Goal: Task Accomplishment & Management: Manage account settings

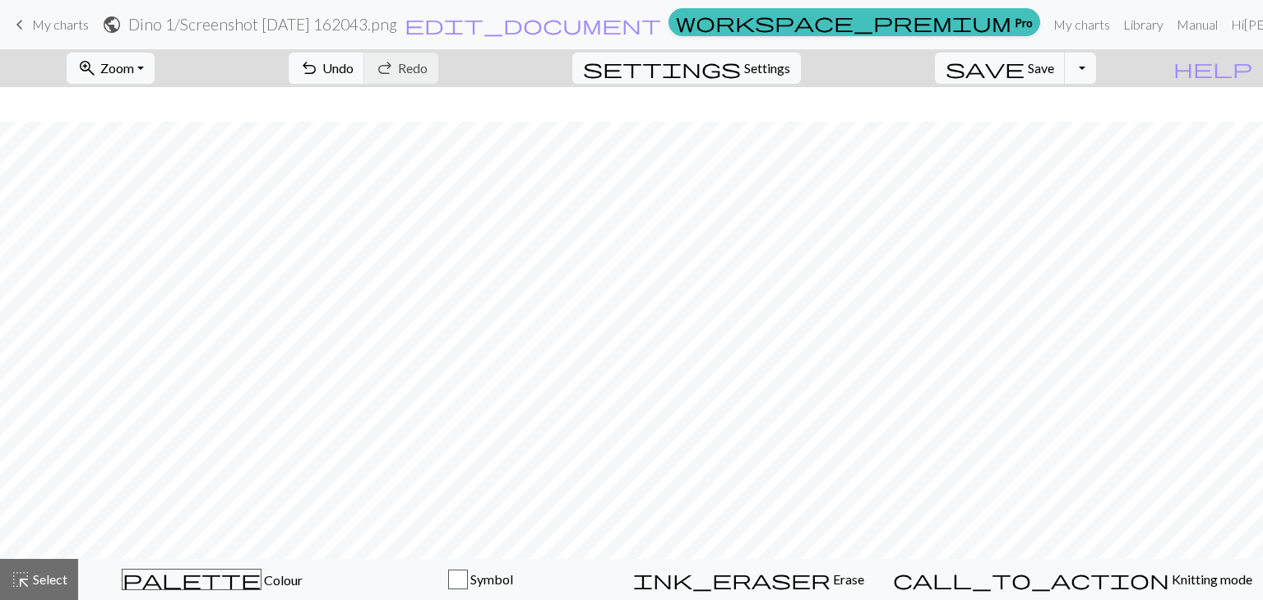
scroll to position [35, 0]
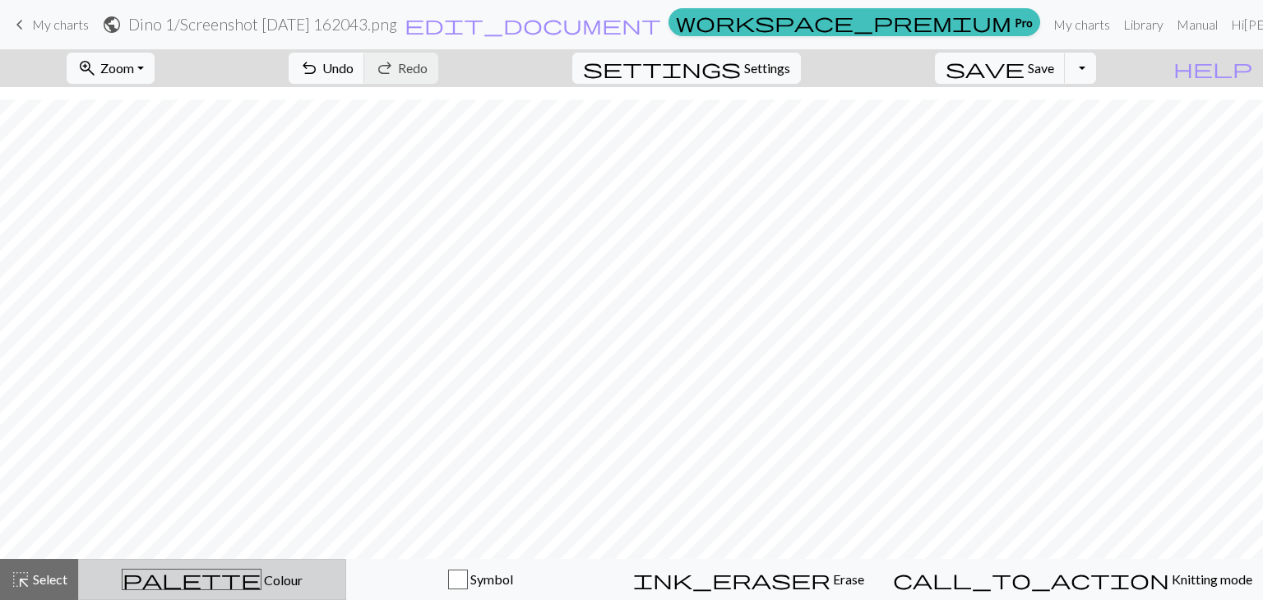
click at [321, 580] on div "palette Colour Colour" at bounding box center [212, 579] width 247 height 21
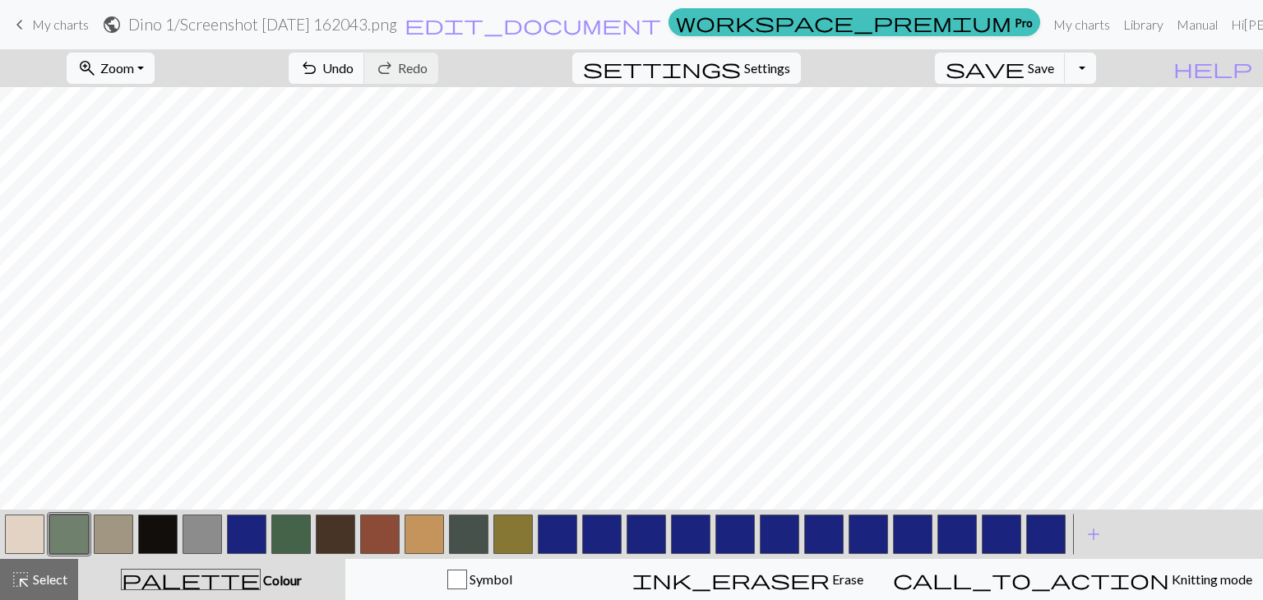
click at [206, 530] on button "button" at bounding box center [202, 534] width 39 height 39
click at [191, 530] on button "button" at bounding box center [202, 534] width 39 height 39
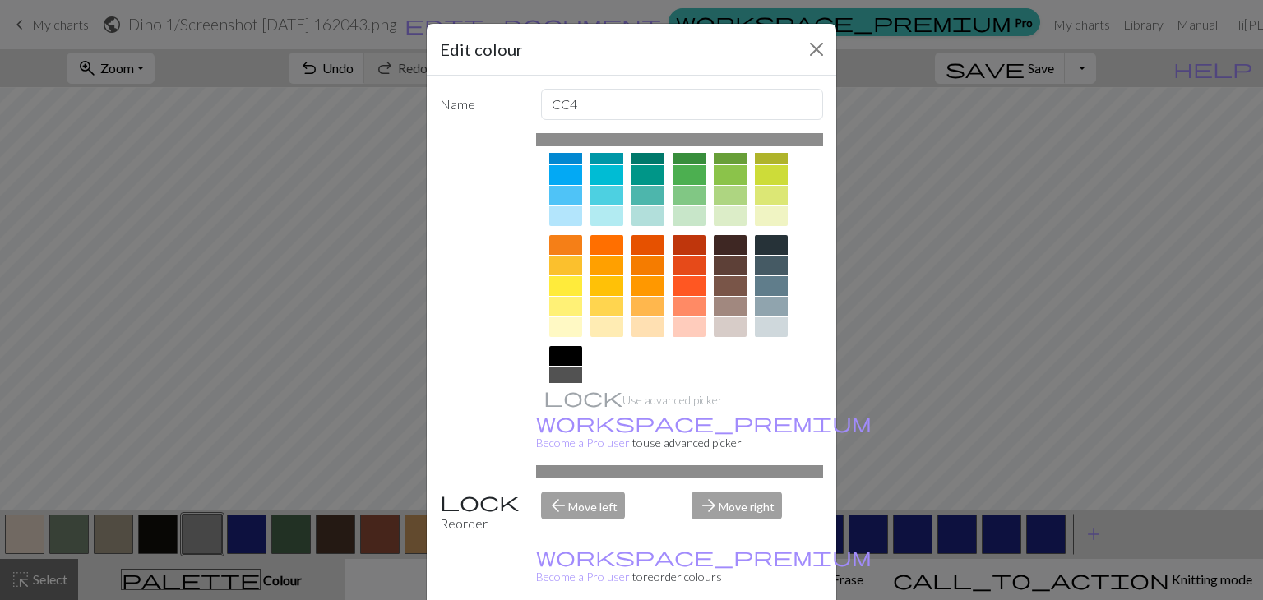
scroll to position [237, 0]
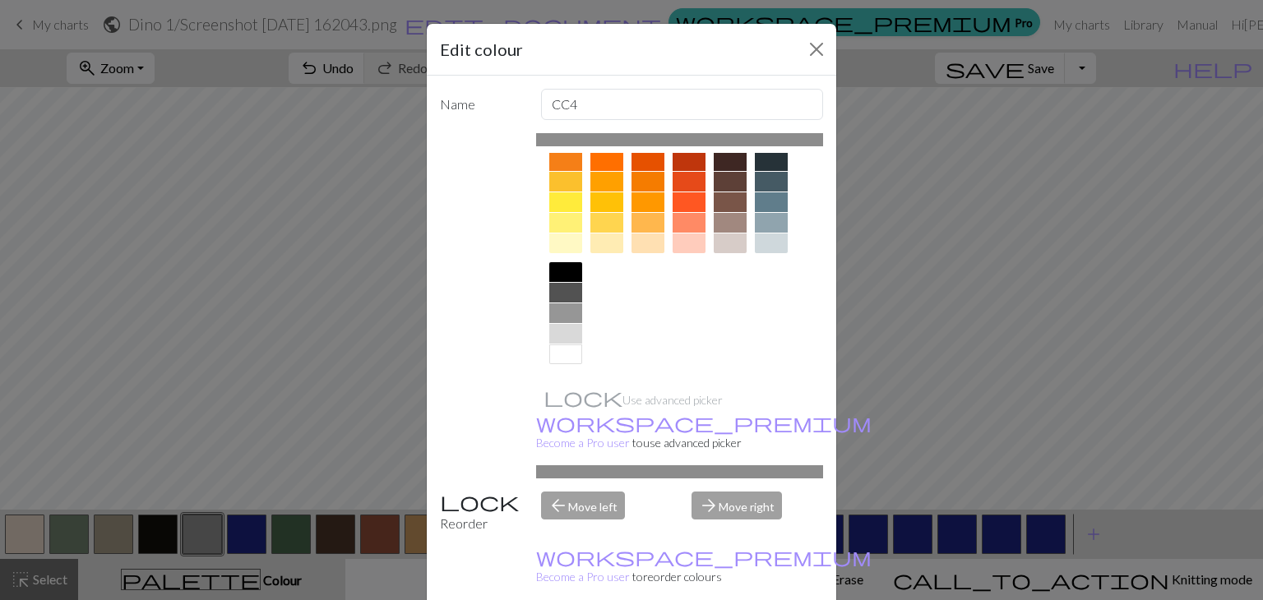
click at [553, 334] on div at bounding box center [565, 334] width 33 height 20
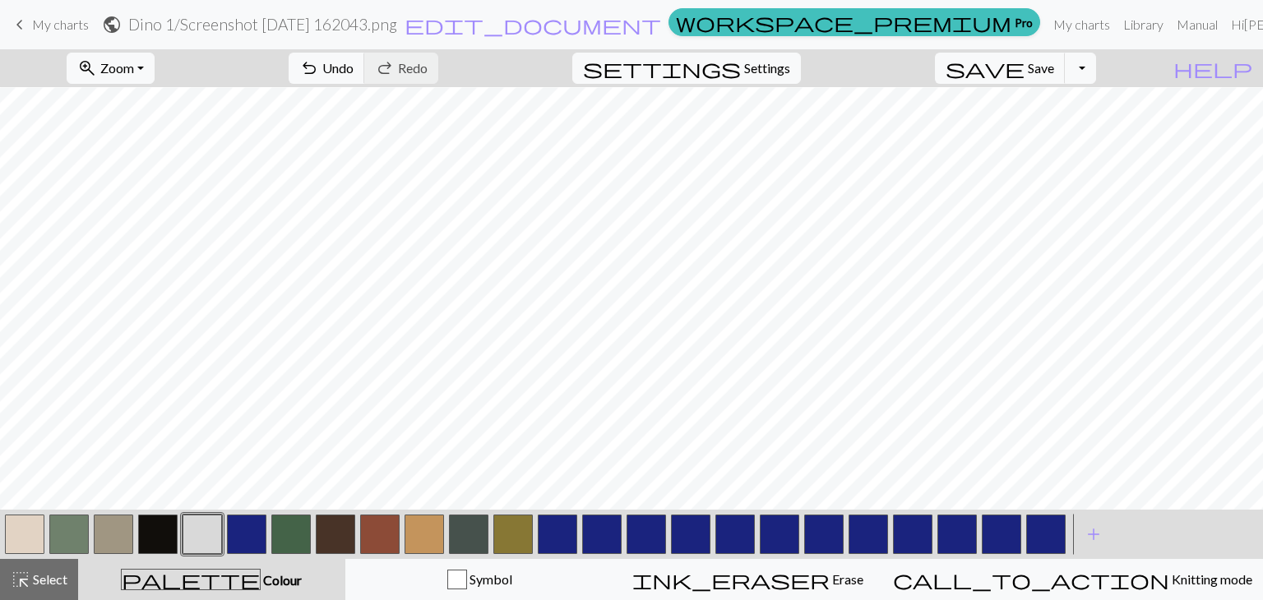
click at [204, 534] on button "button" at bounding box center [202, 534] width 39 height 39
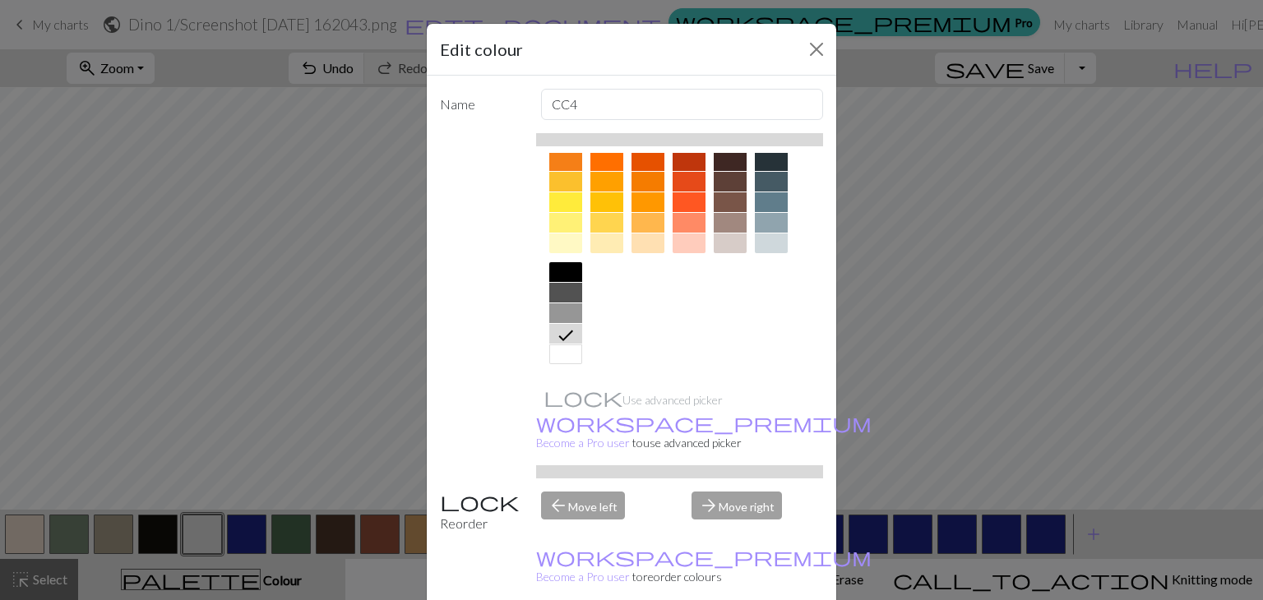
click at [559, 317] on div at bounding box center [565, 313] width 33 height 20
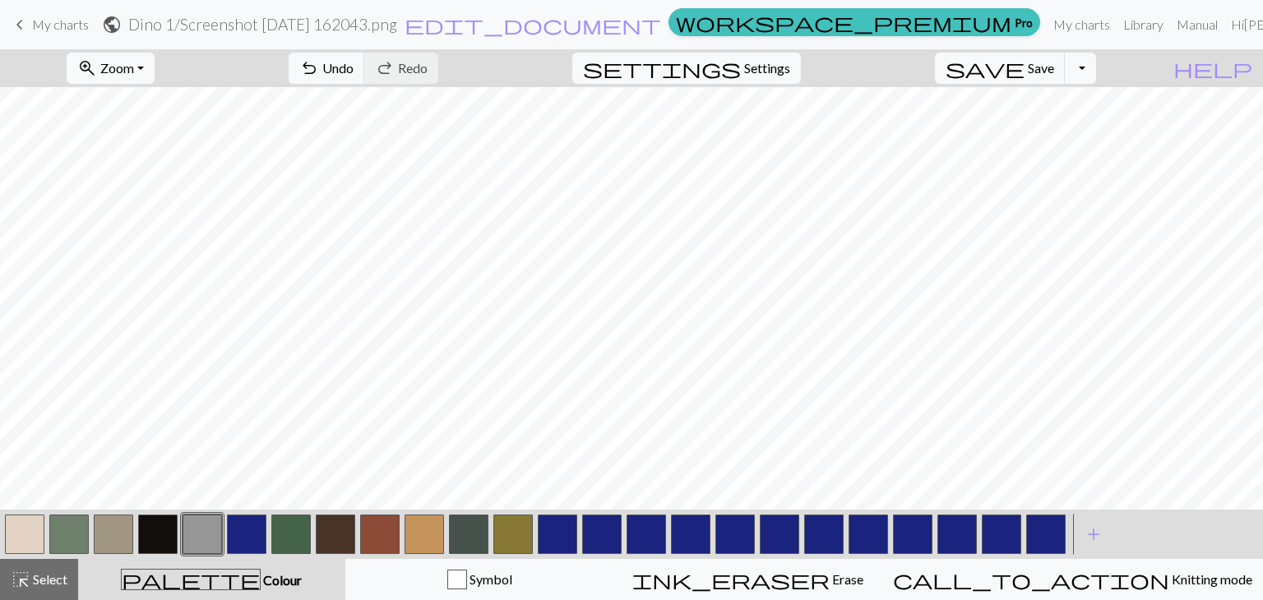
click at [209, 537] on button "button" at bounding box center [202, 534] width 39 height 39
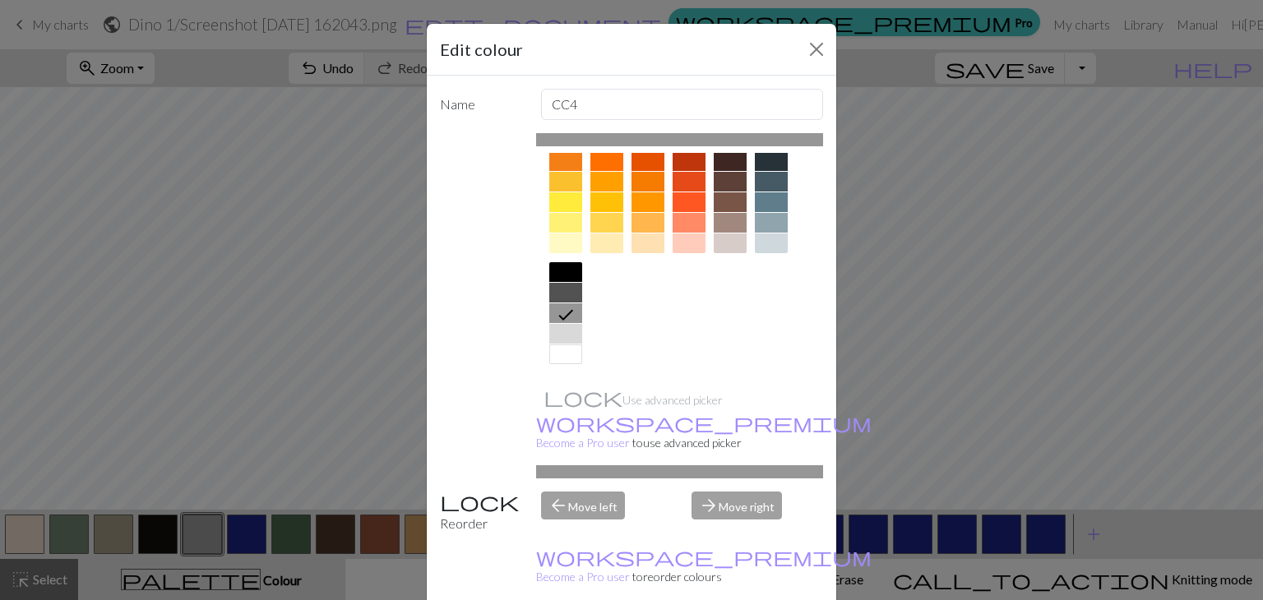
click at [565, 349] on div at bounding box center [565, 355] width 33 height 20
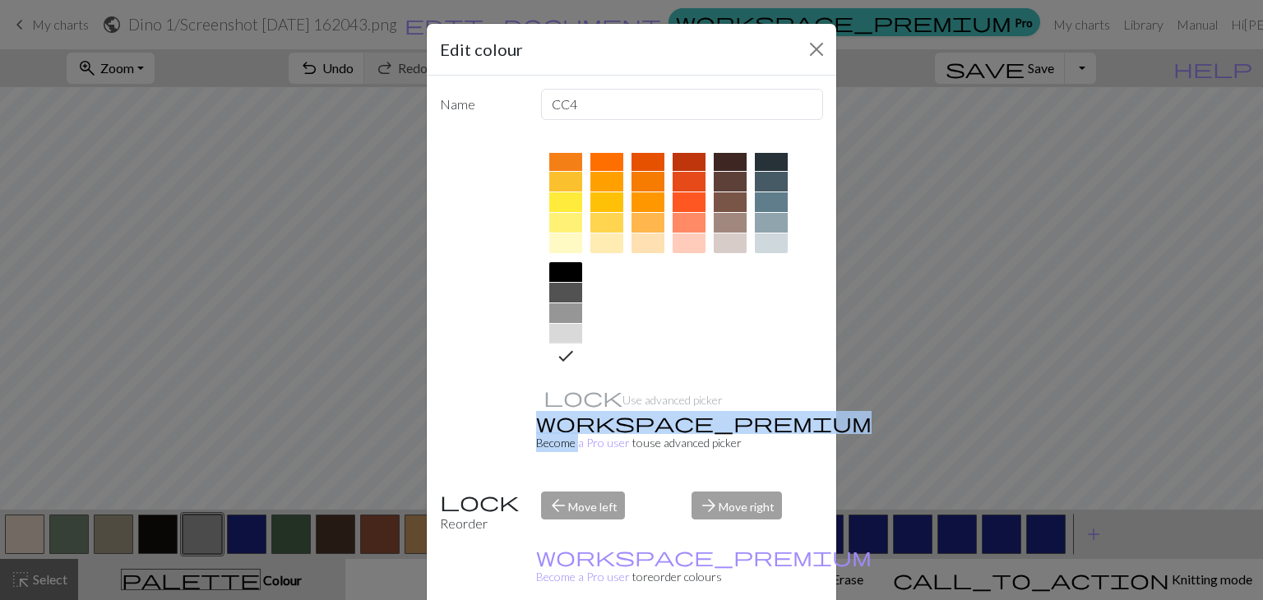
click at [565, 349] on icon at bounding box center [566, 356] width 20 height 20
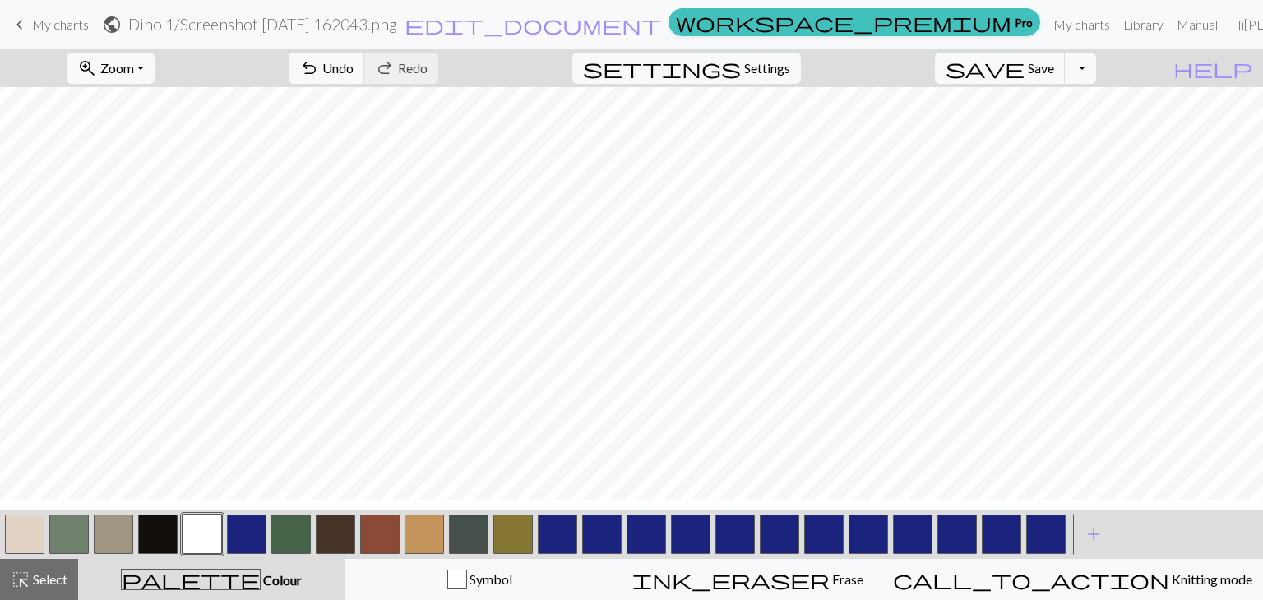
scroll to position [62, 0]
click at [160, 530] on button "button" at bounding box center [157, 534] width 39 height 39
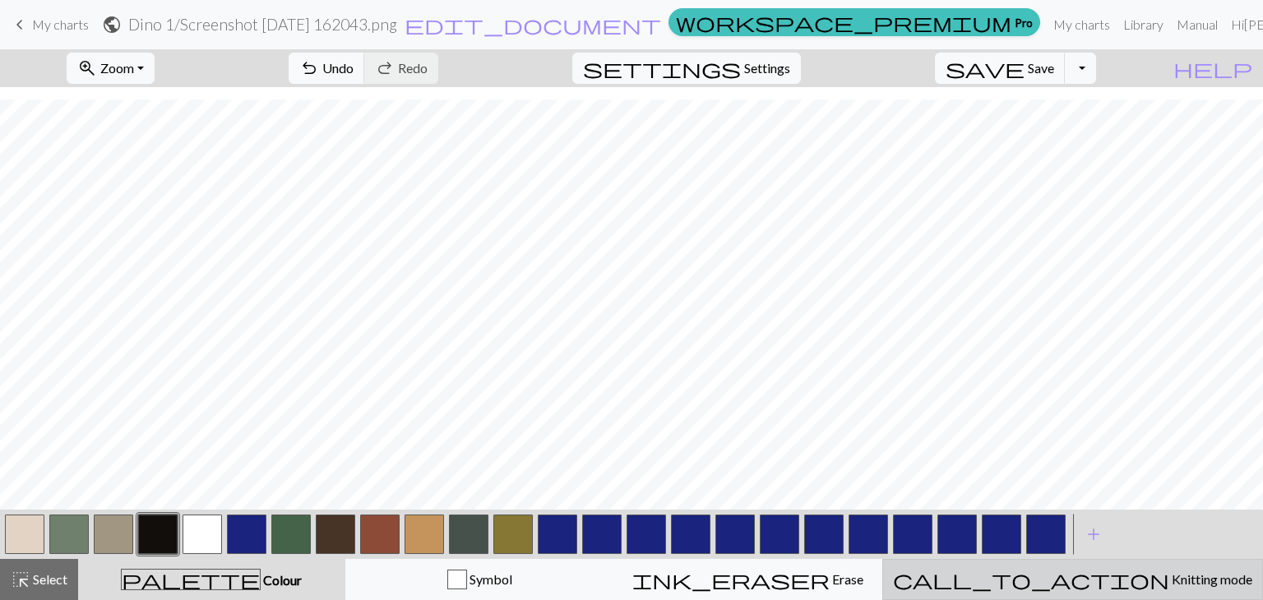
click at [1081, 573] on span "call_to_action" at bounding box center [1031, 579] width 276 height 23
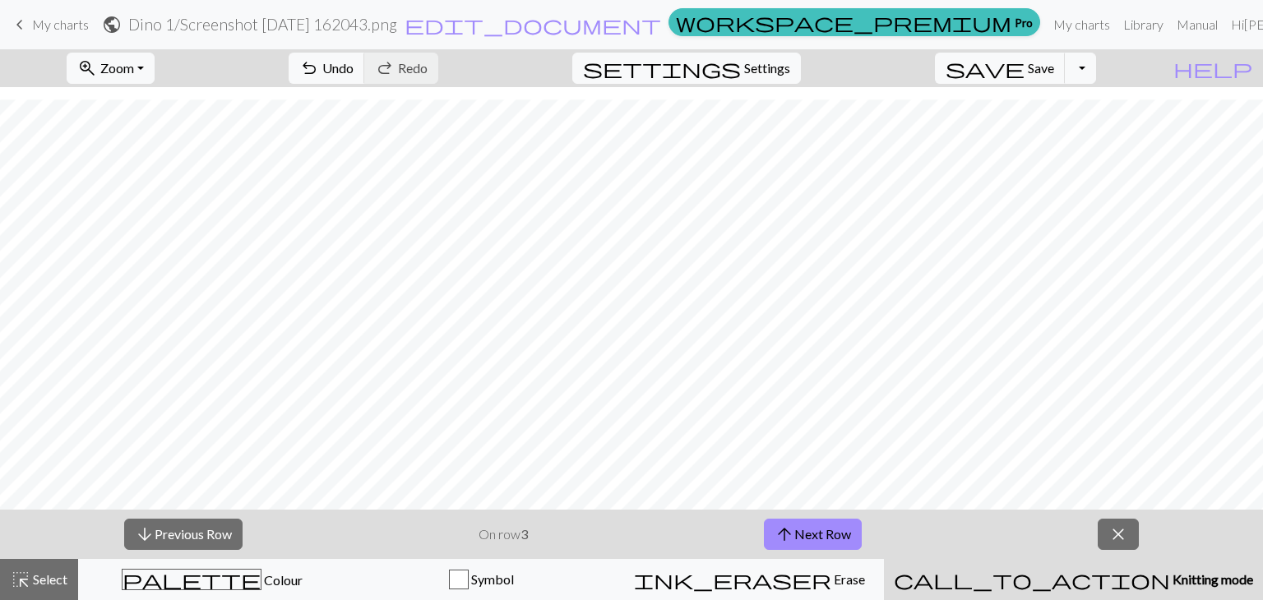
click at [1103, 552] on div "arrow_downward Previous Row On row 3 arrow_upward Next Row close" at bounding box center [631, 534] width 1263 height 49
click at [1105, 546] on button "close" at bounding box center [1118, 534] width 41 height 31
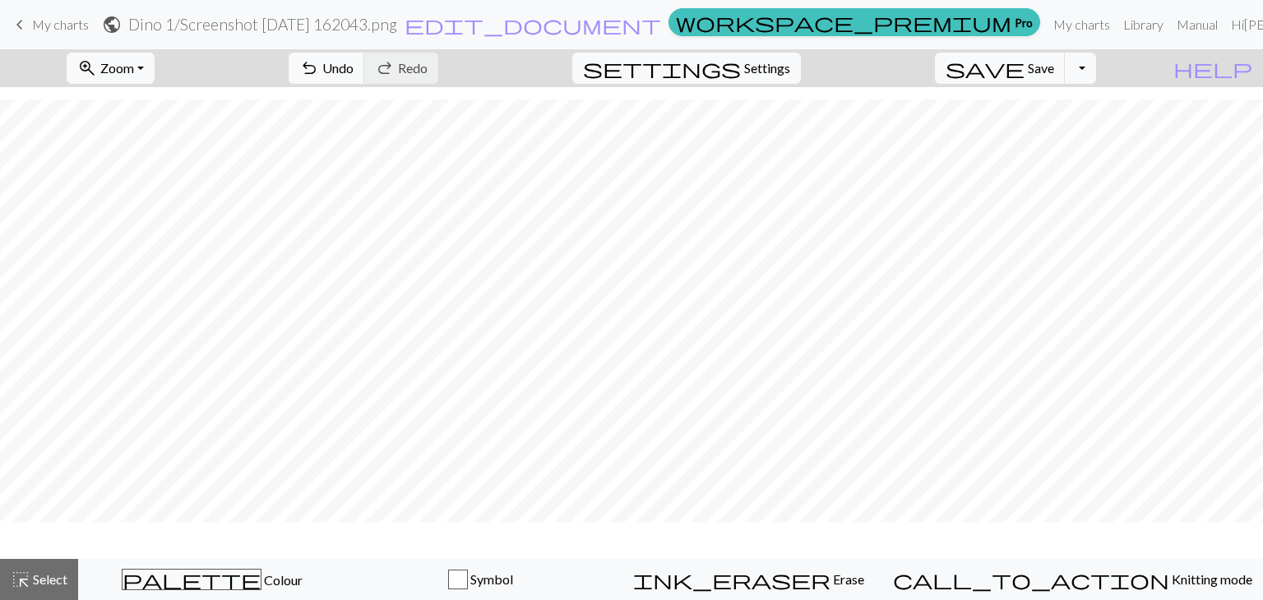
scroll to position [35, 0]
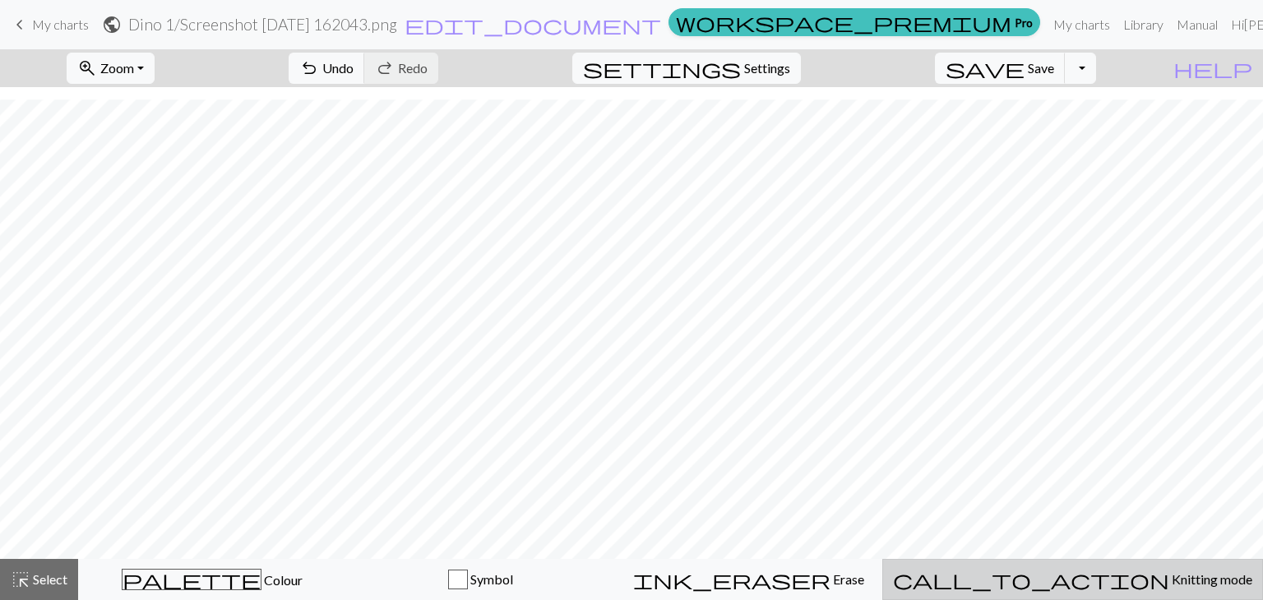
click at [1076, 581] on span "call_to_action" at bounding box center [1031, 579] width 276 height 23
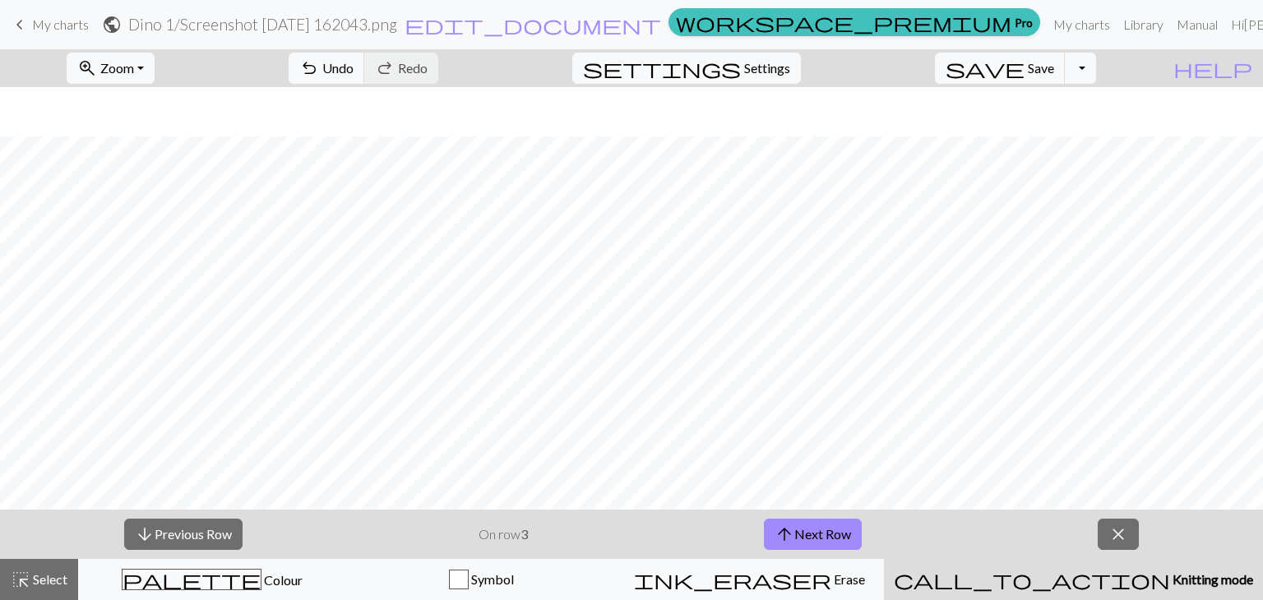
scroll to position [84, 0]
click at [1120, 534] on span "close" at bounding box center [1118, 534] width 20 height 23
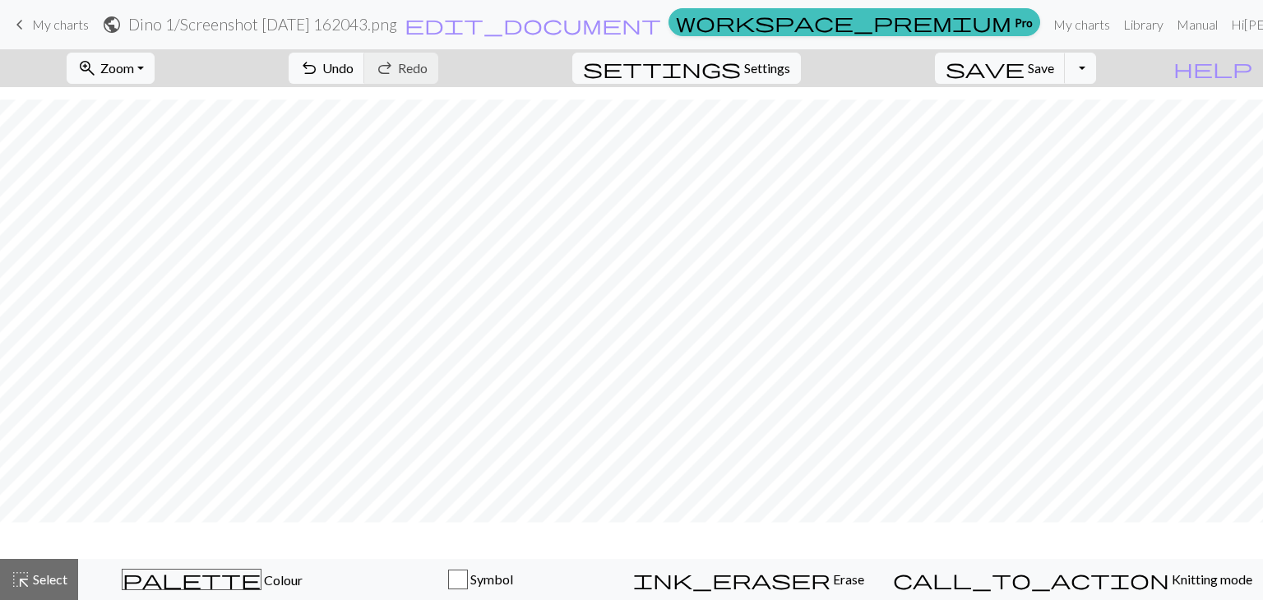
scroll to position [35, 0]
click at [134, 70] on span "Zoom" at bounding box center [117, 68] width 34 height 16
click at [178, 127] on button "Fit width" at bounding box center [133, 131] width 130 height 26
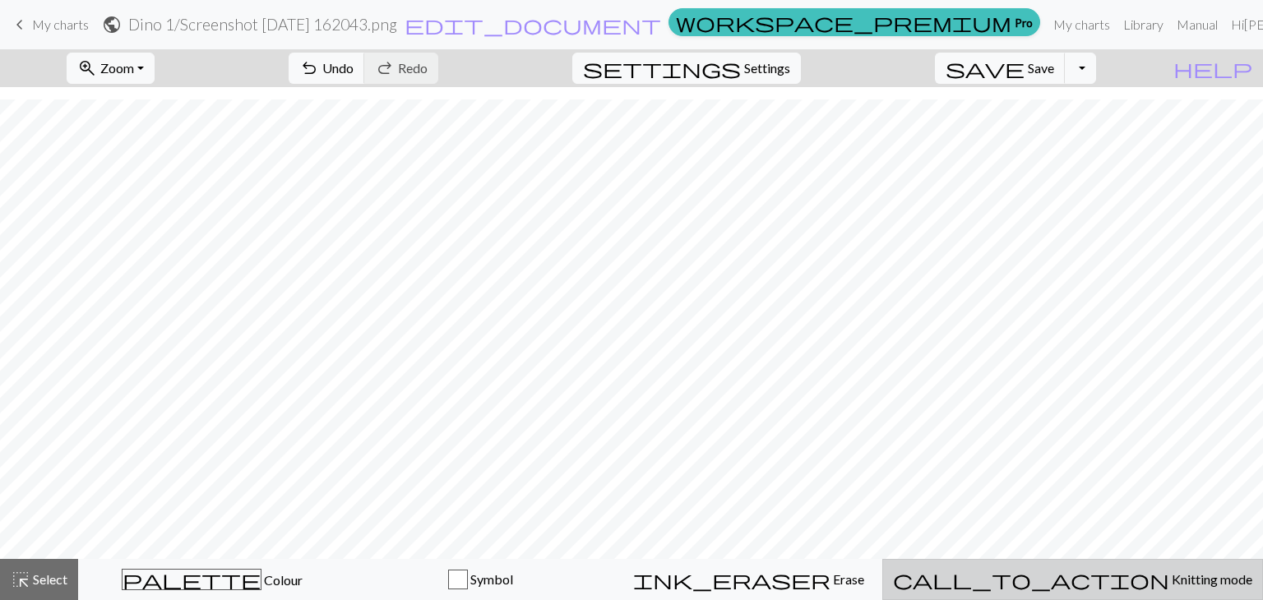
click at [1073, 581] on span "call_to_action" at bounding box center [1031, 579] width 276 height 23
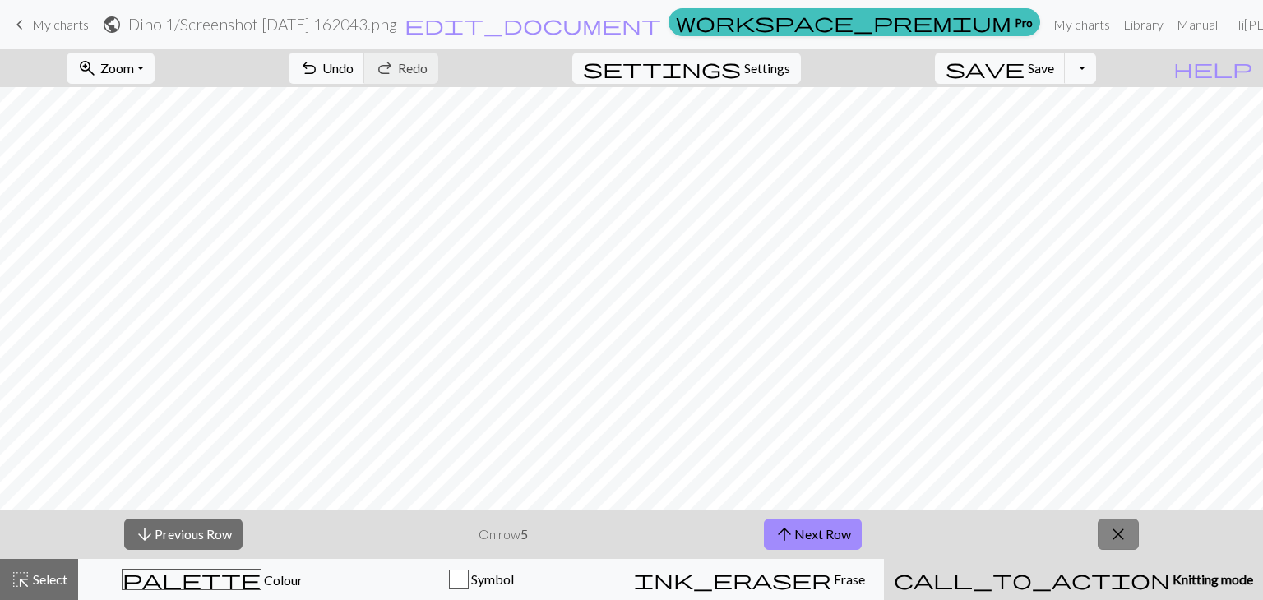
click at [1123, 535] on span "close" at bounding box center [1118, 534] width 20 height 23
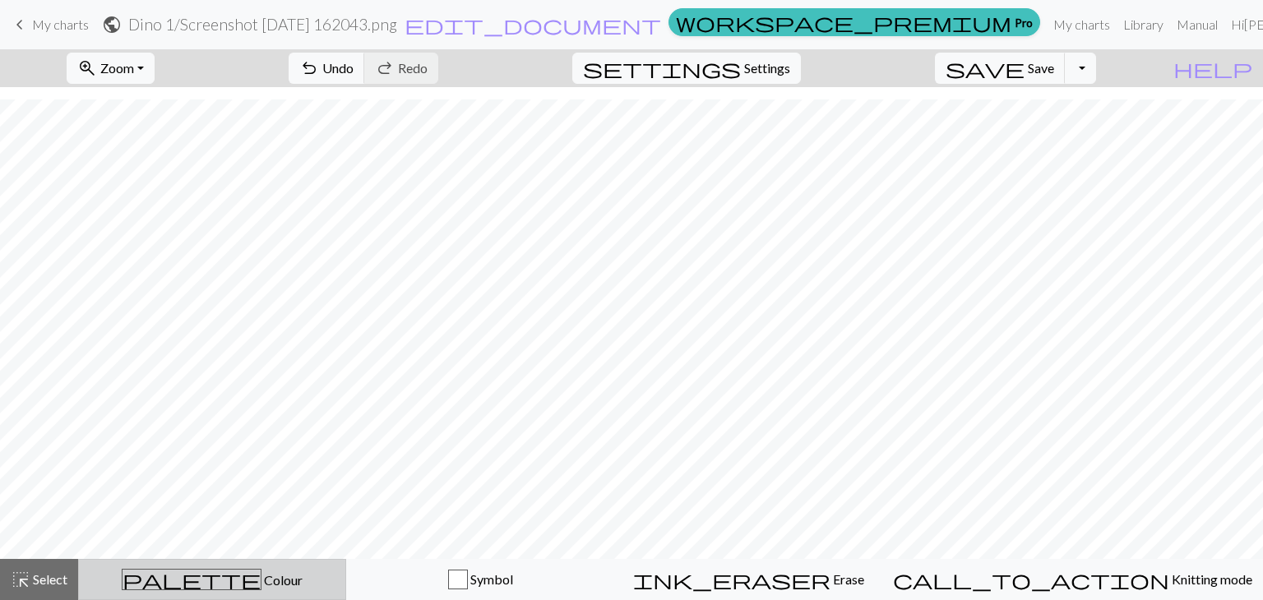
click at [289, 586] on div "palette Colour Colour" at bounding box center [212, 579] width 247 height 21
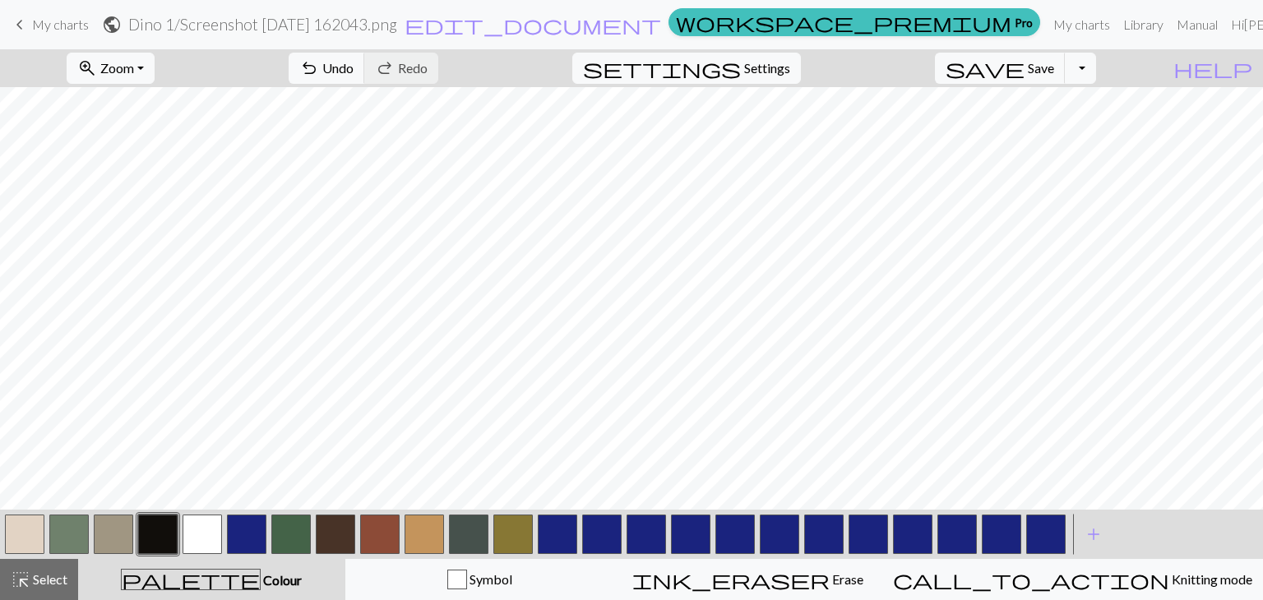
click at [288, 536] on button "button" at bounding box center [290, 534] width 39 height 39
click at [290, 537] on button "button" at bounding box center [290, 534] width 39 height 39
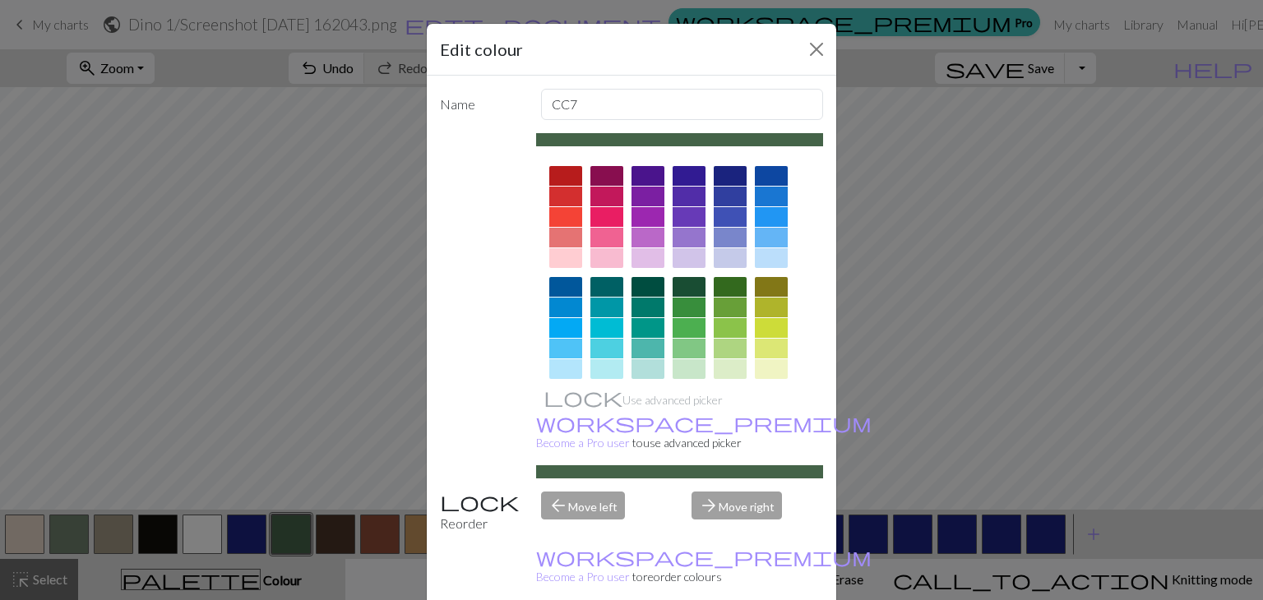
click at [679, 312] on div at bounding box center [689, 308] width 33 height 20
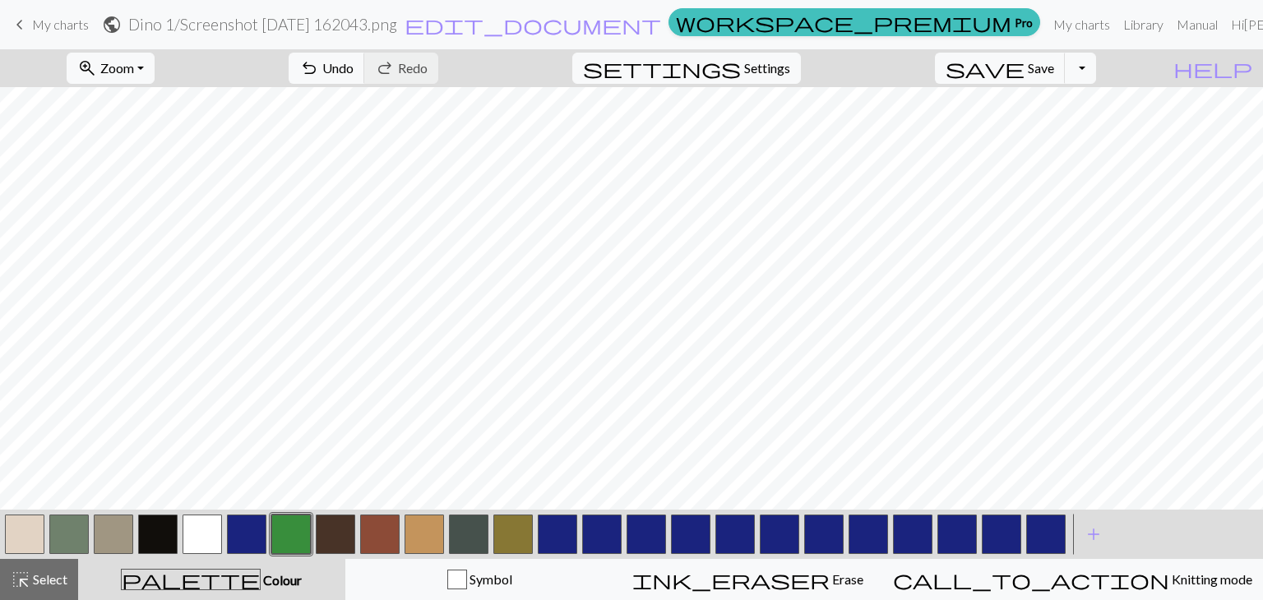
click at [293, 539] on button "button" at bounding box center [290, 534] width 39 height 39
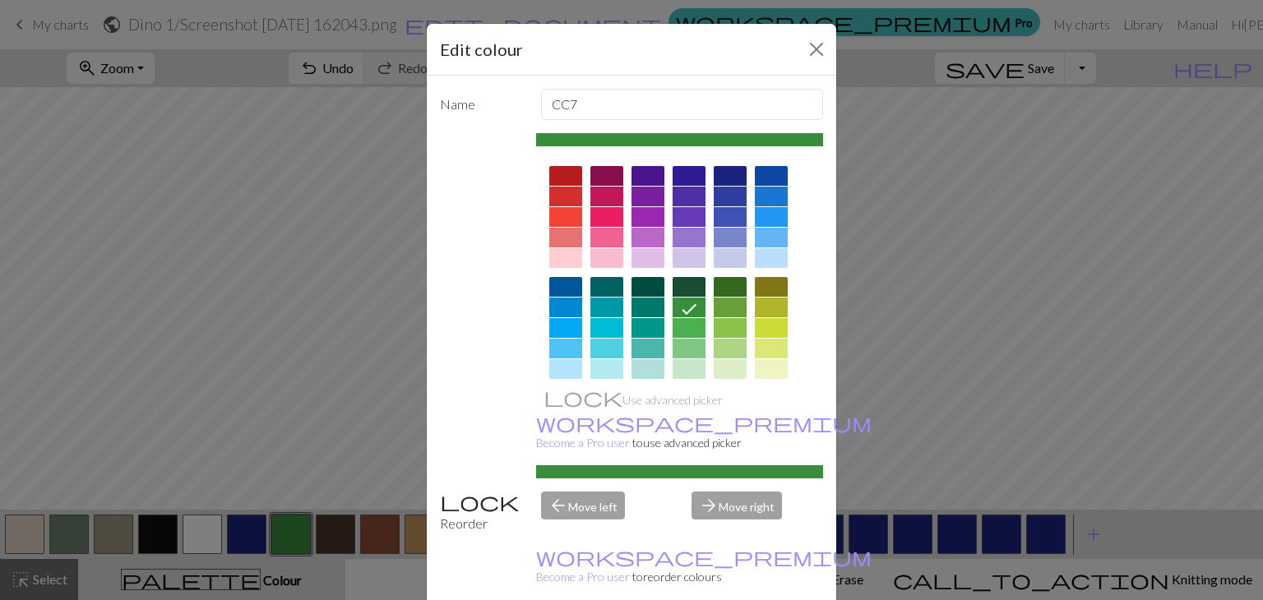
click at [675, 291] on div at bounding box center [689, 287] width 33 height 20
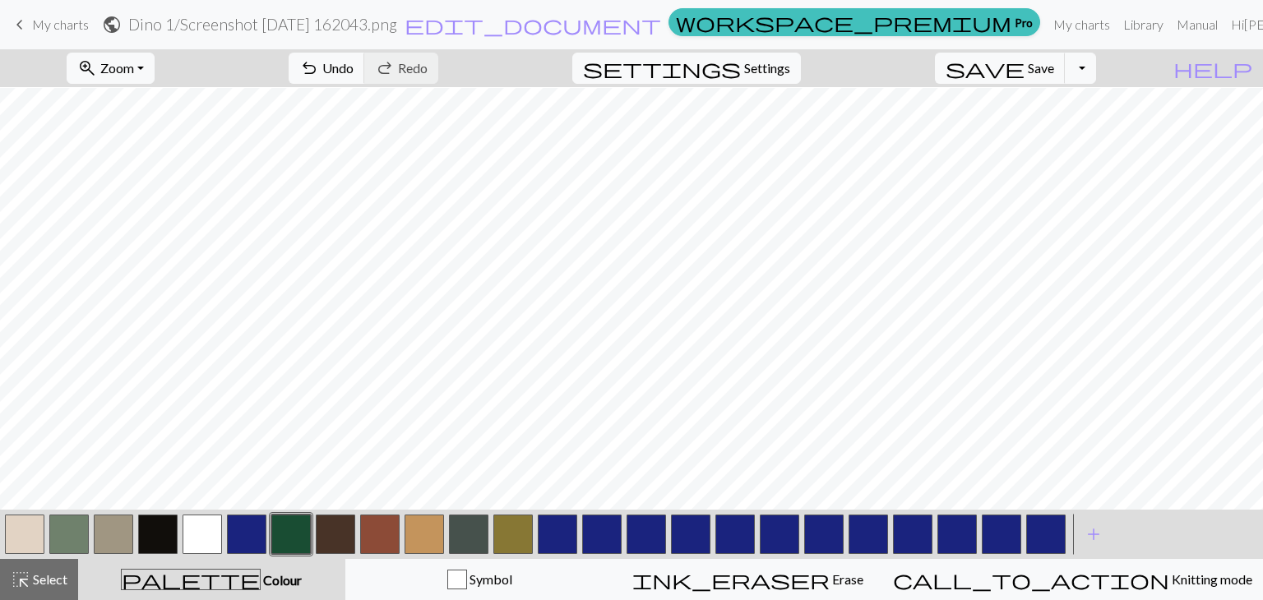
scroll to position [352, 0]
click at [296, 533] on button "button" at bounding box center [290, 534] width 39 height 39
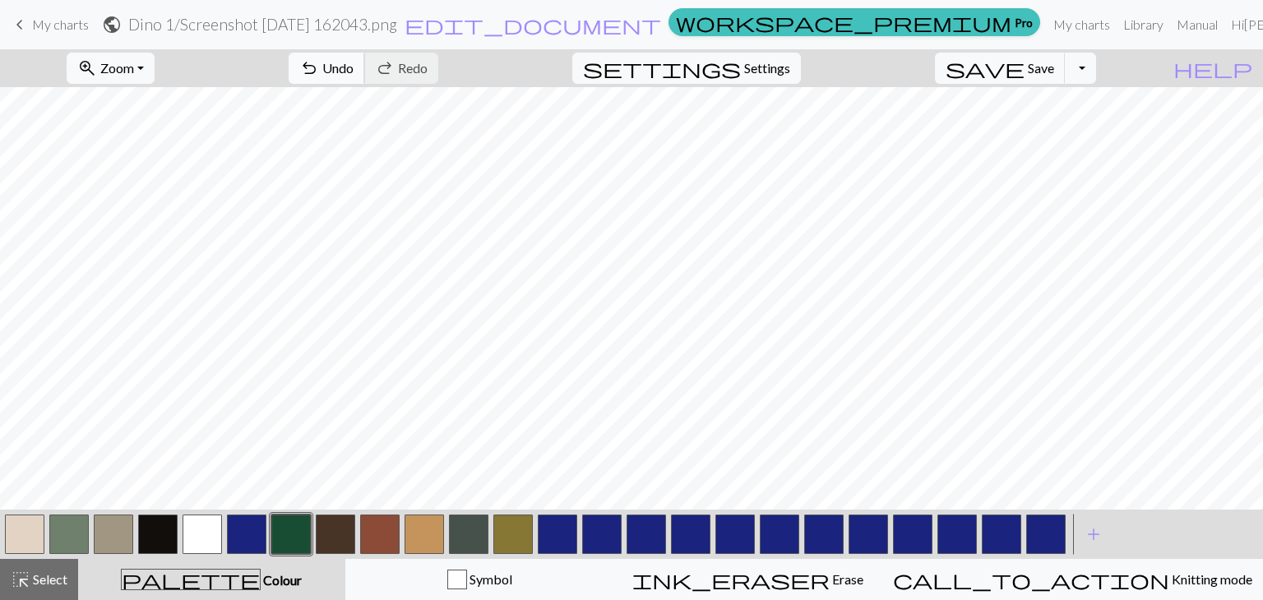
click at [319, 61] on span "undo" at bounding box center [309, 68] width 20 height 23
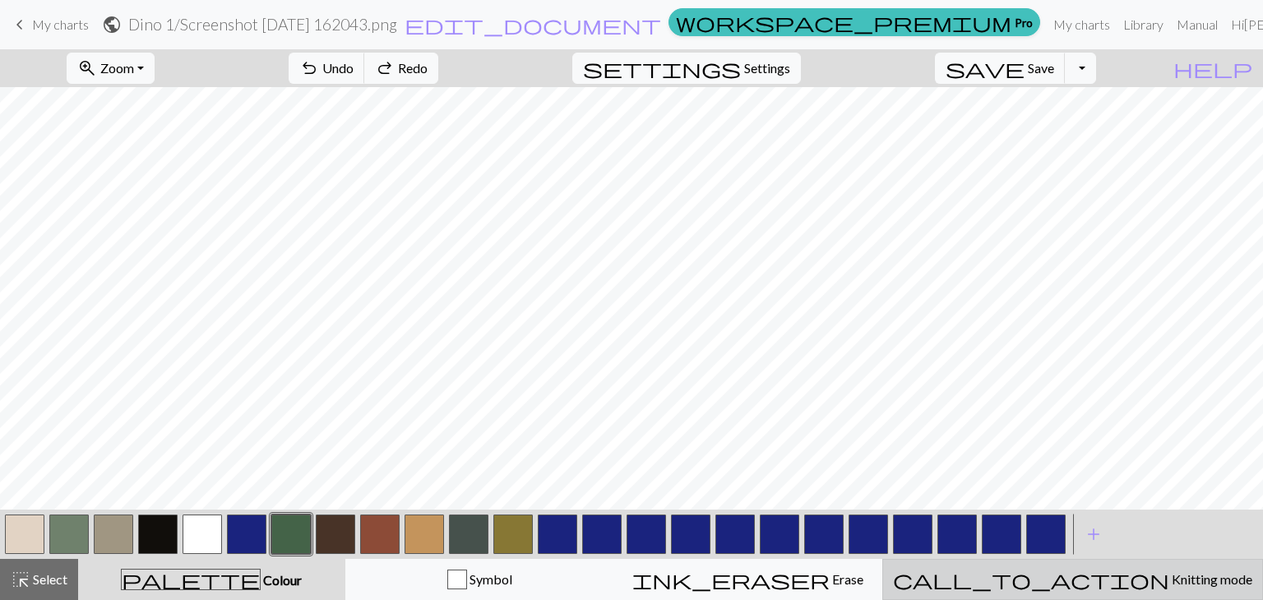
click at [1092, 567] on button "call_to_action Knitting mode Knitting mode" at bounding box center [1072, 579] width 381 height 41
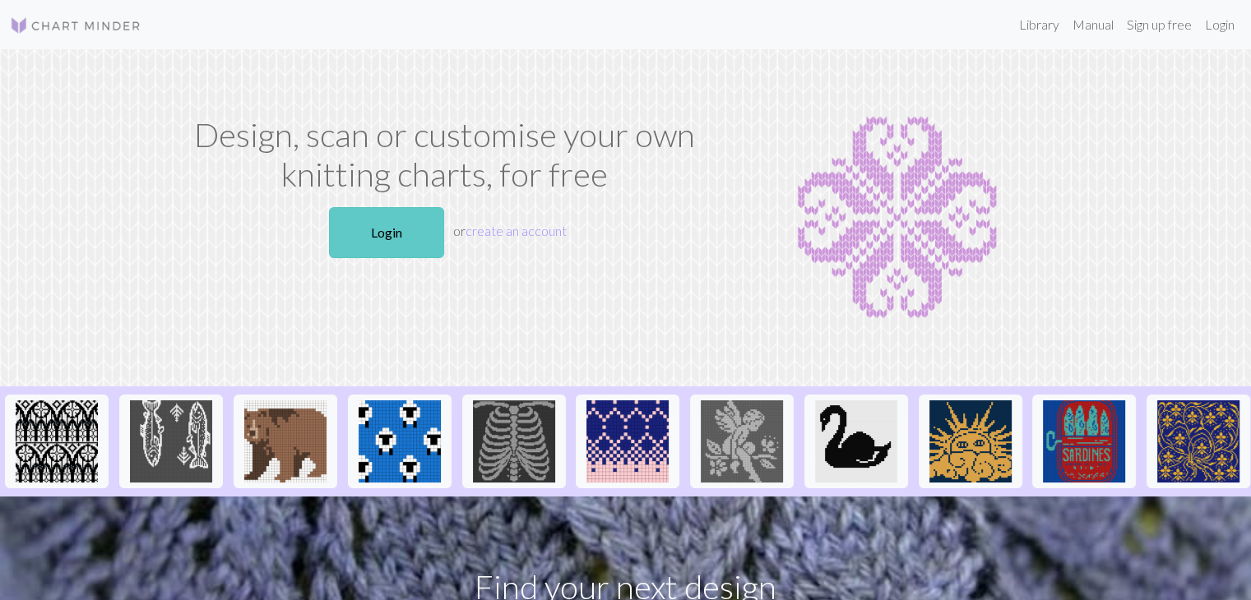
click at [365, 253] on link "Login" at bounding box center [386, 232] width 115 height 51
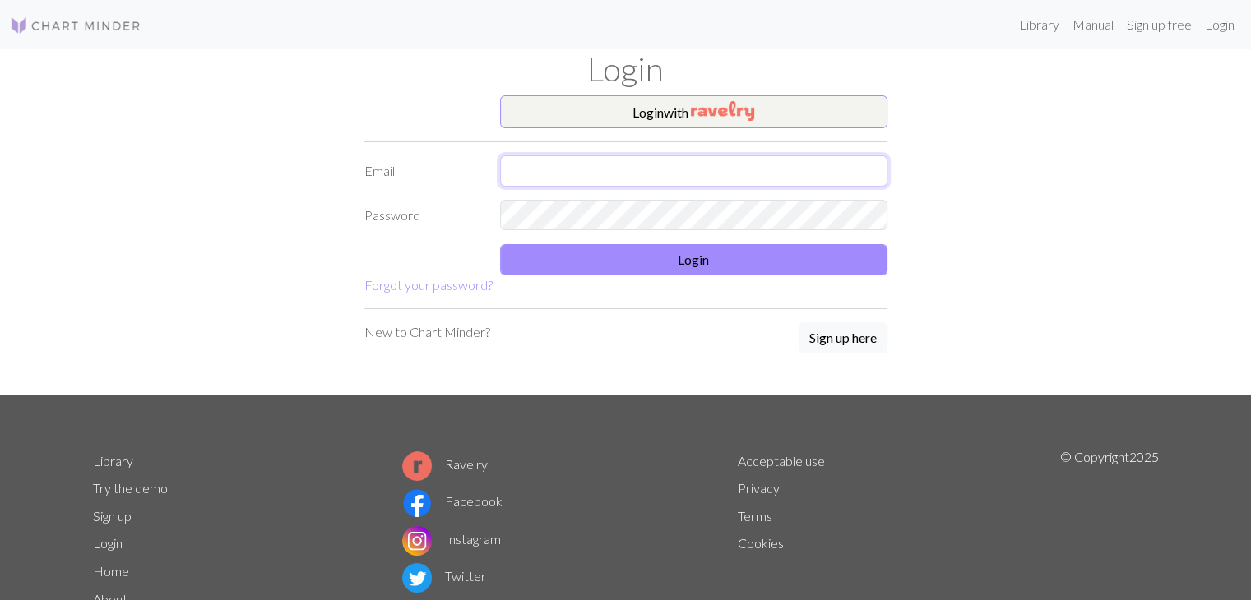
type input "nina.lynee@yahoo.com"
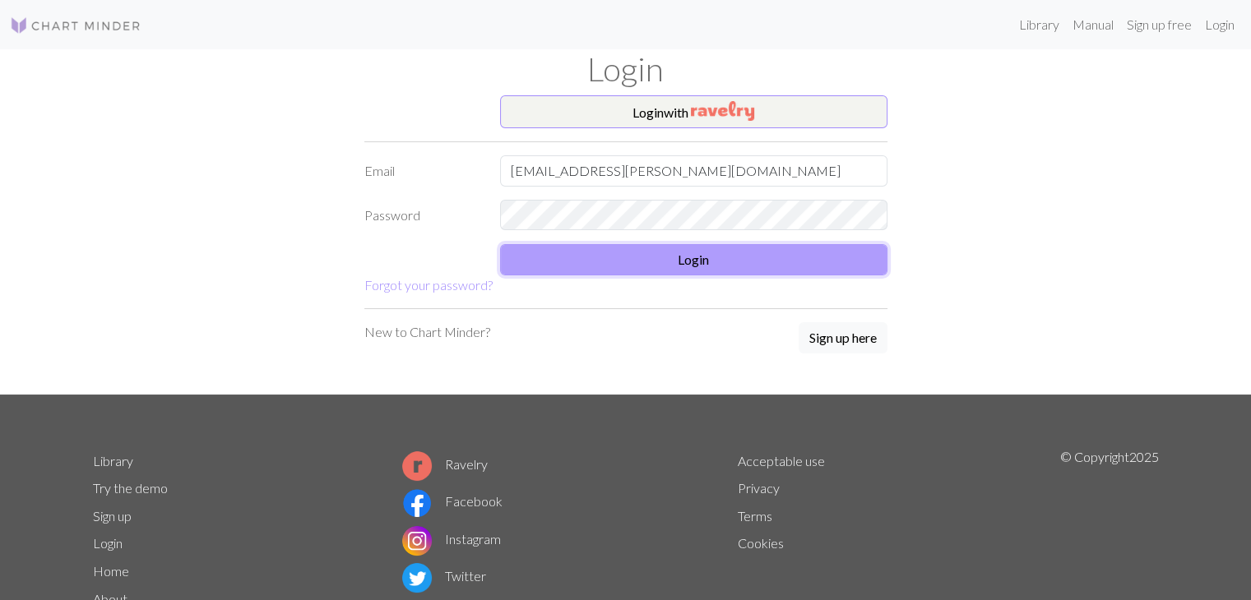
click at [582, 257] on button "Login" at bounding box center [693, 259] width 387 height 31
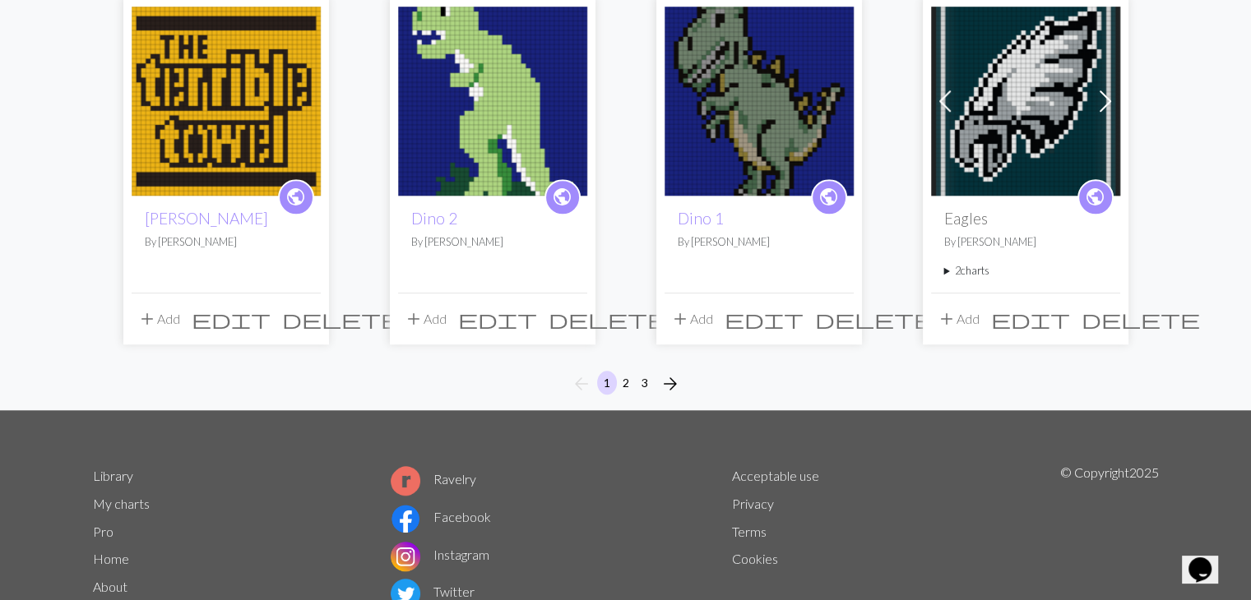
scroll to position [1377, 0]
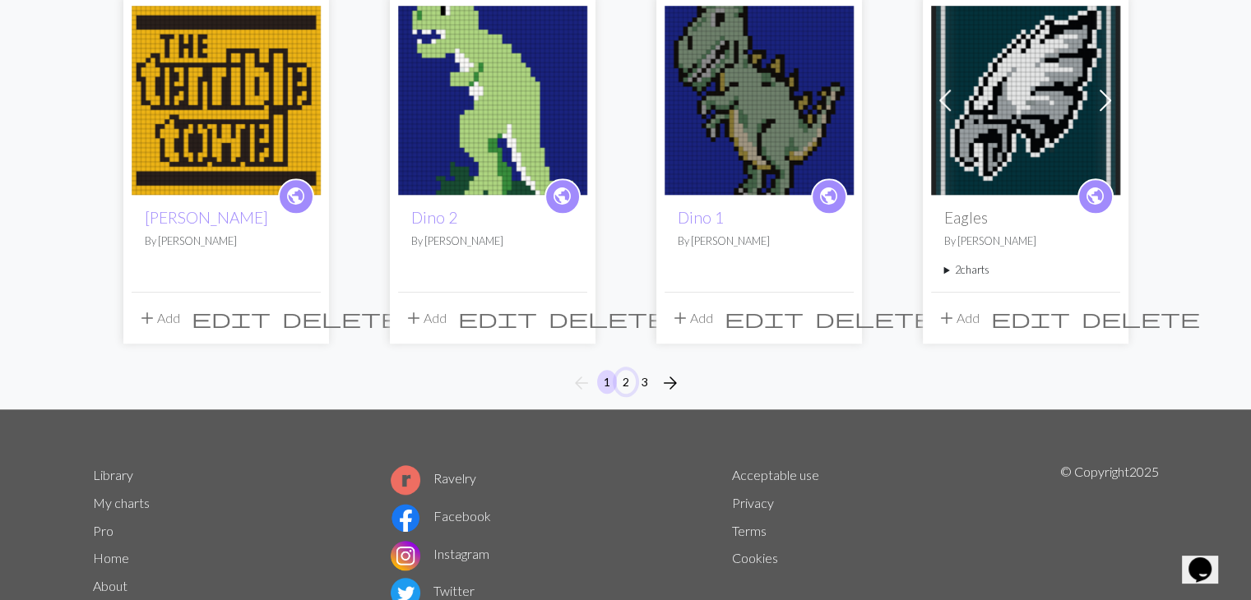
click at [632, 382] on button "2" at bounding box center [626, 382] width 20 height 24
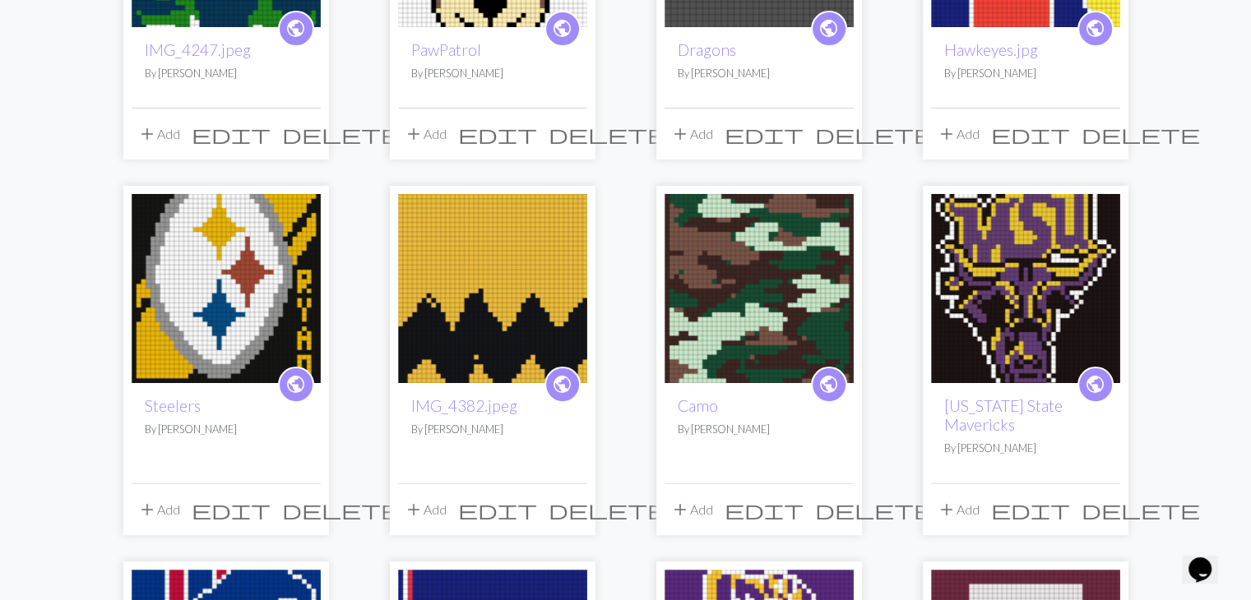
scroll to position [386, 0]
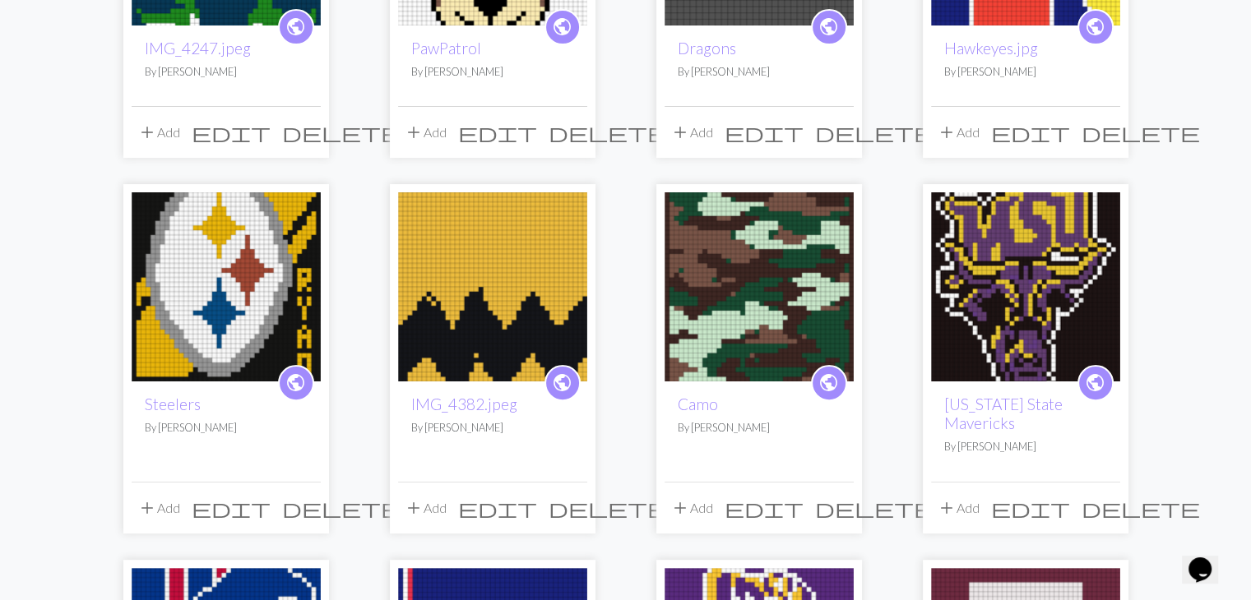
click at [271, 505] on span "edit" at bounding box center [231, 508] width 79 height 23
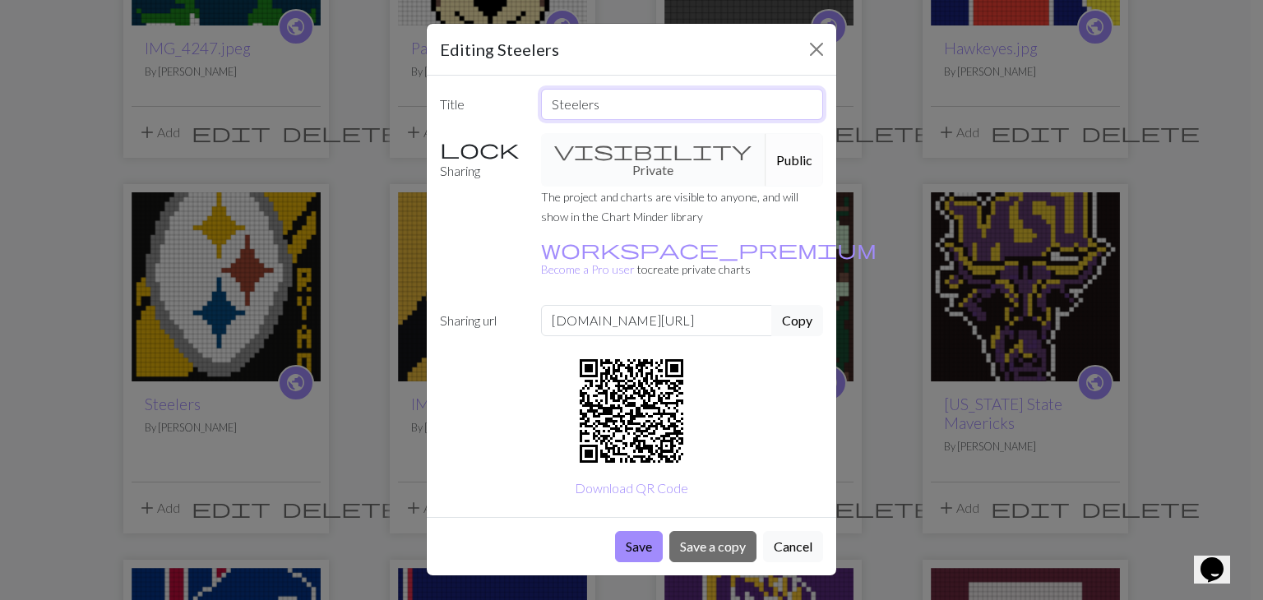
click at [620, 113] on input "Steelers" at bounding box center [682, 104] width 283 height 31
type input "S"
type input "SRELEETS"
click at [645, 531] on button "Save" at bounding box center [639, 546] width 48 height 31
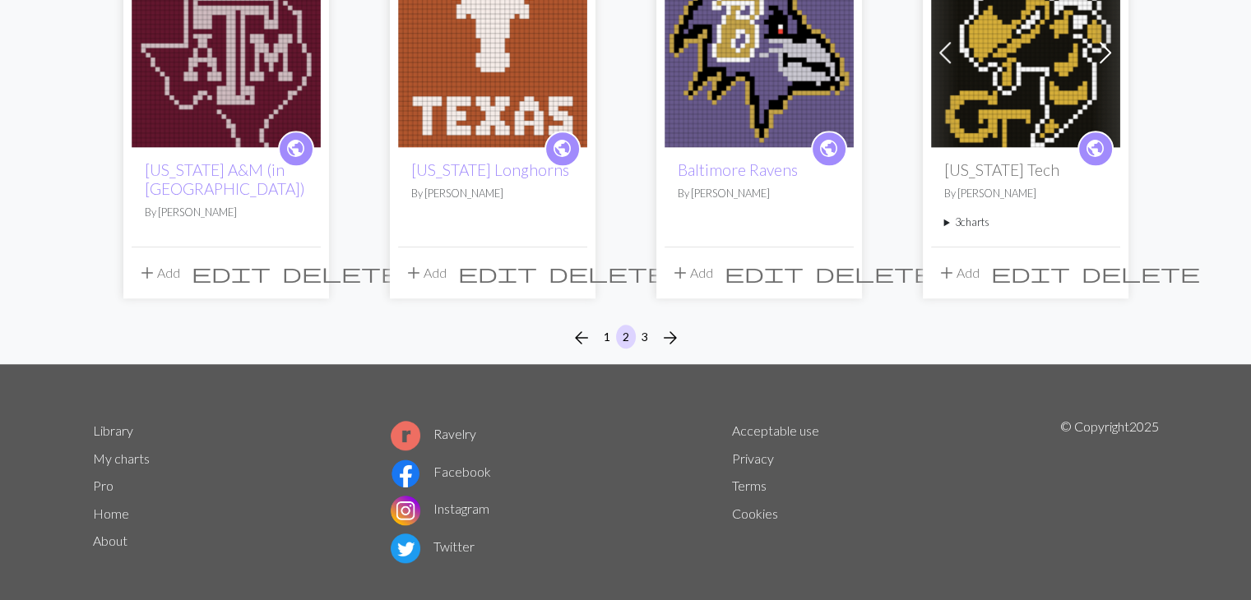
scroll to position [1374, 0]
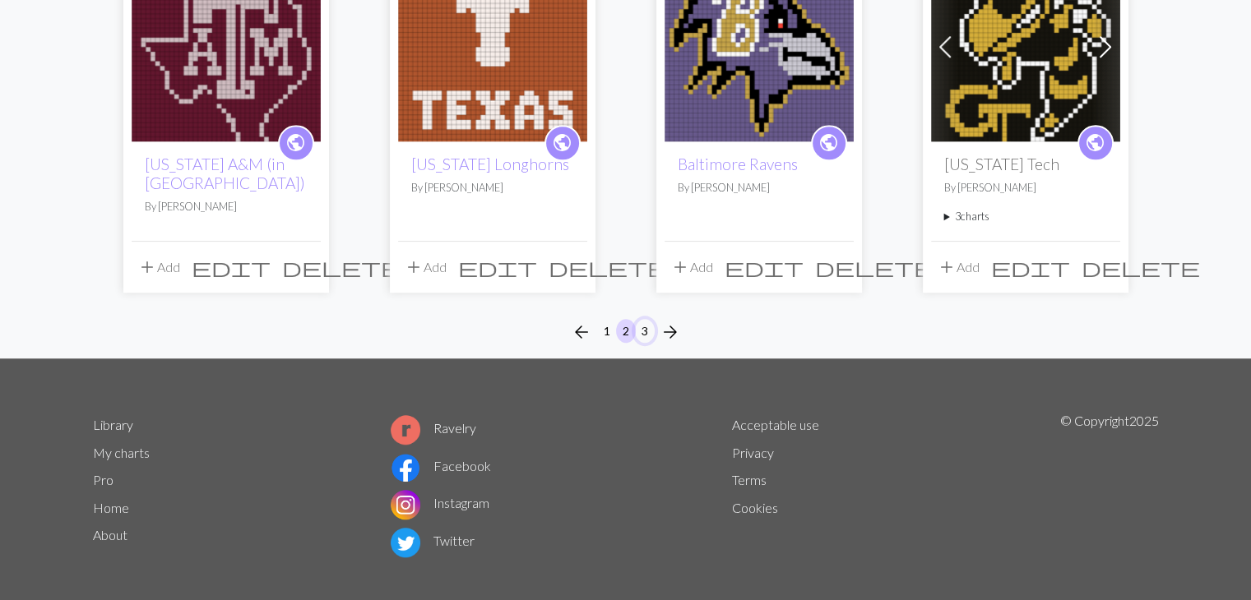
click at [643, 328] on button "3" at bounding box center [645, 331] width 20 height 24
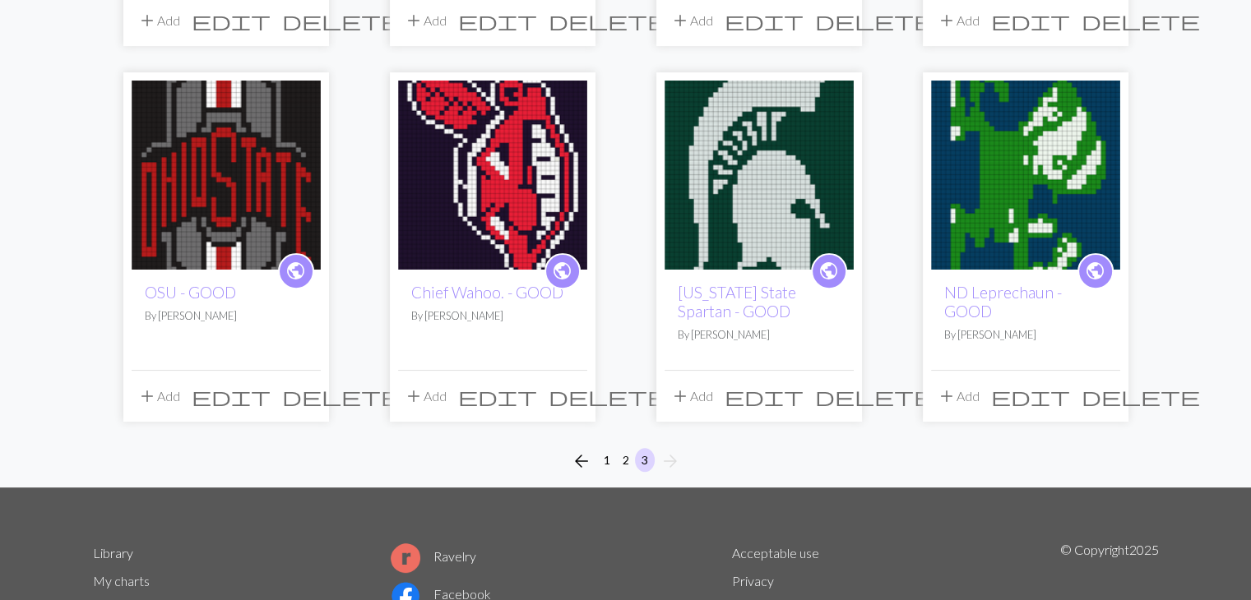
scroll to position [506, 0]
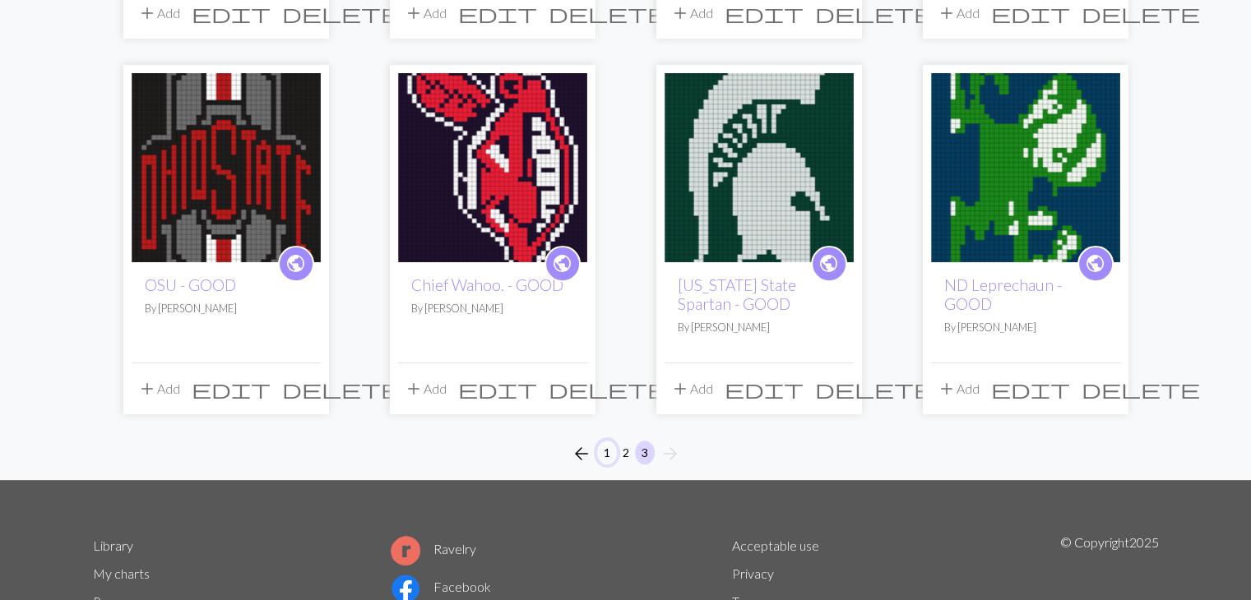
click at [609, 455] on button "1" at bounding box center [607, 453] width 20 height 24
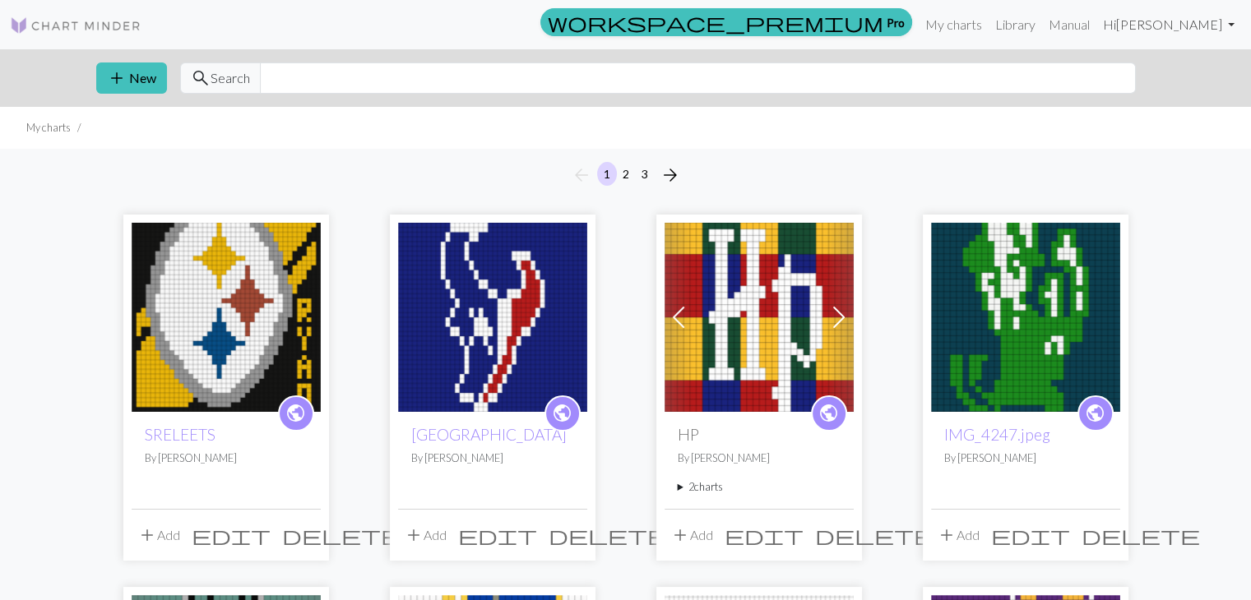
click at [1230, 31] on link "Hi Nina" at bounding box center [1168, 24] width 145 height 33
click at [1148, 119] on link "Logout" at bounding box center [1147, 123] width 53 height 33
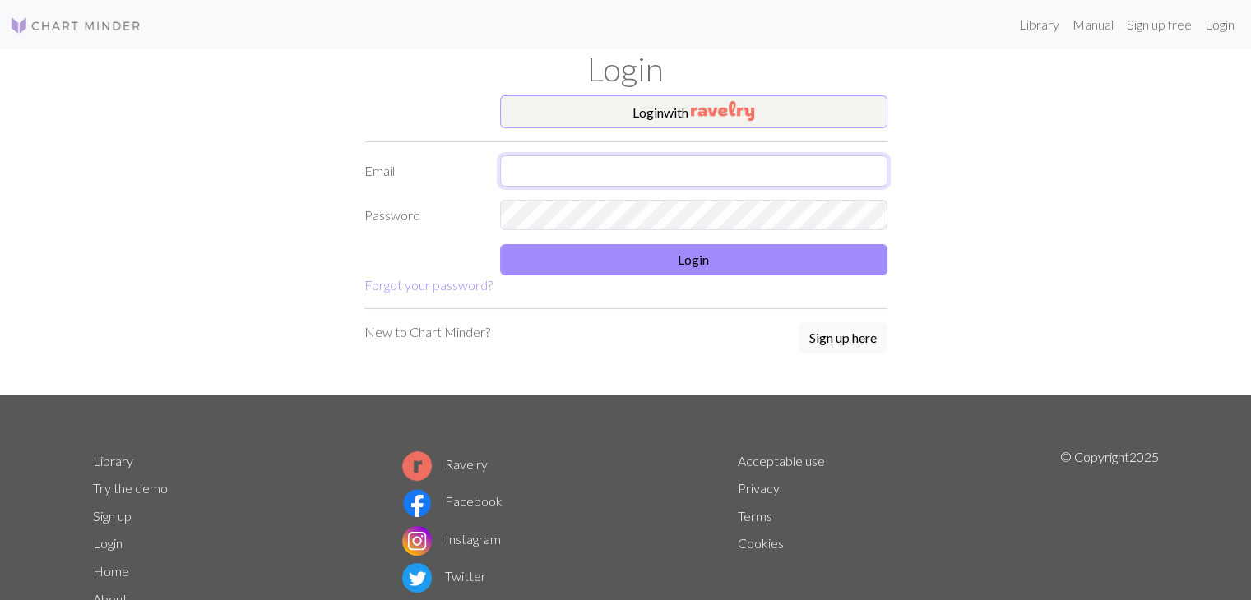
type input "nina.lynee@yahoo.com"
click at [1048, 27] on link "Library" at bounding box center [1038, 24] width 53 height 33
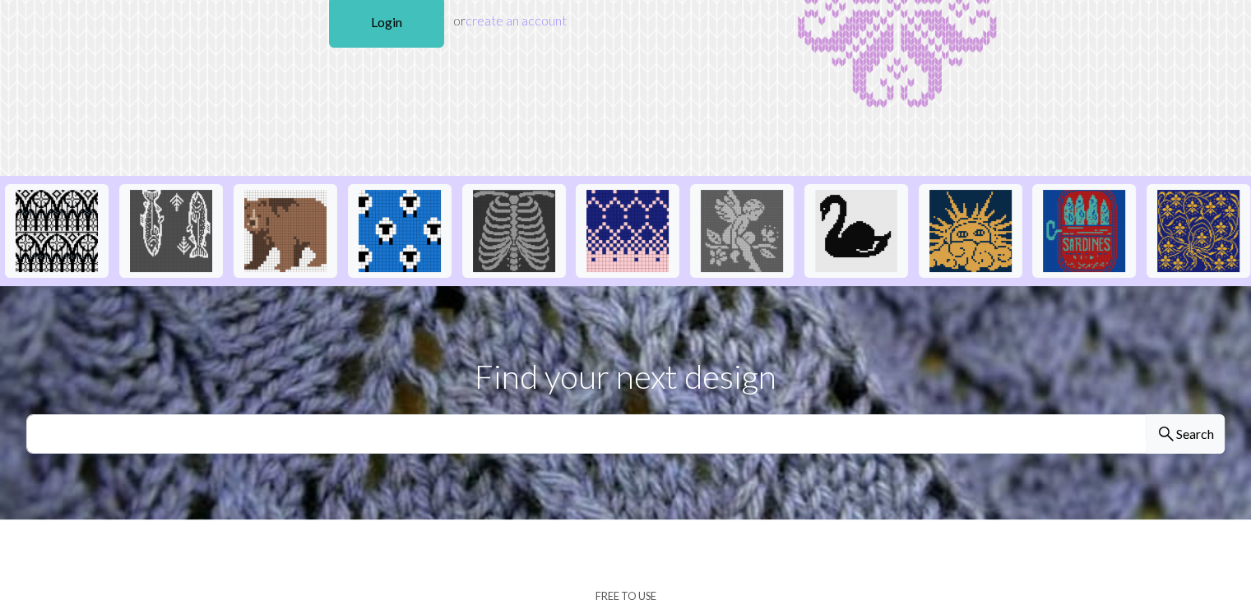
scroll to position [197, 0]
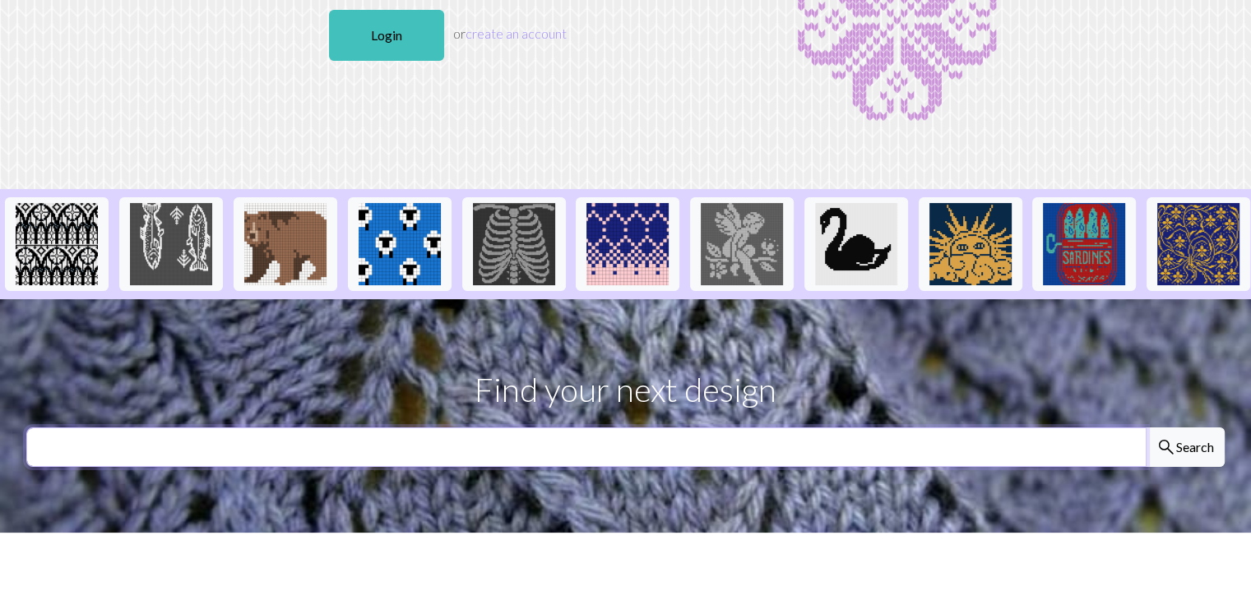
click at [443, 458] on input "text" at bounding box center [586, 447] width 1120 height 39
type input "steelers"
click at [1145, 428] on button "search Search" at bounding box center [1184, 447] width 79 height 39
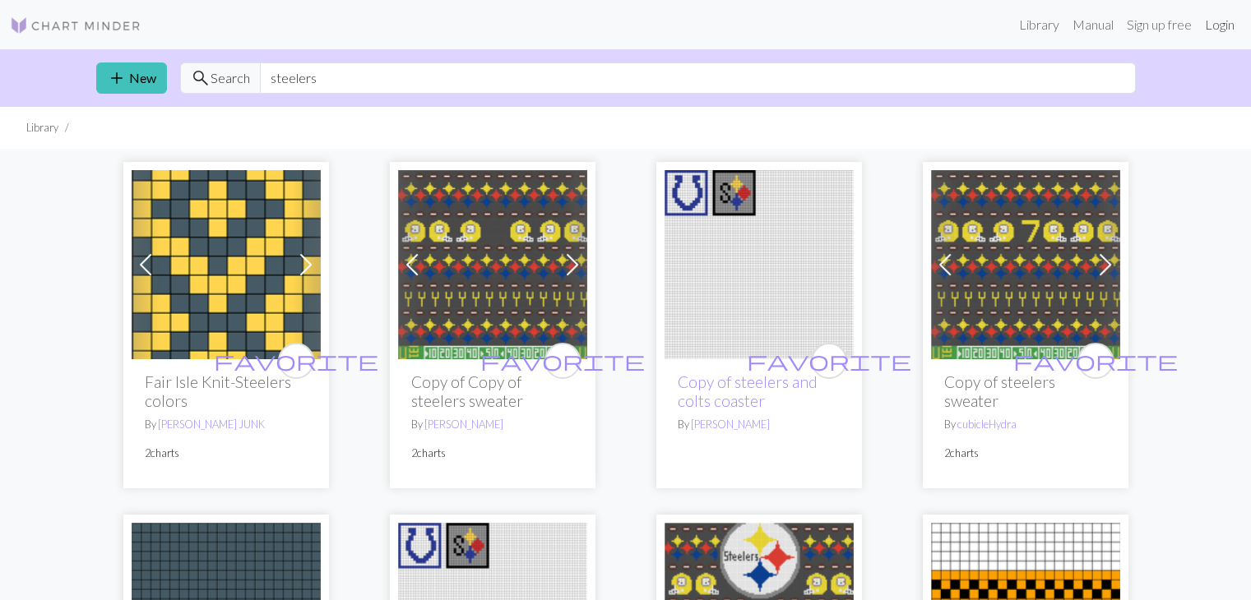
click at [1214, 29] on link "Login" at bounding box center [1219, 24] width 43 height 33
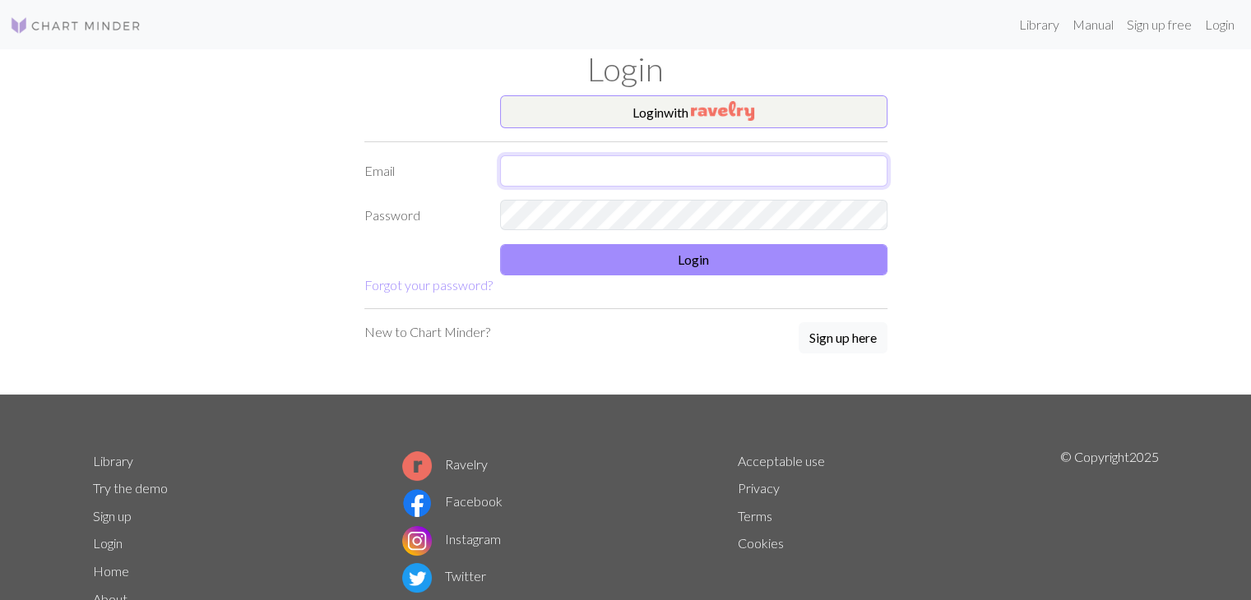
type input "[EMAIL_ADDRESS][PERSON_NAME][DOMAIN_NAME]"
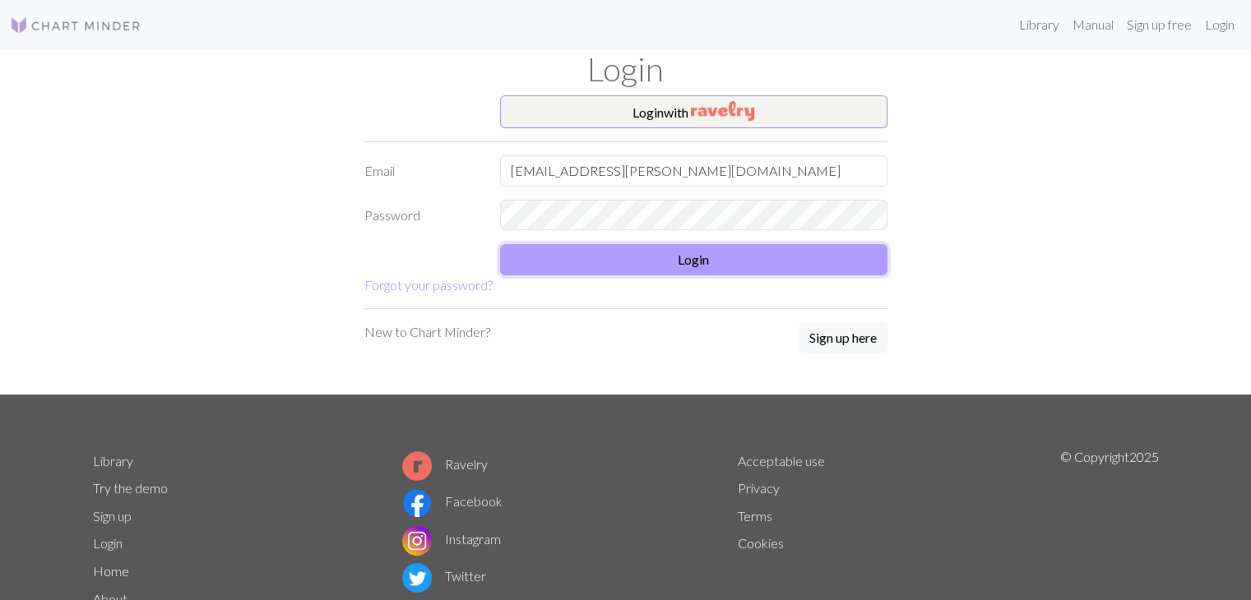
click at [701, 253] on button "Login" at bounding box center [693, 259] width 387 height 31
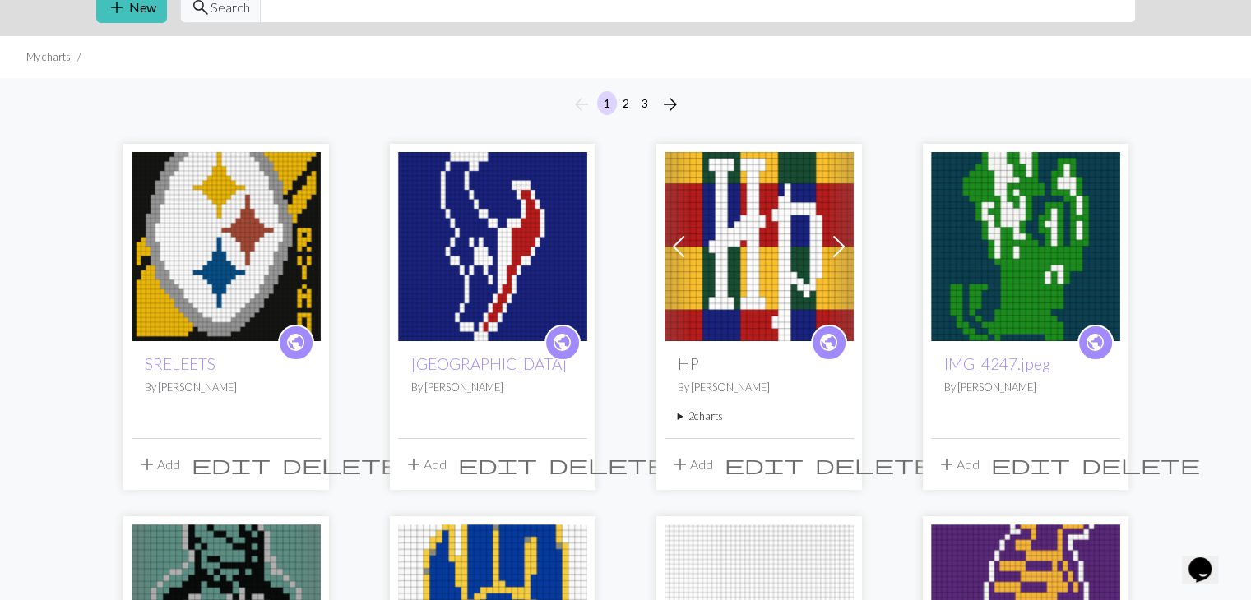
scroll to position [72, 0]
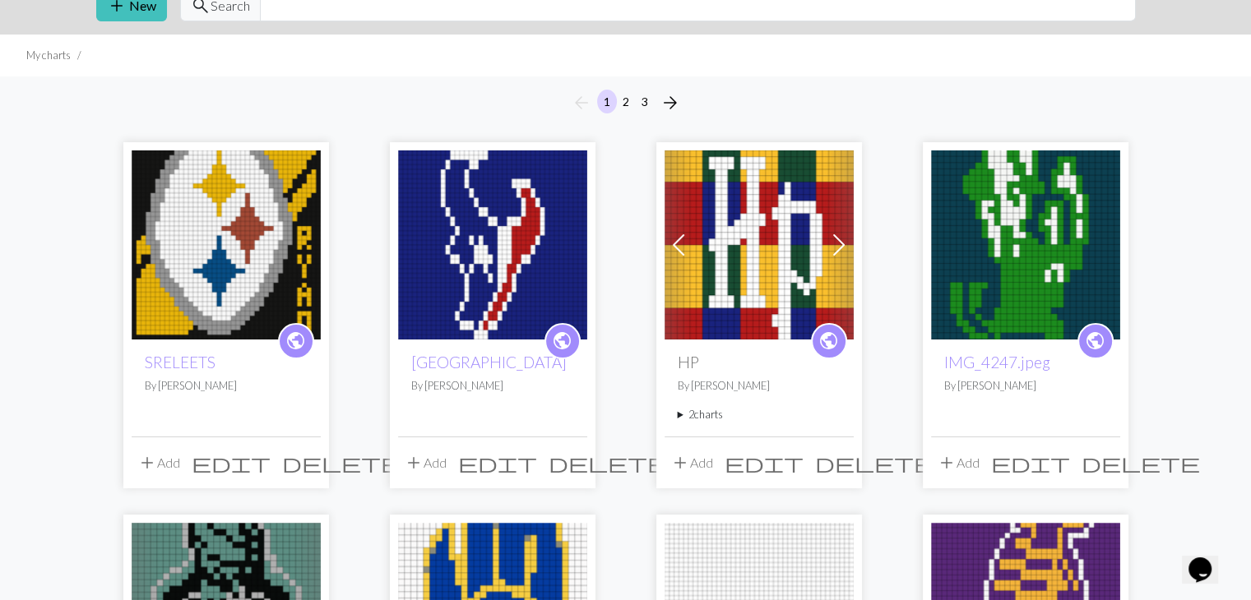
click at [537, 465] on span "edit" at bounding box center [497, 462] width 79 height 23
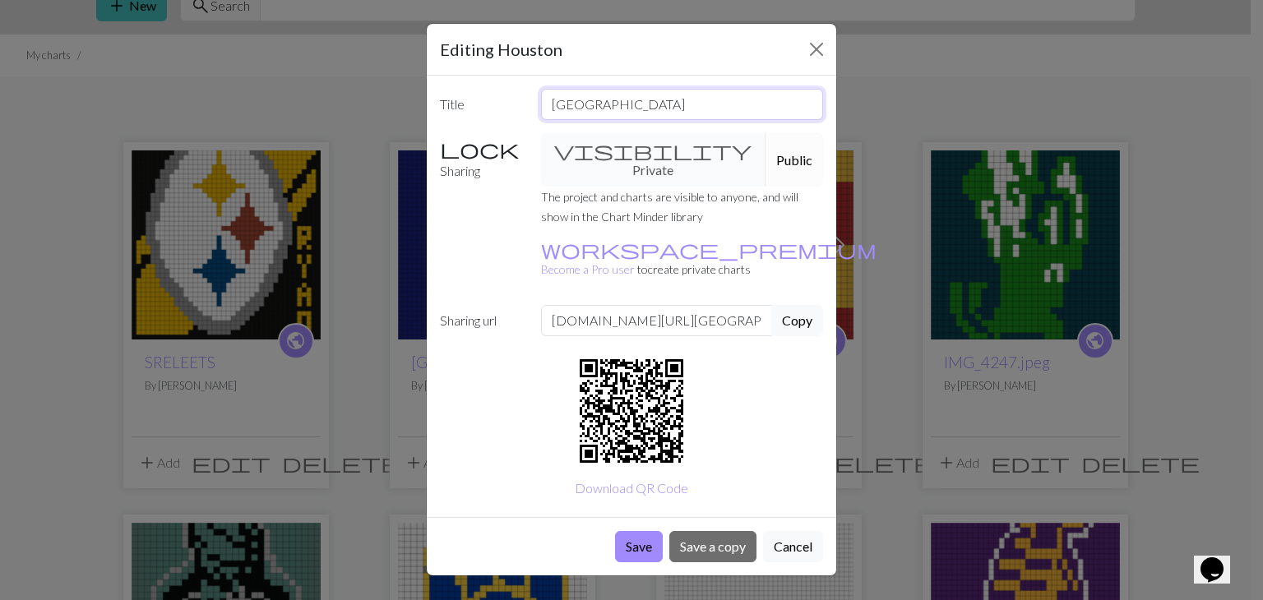
click at [671, 100] on input "[GEOGRAPHIC_DATA]" at bounding box center [682, 104] width 283 height 31
type input "H"
type input "n"
type input "NOTSUOH"
click at [644, 531] on button "Save" at bounding box center [639, 546] width 48 height 31
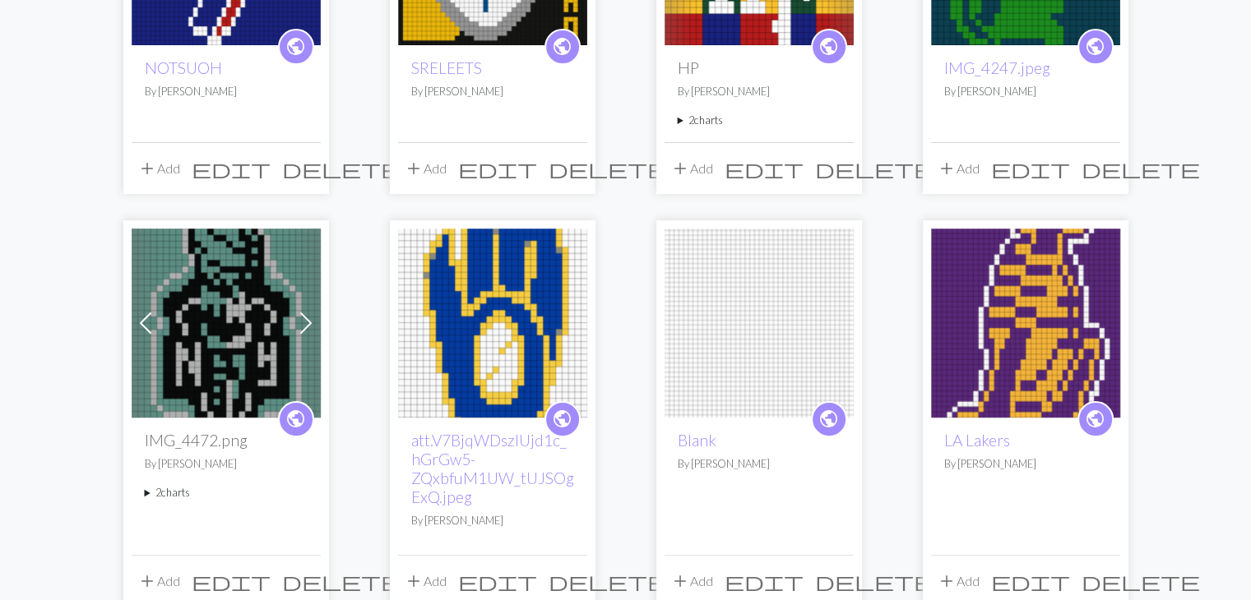
scroll to position [480, 0]
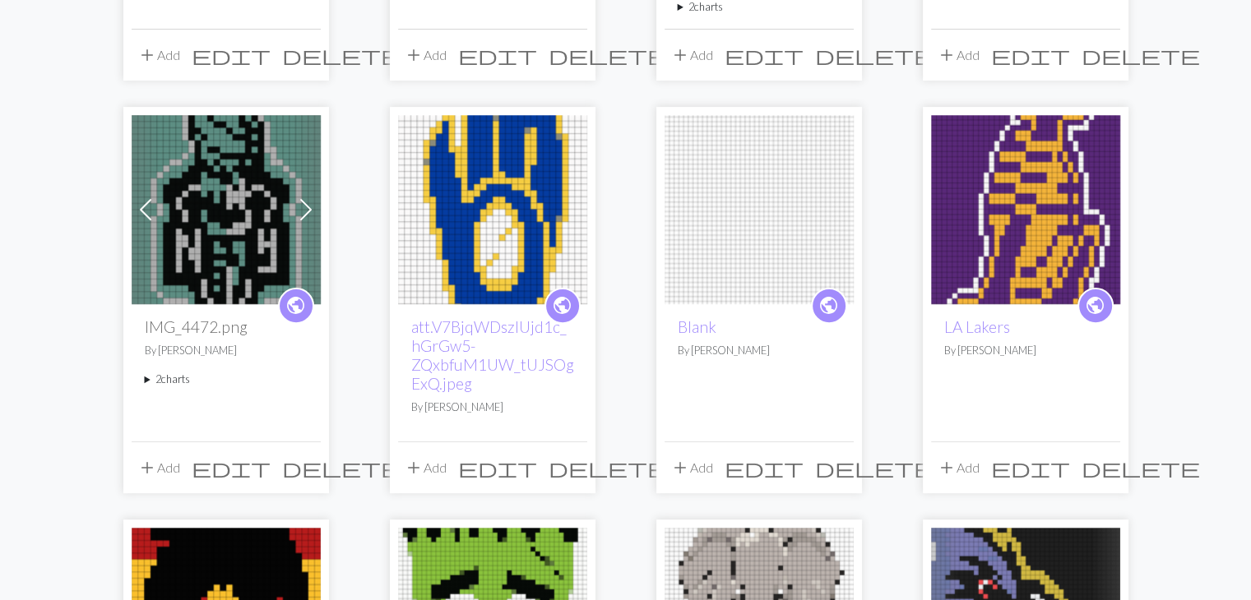
click at [1070, 474] on span "edit" at bounding box center [1030, 467] width 79 height 23
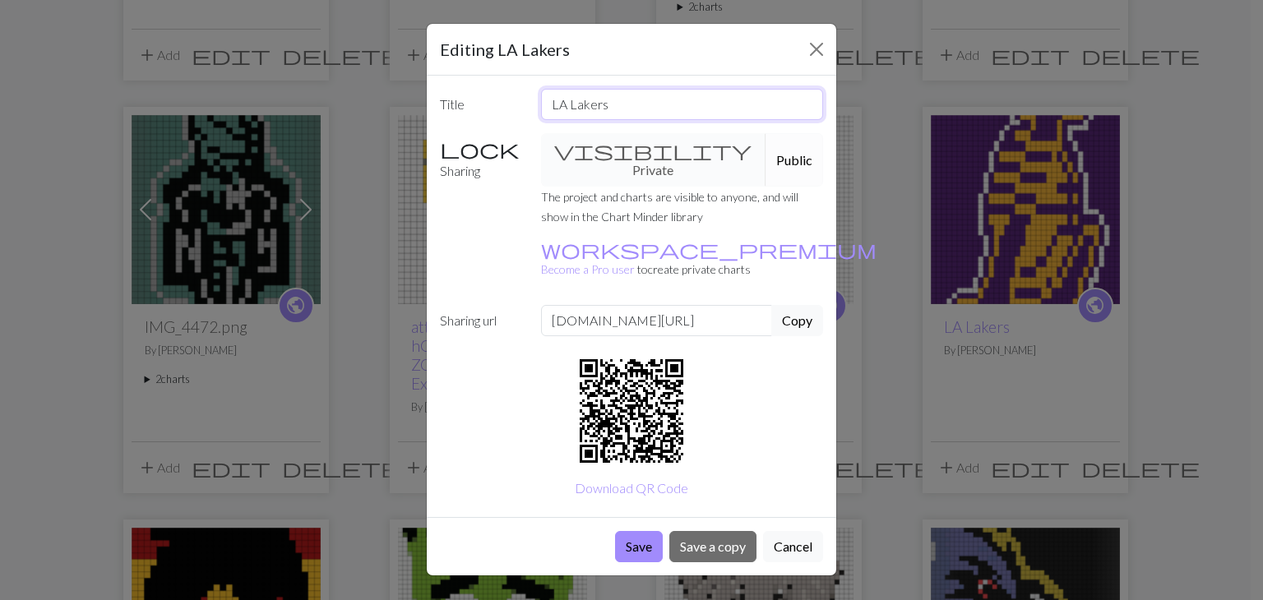
drag, startPoint x: 640, startPoint y: 105, endPoint x: 493, endPoint y: 90, distance: 147.1
click at [493, 90] on div "Title LA Lakers" at bounding box center [631, 104] width 403 height 31
type input "SREKAL"
click at [631, 531] on button "Save" at bounding box center [639, 546] width 48 height 31
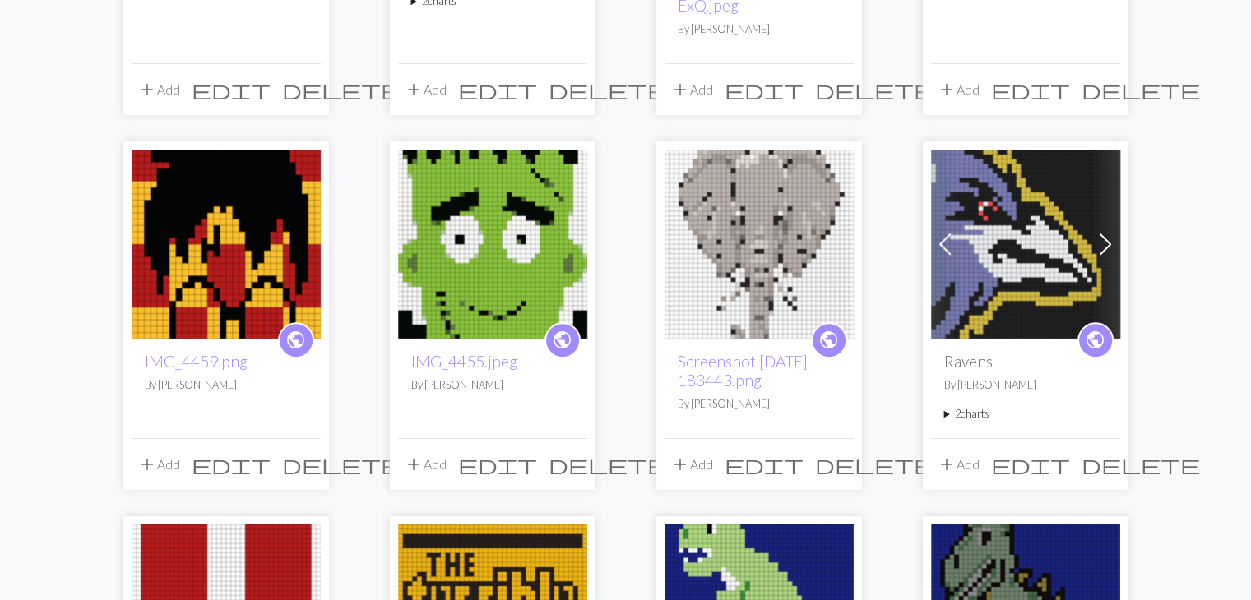
scroll to position [867, 0]
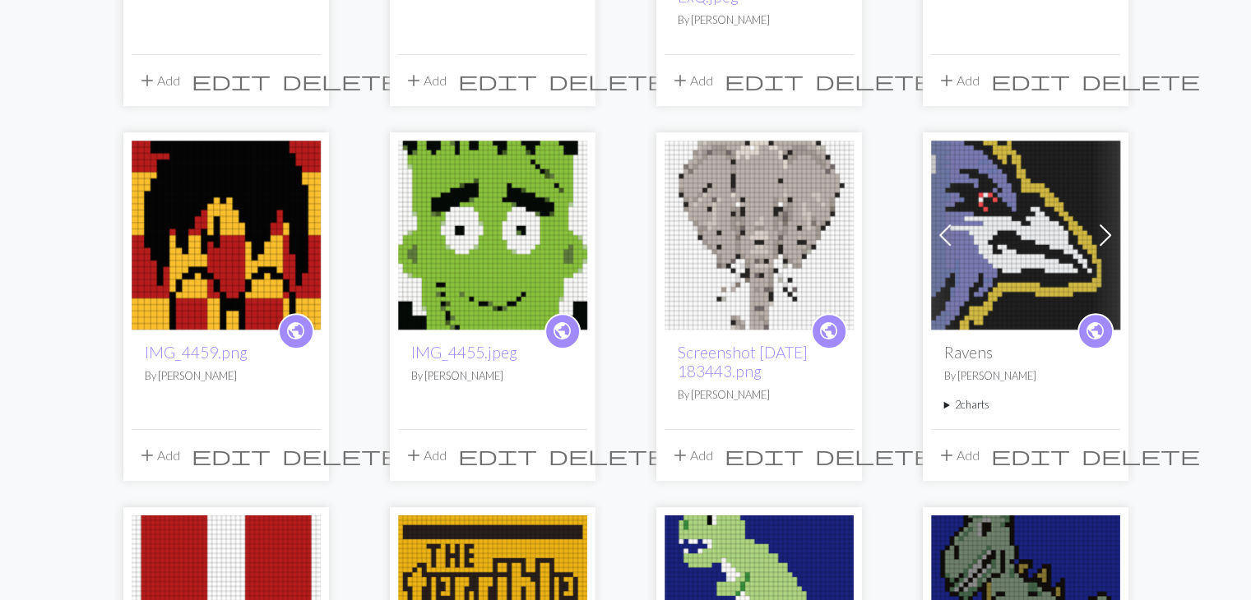
click at [1065, 460] on span "edit" at bounding box center [1030, 455] width 79 height 23
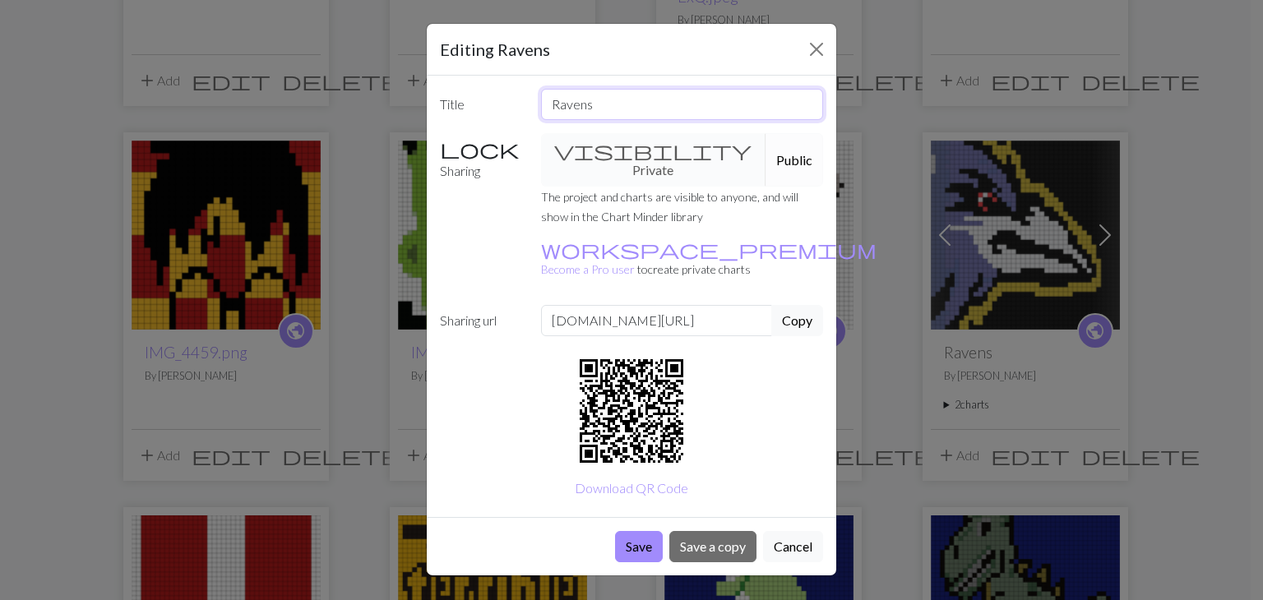
click at [628, 115] on input "Ravens" at bounding box center [682, 104] width 283 height 31
type input "R"
type input "SNEVAR"
drag, startPoint x: 635, startPoint y: 497, endPoint x: 613, endPoint y: 505, distance: 23.4
click at [613, 517] on div "Save Save a copy Cancel" at bounding box center [631, 546] width 409 height 58
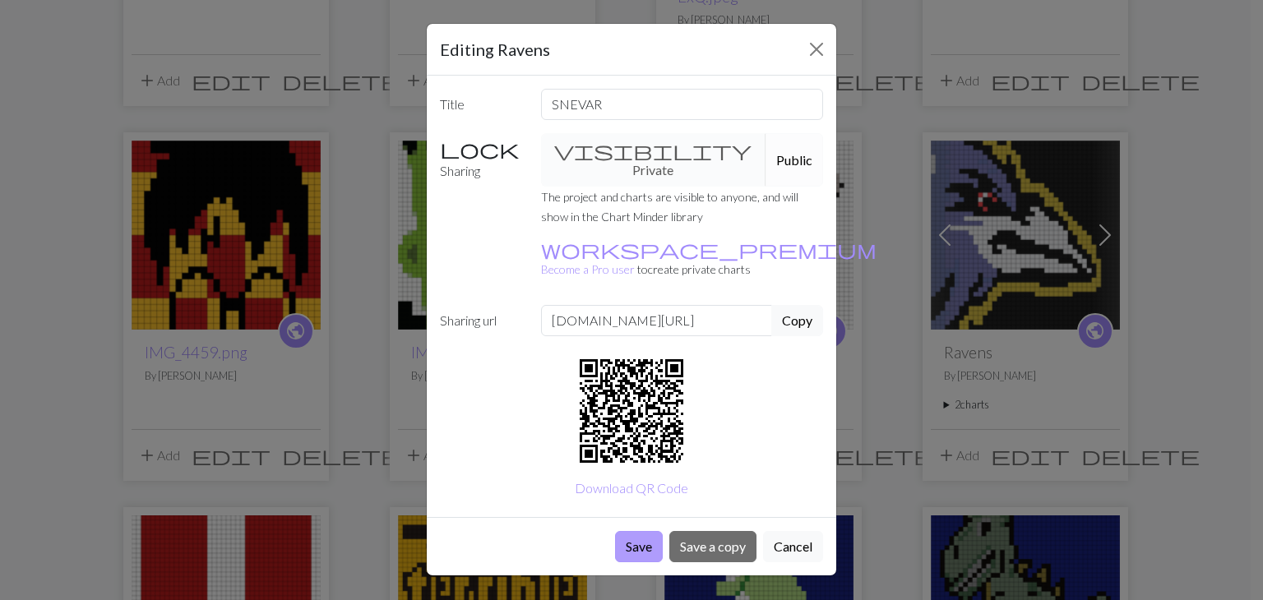
click at [622, 531] on button "Save" at bounding box center [639, 546] width 48 height 31
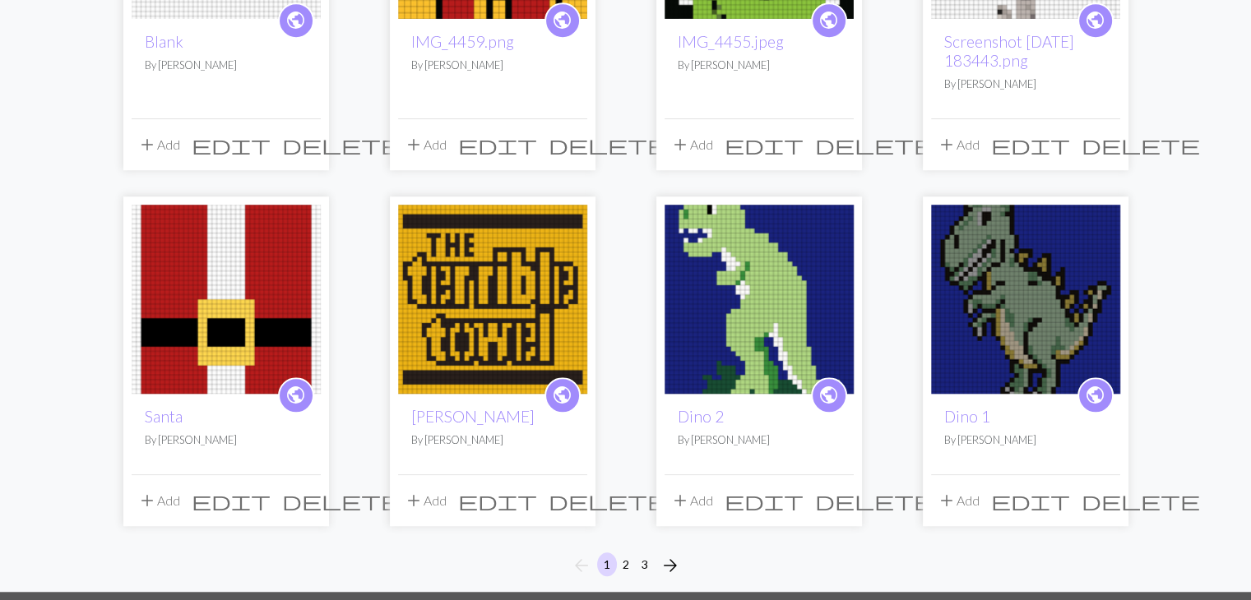
scroll to position [1180, 0]
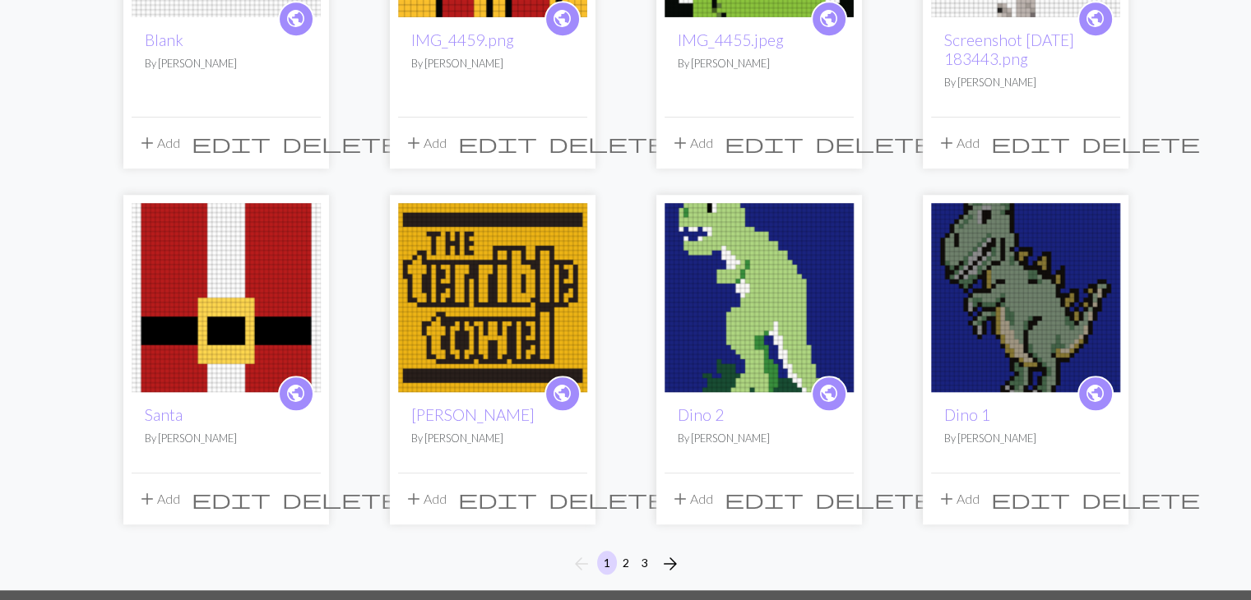
click at [271, 496] on span "edit" at bounding box center [231, 499] width 79 height 23
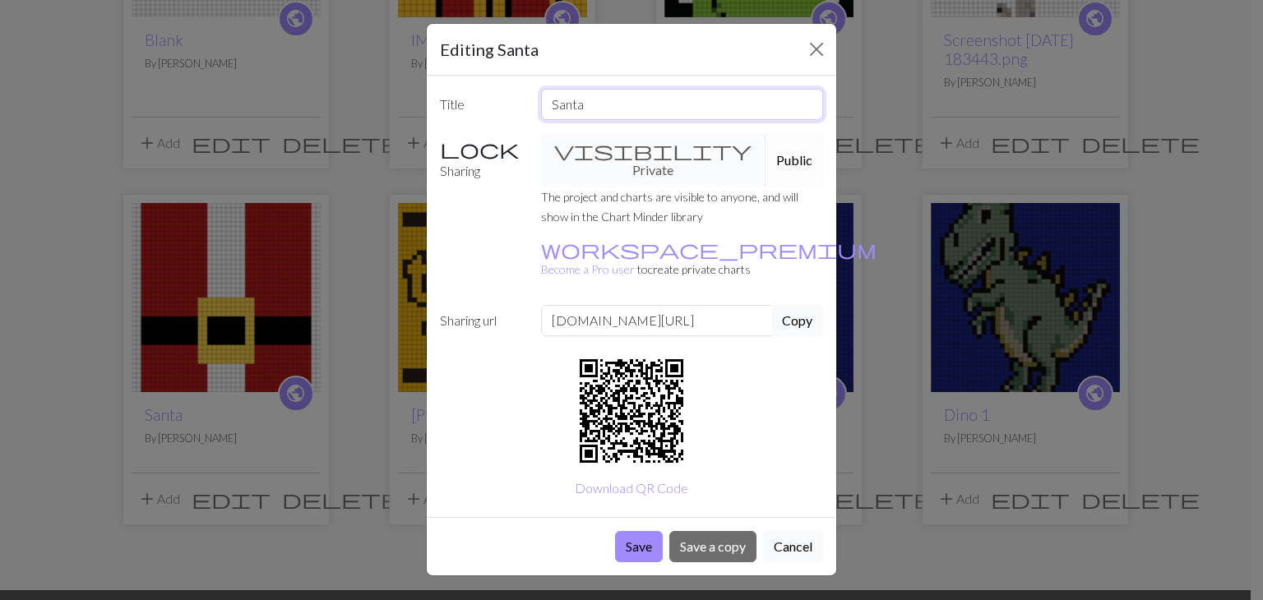
click at [664, 106] on input "Santa" at bounding box center [682, 104] width 283 height 31
type input "S"
type input "ATNAS"
drag, startPoint x: 651, startPoint y: 501, endPoint x: 630, endPoint y: 502, distance: 21.4
click at [630, 531] on button "Save" at bounding box center [639, 546] width 48 height 31
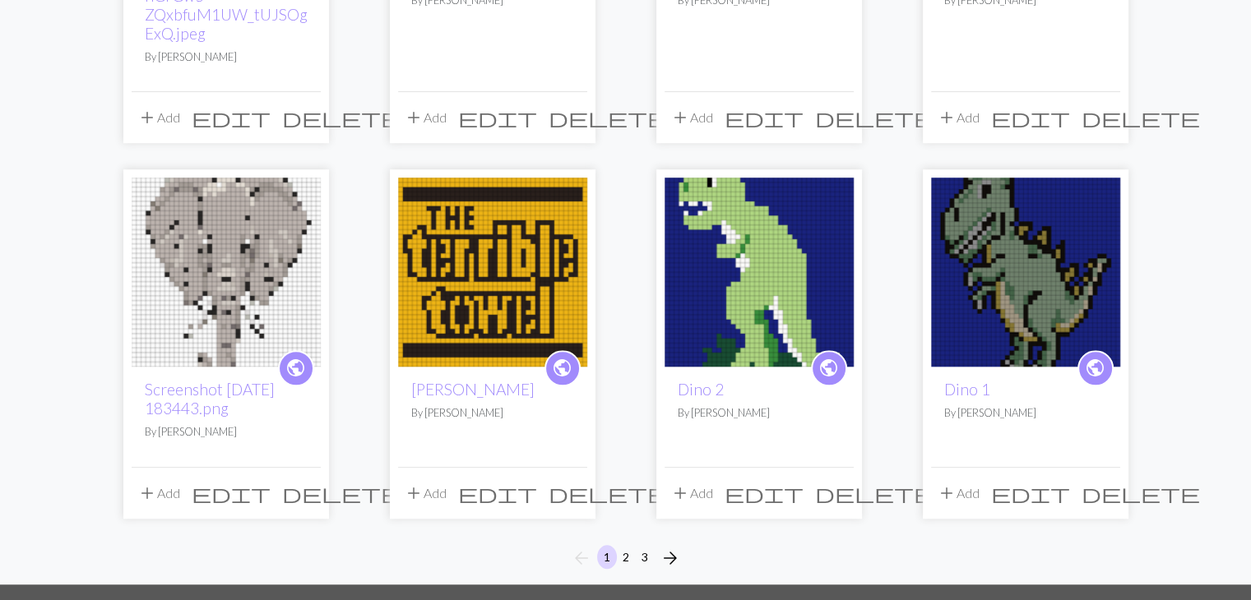
scroll to position [1311, 0]
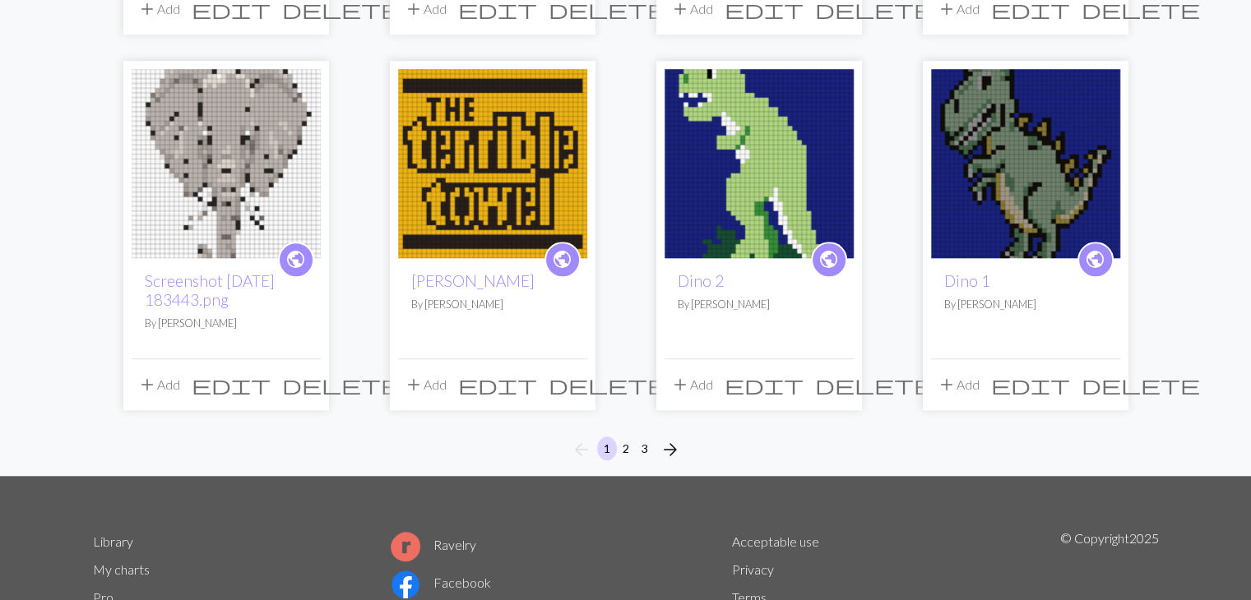
click at [532, 391] on span "edit" at bounding box center [497, 384] width 79 height 23
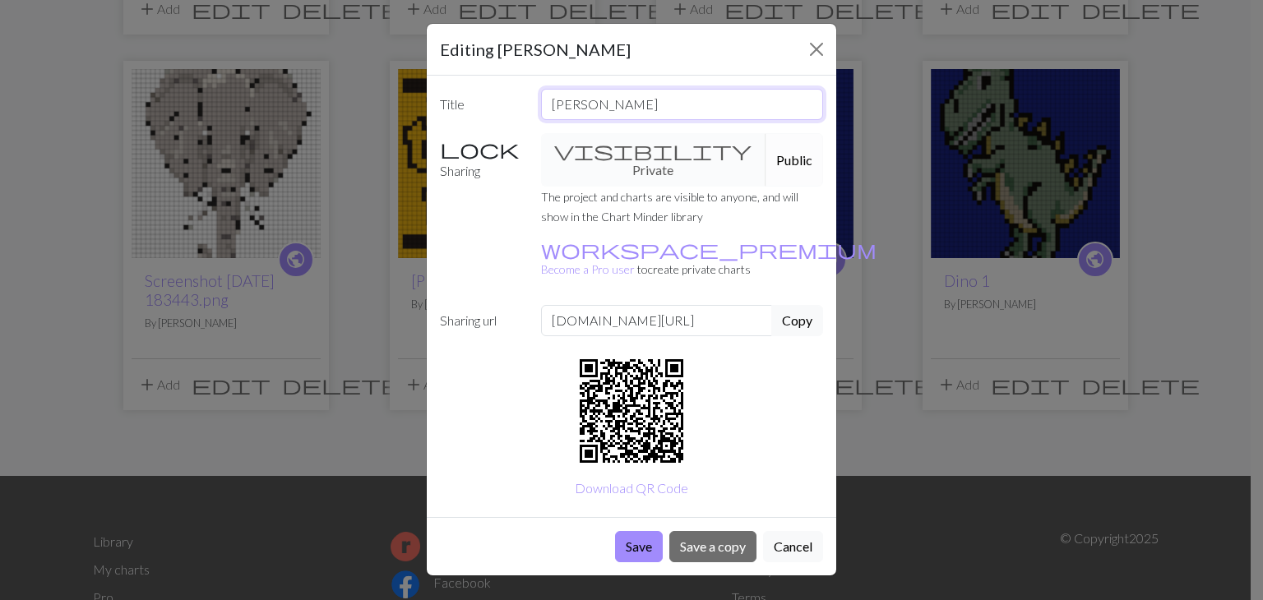
drag, startPoint x: 644, startPoint y: 109, endPoint x: 456, endPoint y: 146, distance: 191.7
click at [456, 146] on div "Title Terrible Towel Sharing visibility Private Public The project and charts a…" at bounding box center [631, 297] width 409 height 442
type input "LEWOT ELBIRRET"
click at [641, 531] on button "Save" at bounding box center [639, 546] width 48 height 31
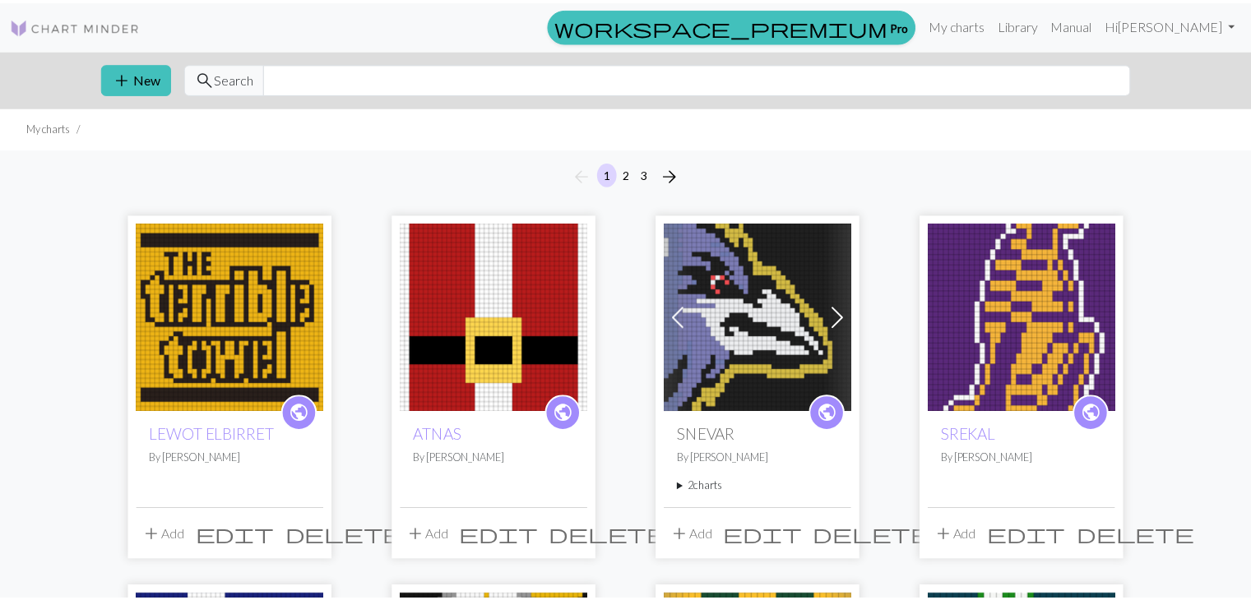
scroll to position [1311, 0]
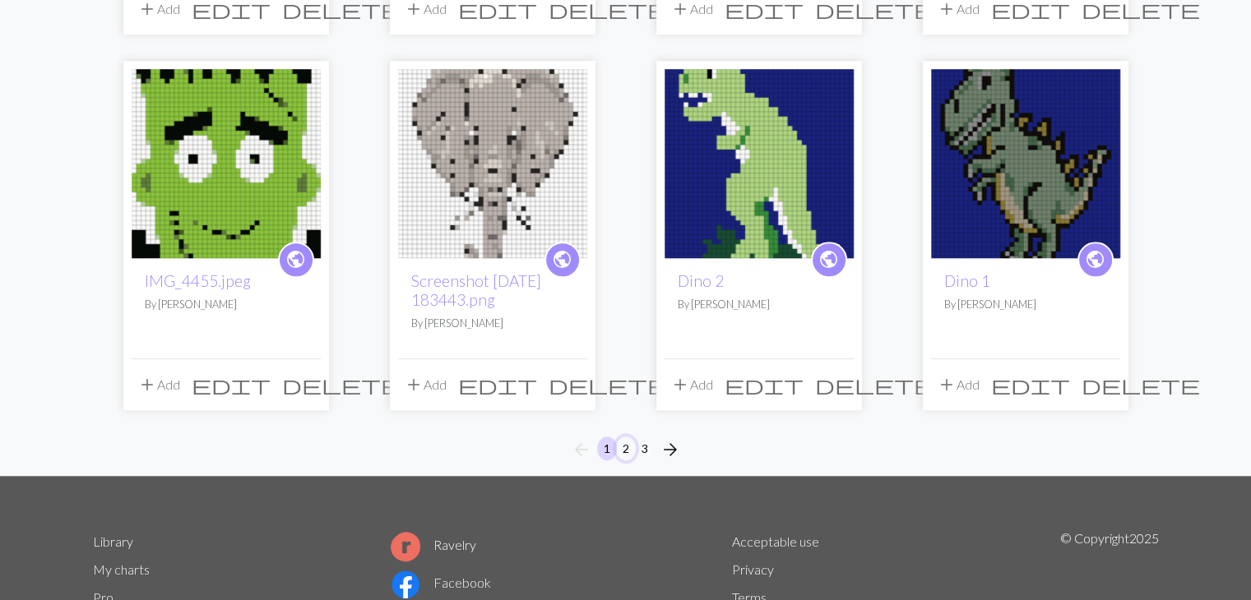
click at [627, 442] on button "2" at bounding box center [626, 449] width 20 height 24
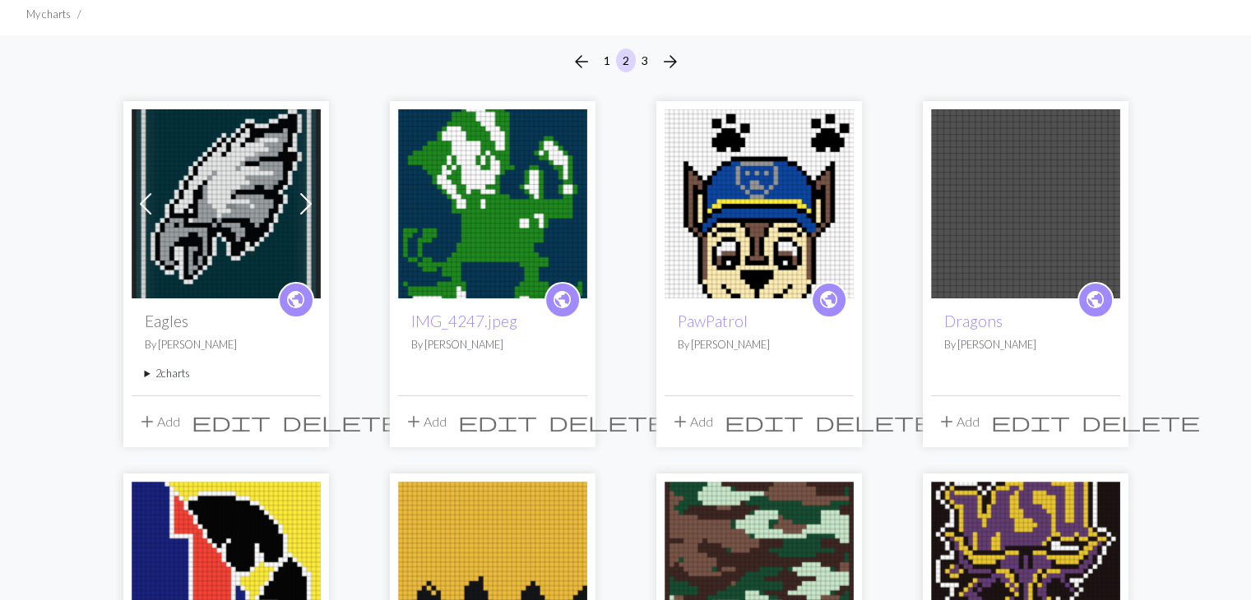
scroll to position [115, 0]
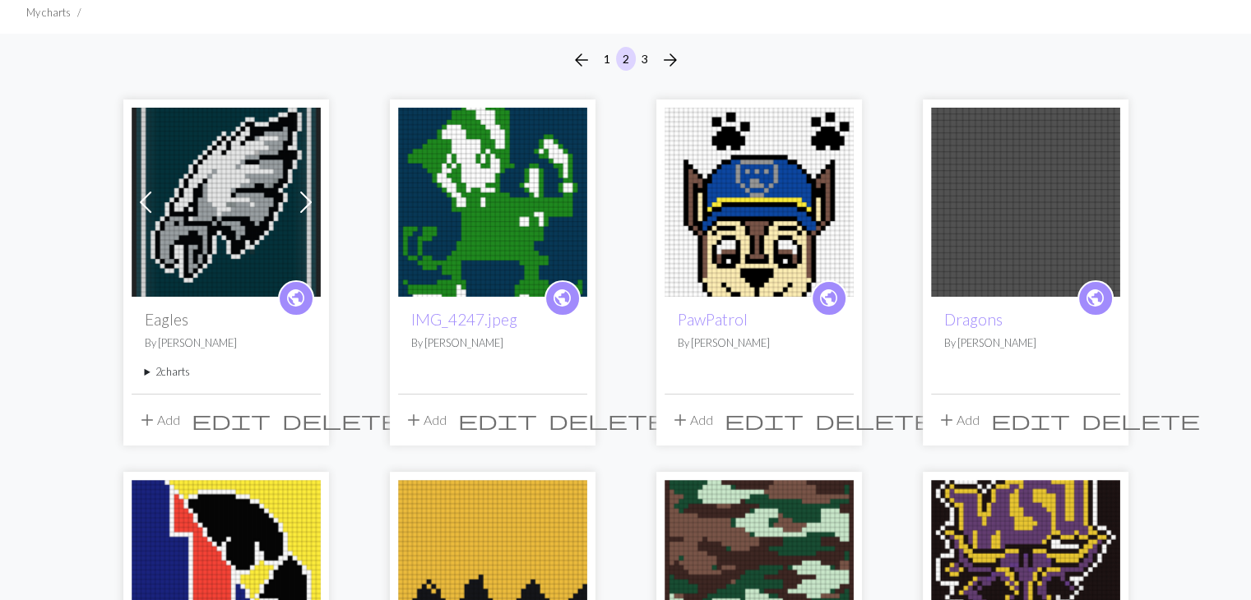
click at [273, 434] on button "edit" at bounding box center [231, 420] width 90 height 31
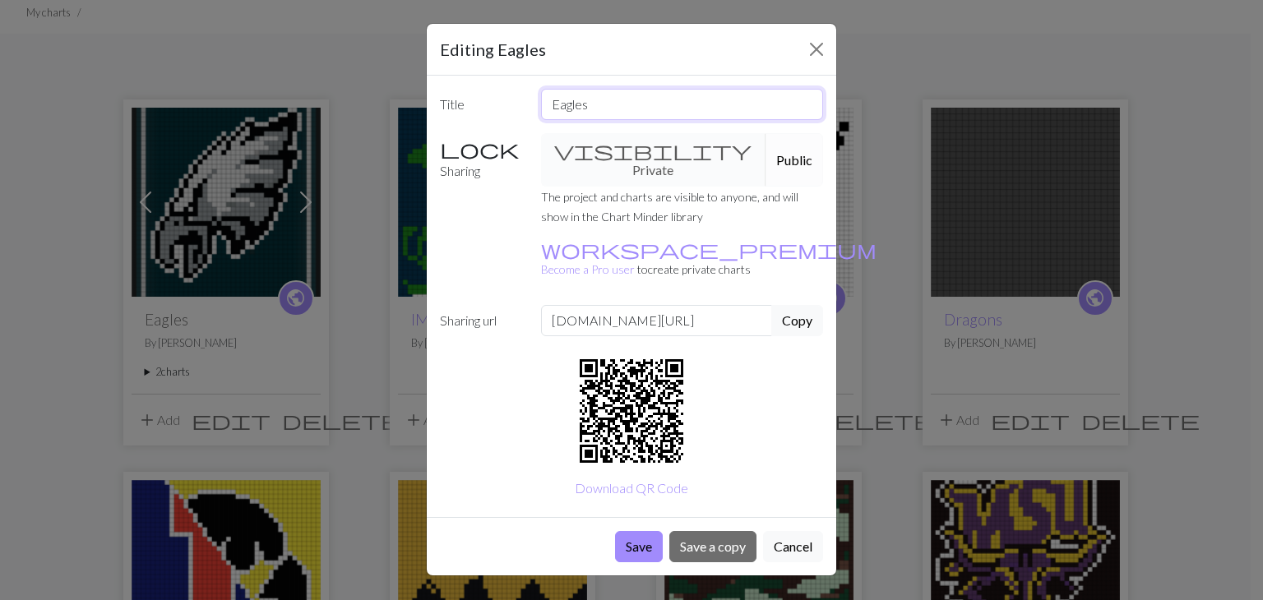
click at [615, 113] on input "Eagles" at bounding box center [682, 104] width 283 height 31
type input "E"
type input "SELGAE"
click at [630, 531] on button "Save" at bounding box center [639, 546] width 48 height 31
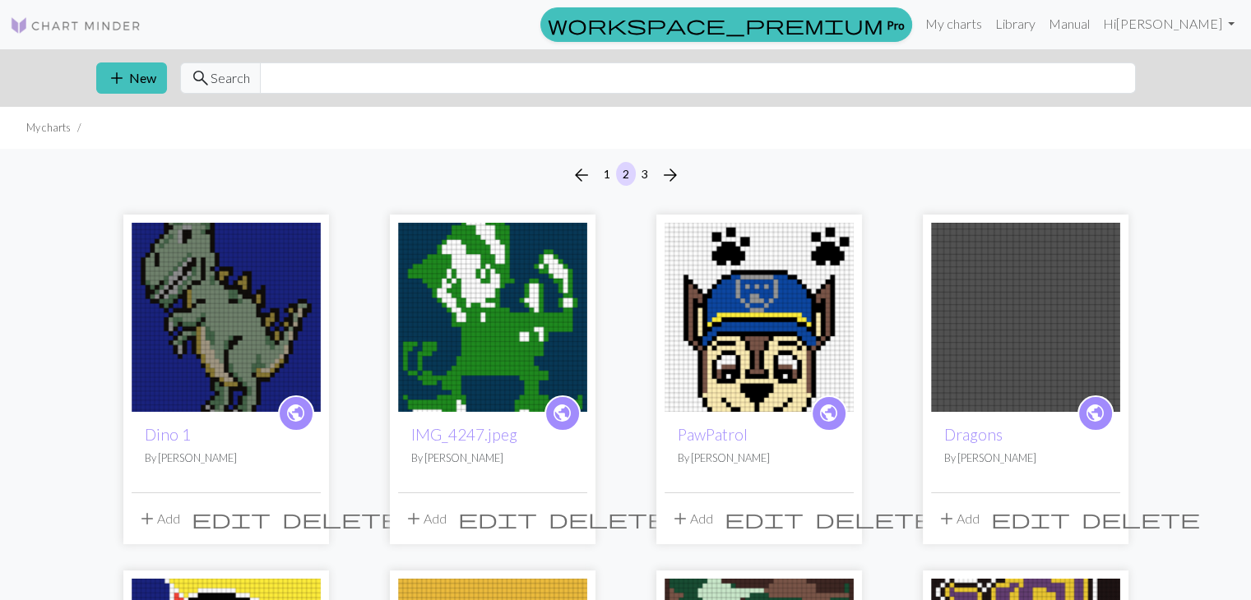
scroll to position [26, 0]
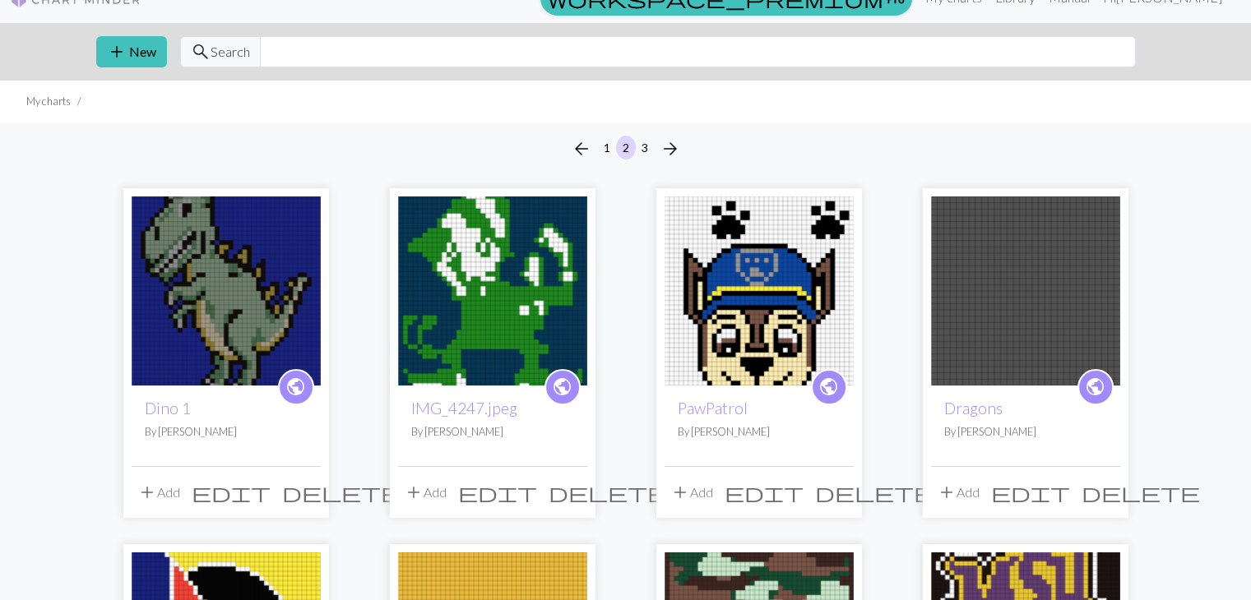
click at [803, 488] on span "edit" at bounding box center [763, 492] width 79 height 23
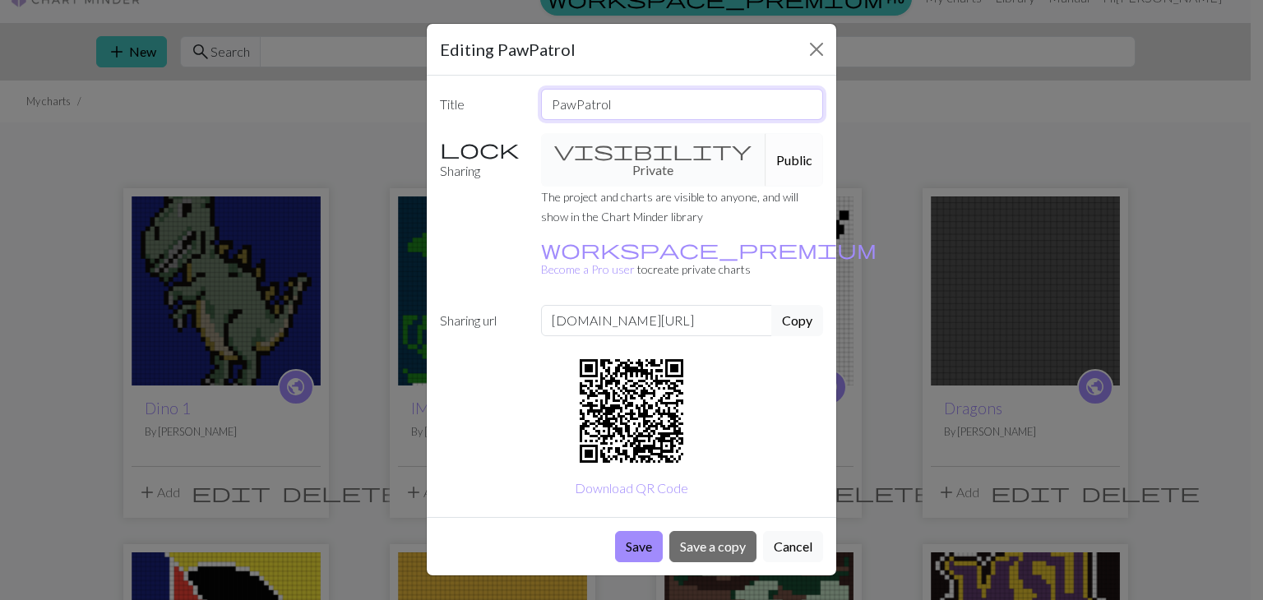
drag, startPoint x: 649, startPoint y: 117, endPoint x: 503, endPoint y: 118, distance: 145.5
click at [503, 118] on div "Title PawPatrol" at bounding box center [631, 104] width 403 height 31
type input "LORTAP WAP"
click at [640, 531] on button "Save" at bounding box center [639, 546] width 48 height 31
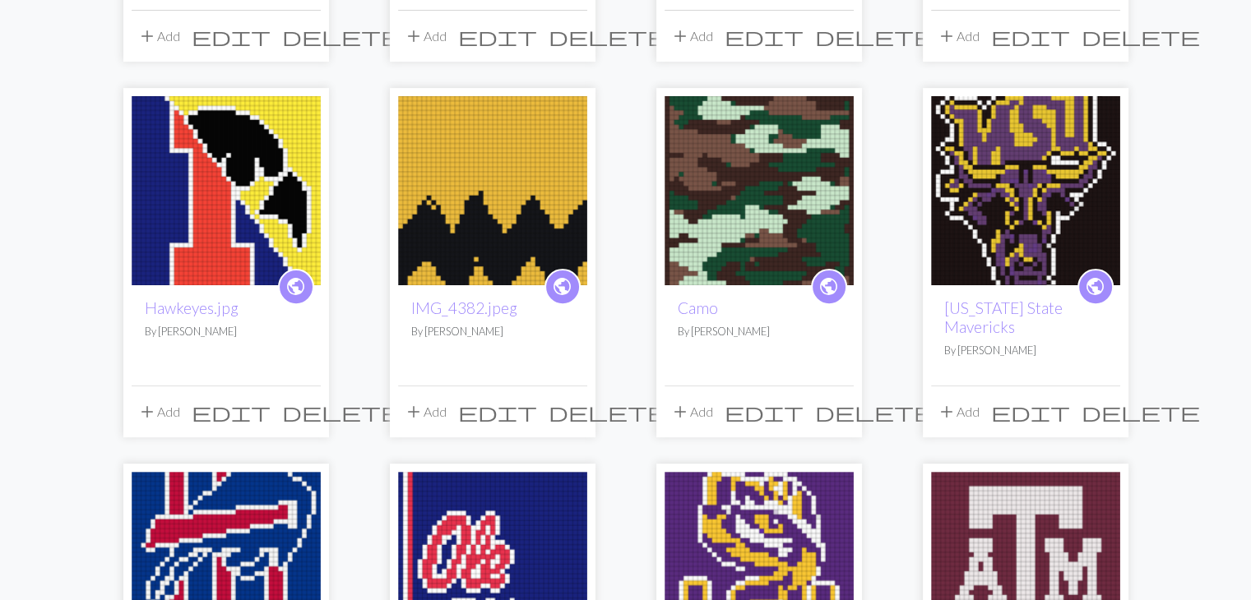
scroll to position [486, 0]
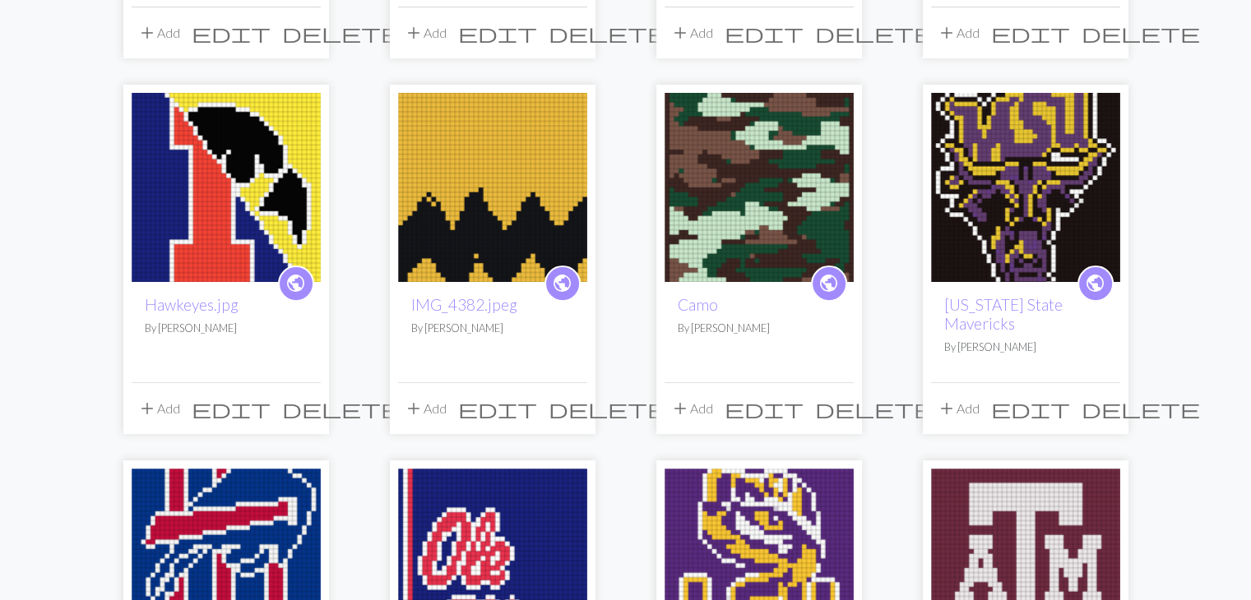
click at [801, 403] on span "edit" at bounding box center [763, 408] width 79 height 23
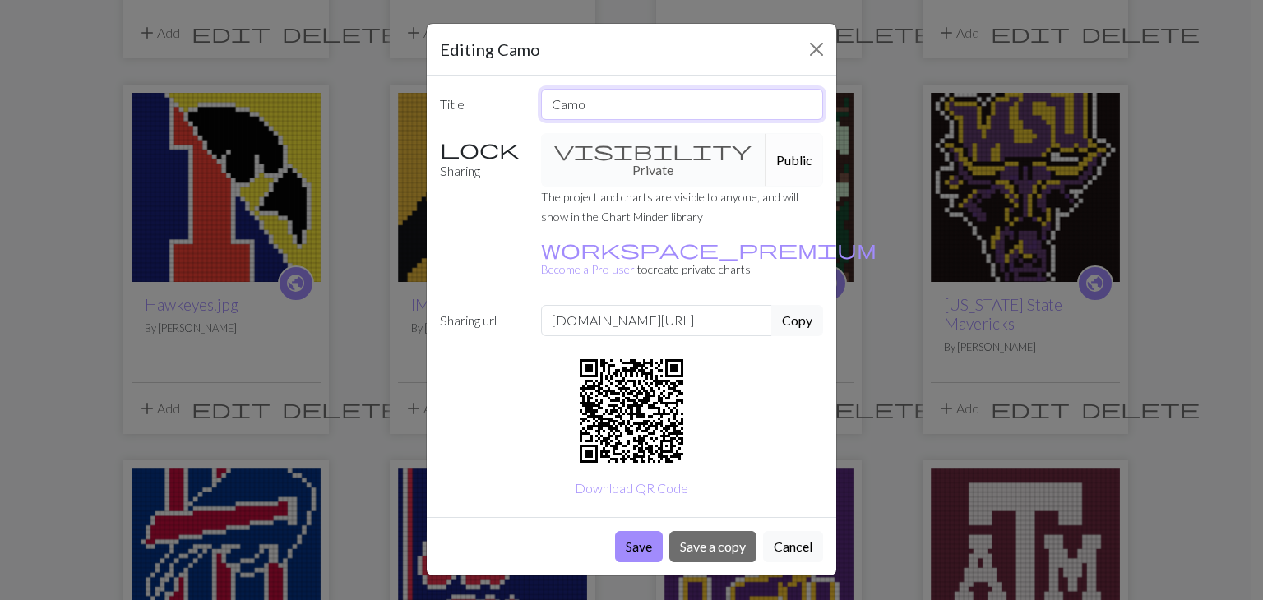
click at [603, 118] on input "Camo" at bounding box center [682, 104] width 283 height 31
type input "C"
type input "OMAC"
click at [641, 531] on button "Save" at bounding box center [639, 546] width 48 height 31
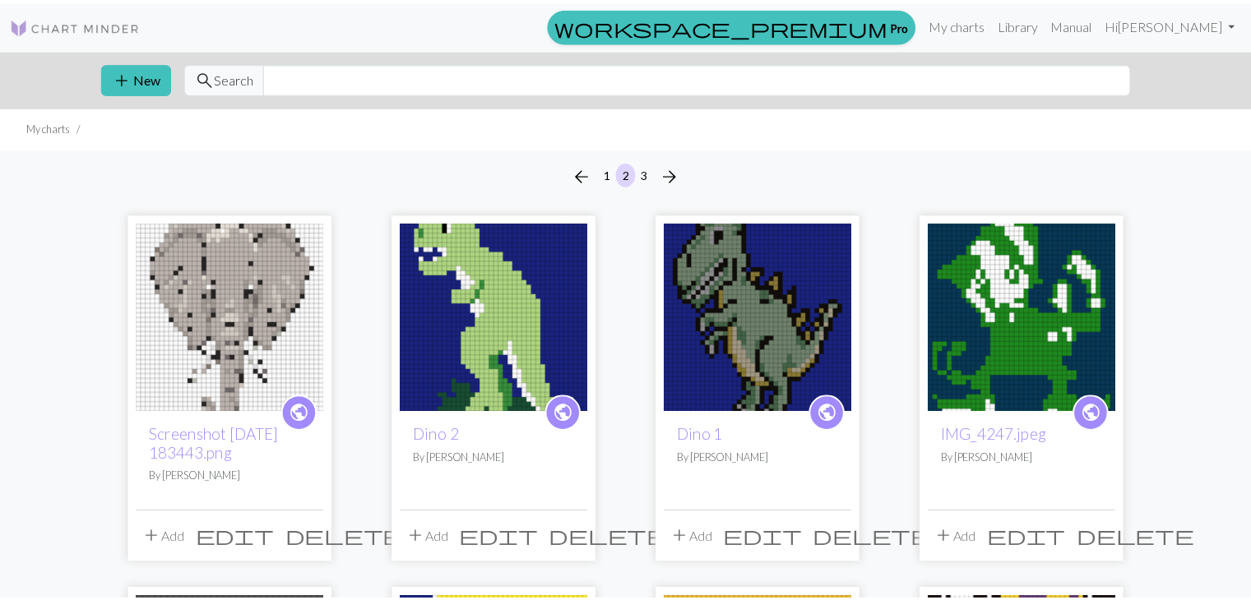
scroll to position [486, 0]
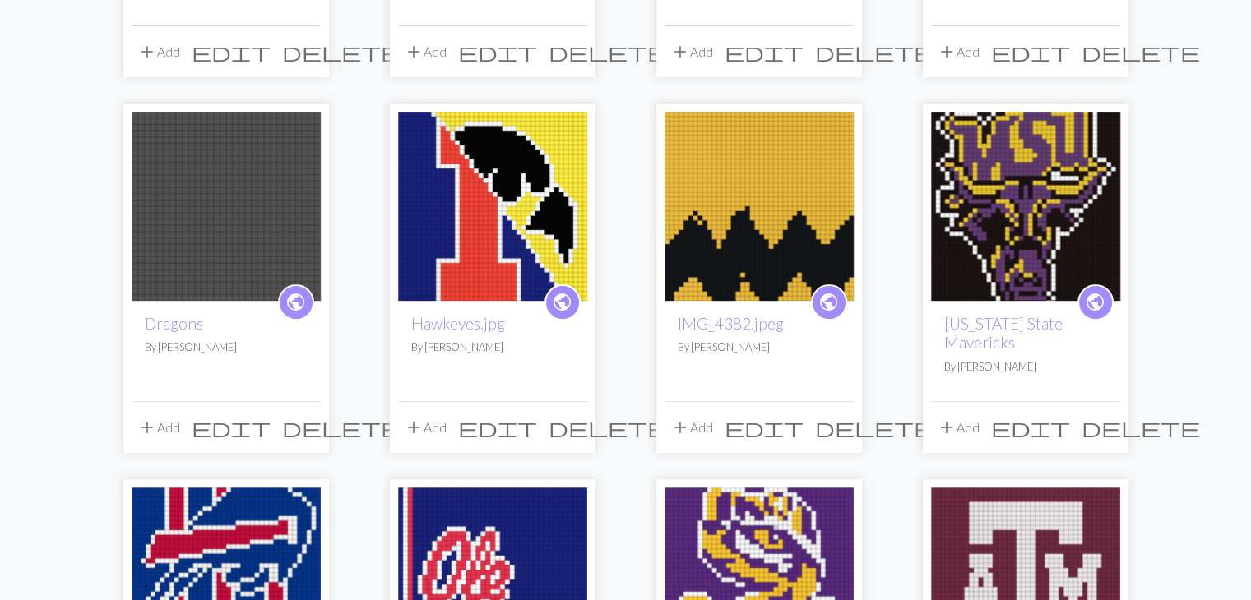
click at [537, 425] on span "edit" at bounding box center [497, 427] width 79 height 23
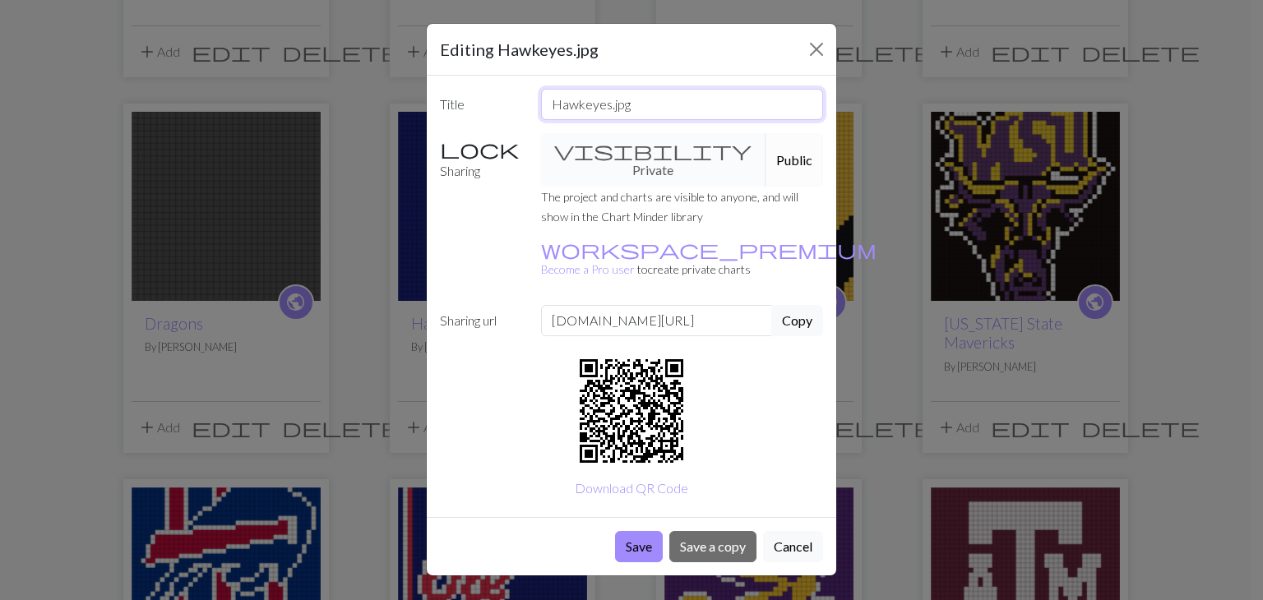
click at [641, 111] on input "Hawkeyes.jpg" at bounding box center [682, 104] width 283 height 31
type input "H"
type input "CUSTOM"
click at [633, 531] on button "Save" at bounding box center [639, 546] width 48 height 31
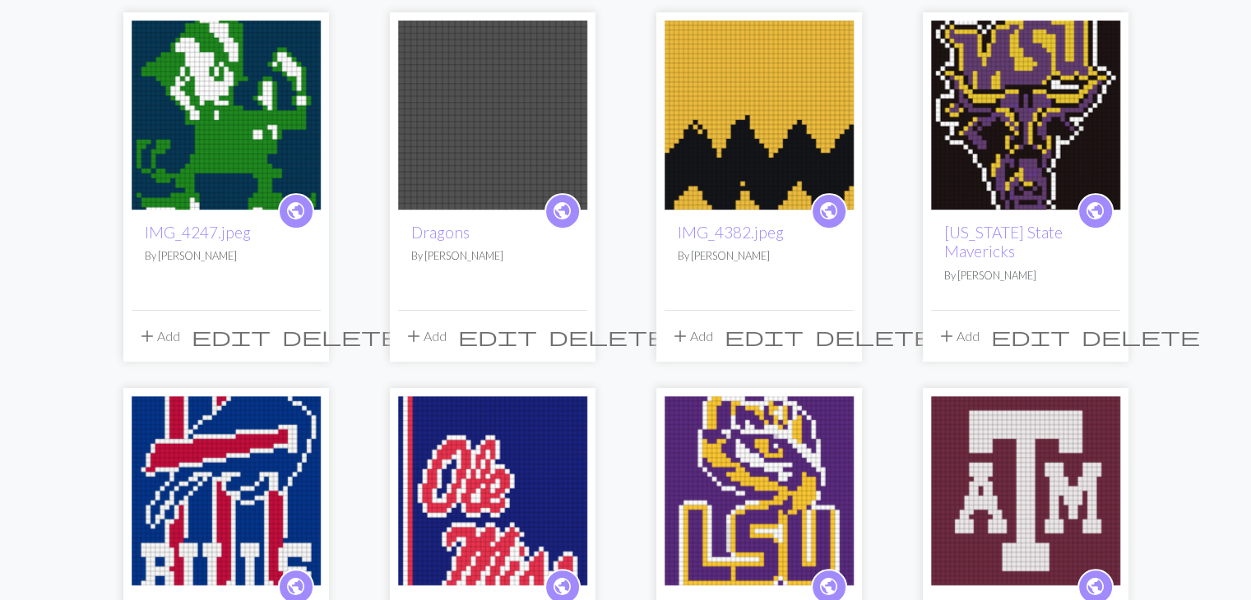
scroll to position [579, 0]
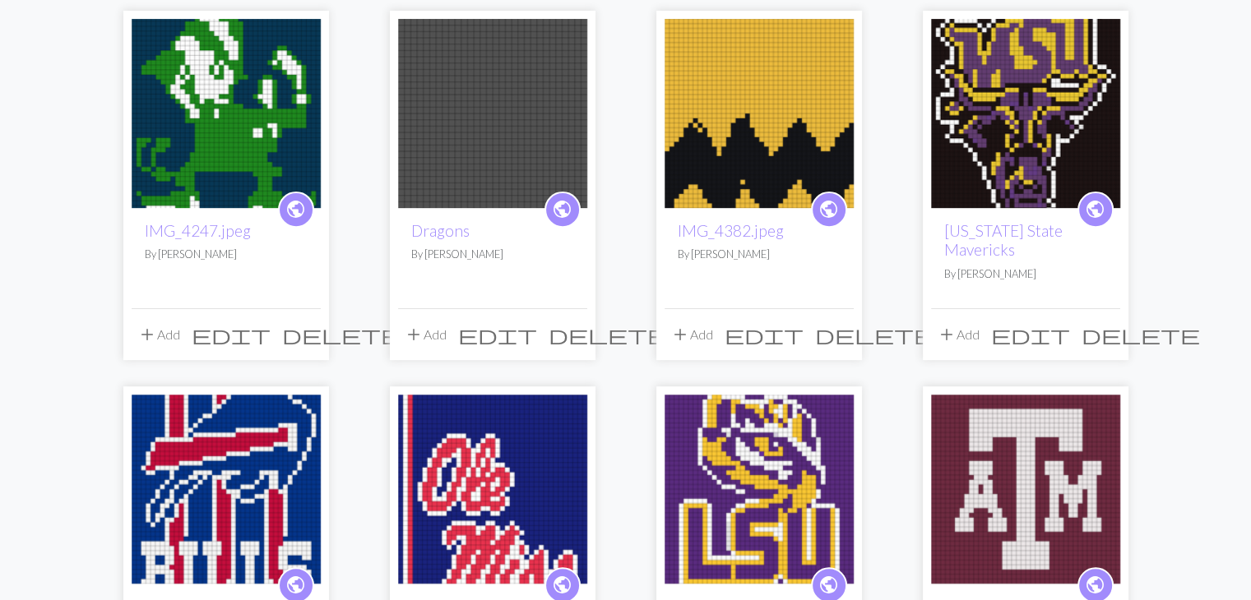
click at [1070, 341] on span "edit" at bounding box center [1030, 334] width 79 height 23
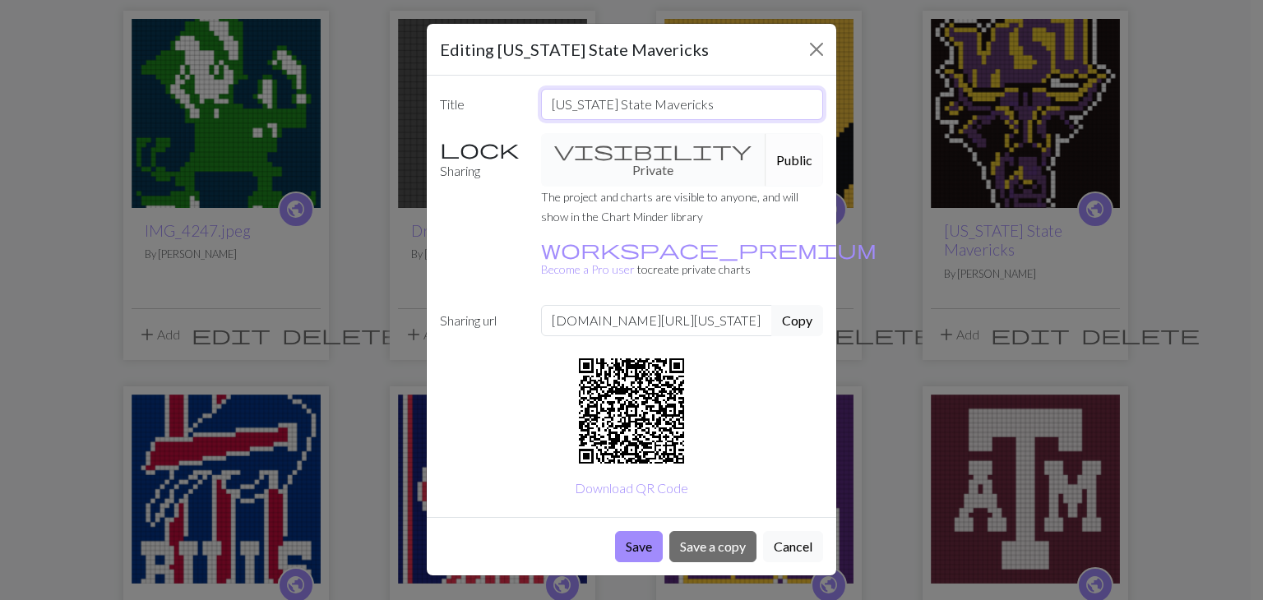
drag, startPoint x: 779, startPoint y: 109, endPoint x: 463, endPoint y: 107, distance: 316.6
click at [463, 107] on div "Title [US_STATE] State Mavericks" at bounding box center [631, 104] width 403 height 31
type input "SKCIREVAM"
click at [625, 531] on button "Save" at bounding box center [639, 546] width 48 height 31
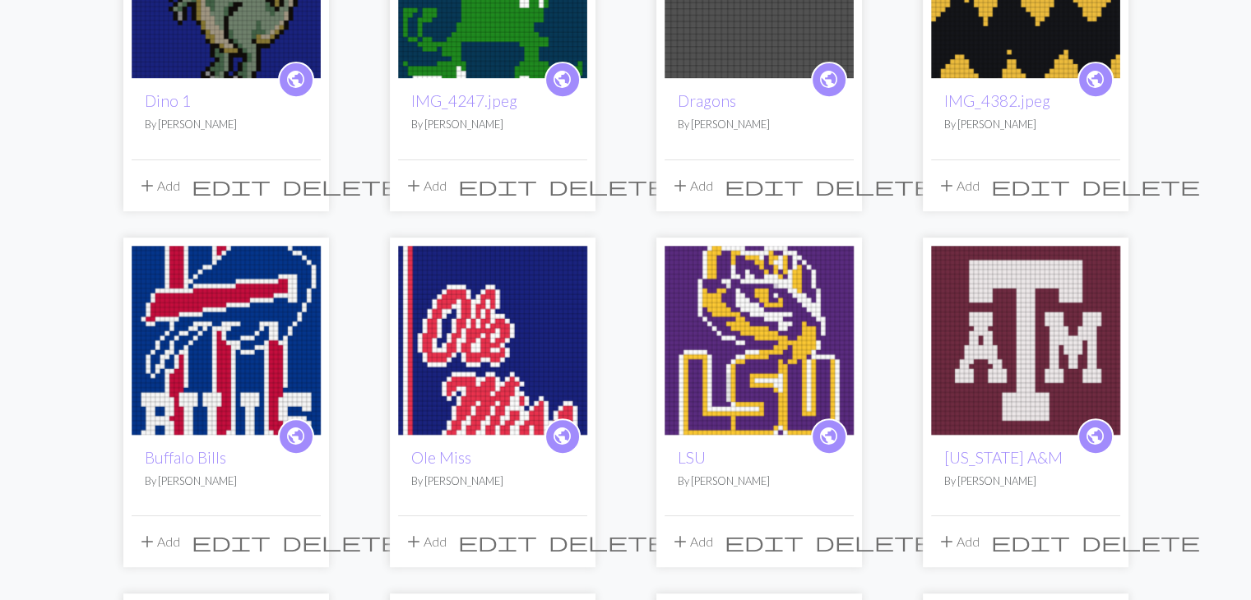
scroll to position [793, 0]
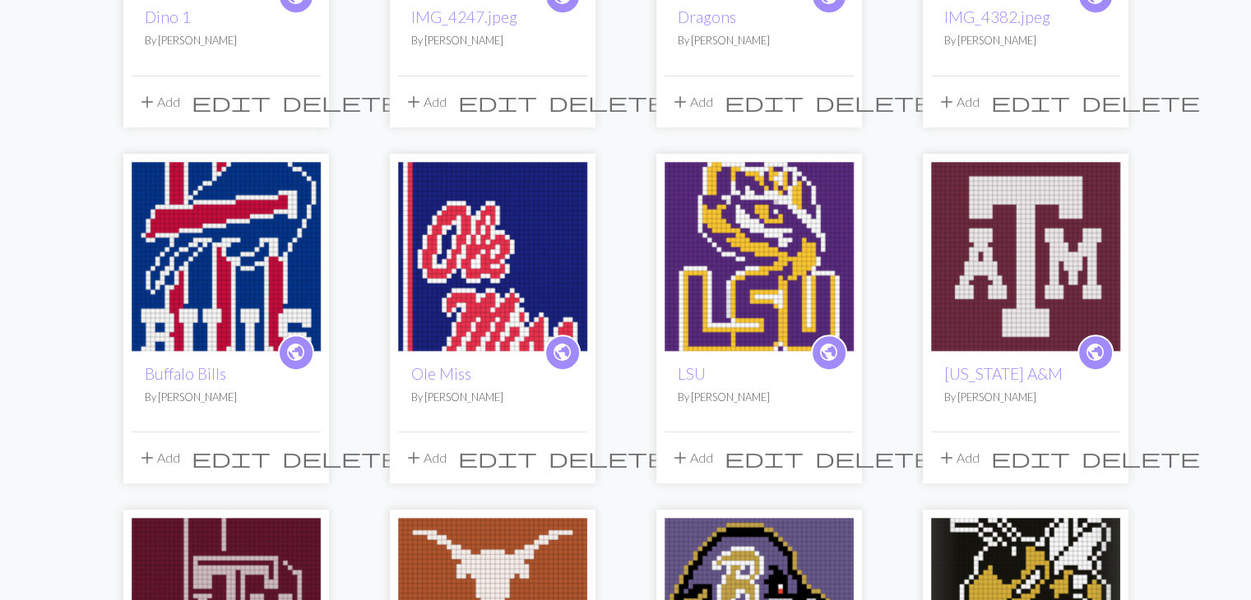
click at [271, 460] on span "edit" at bounding box center [231, 457] width 79 height 23
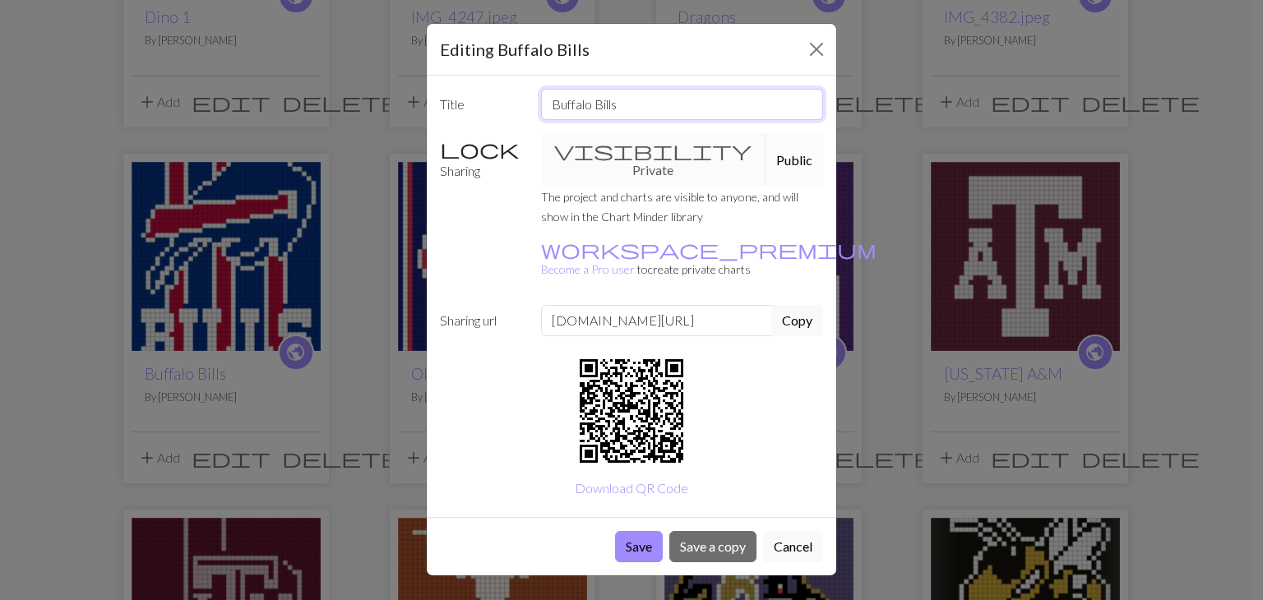
drag, startPoint x: 633, startPoint y: 102, endPoint x: 497, endPoint y: 109, distance: 136.7
click at [497, 109] on div "Title Buffalo Bills" at bounding box center [631, 104] width 403 height 31
type input "SLLIB"
click at [628, 531] on button "Save" at bounding box center [639, 546] width 48 height 31
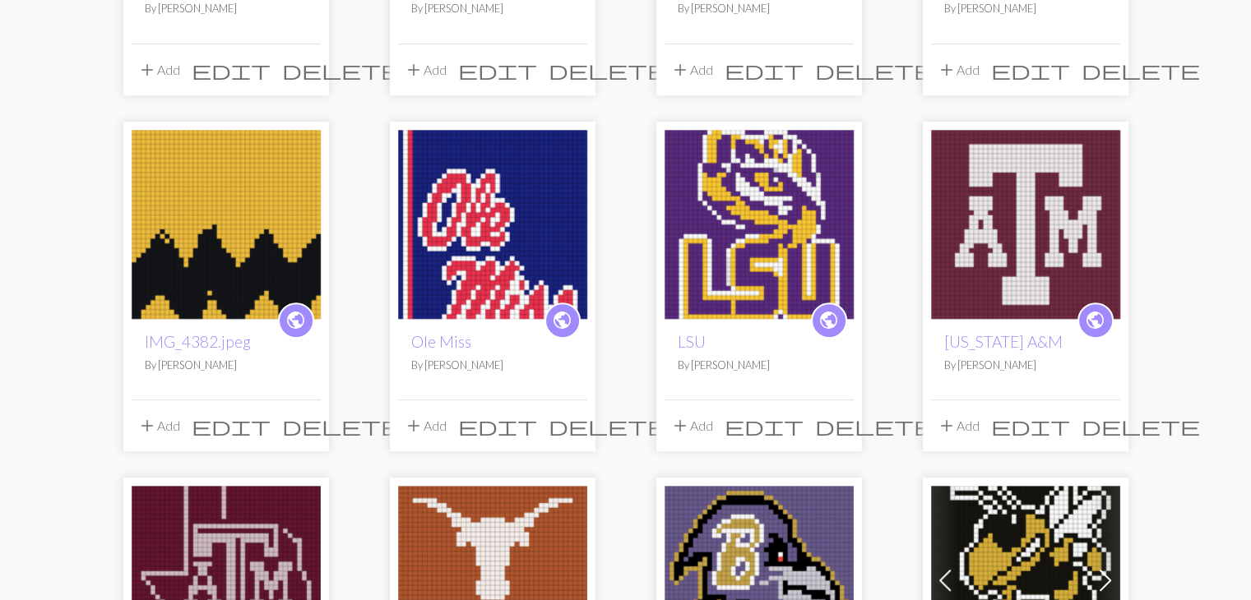
scroll to position [826, 0]
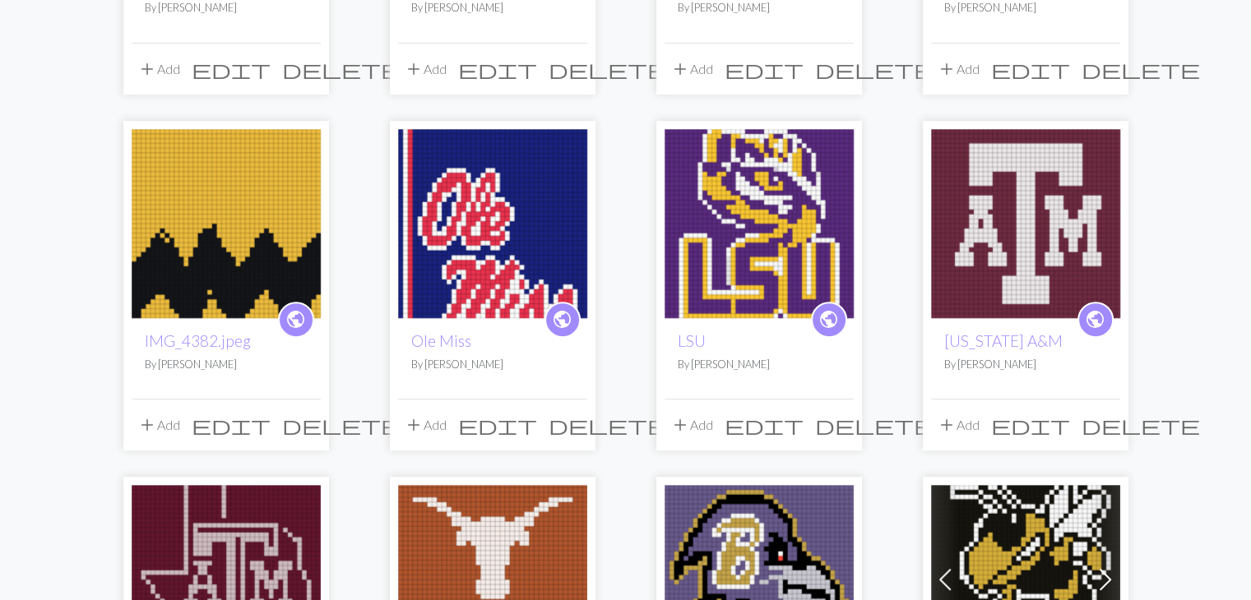
click at [536, 421] on span "edit" at bounding box center [497, 425] width 79 height 23
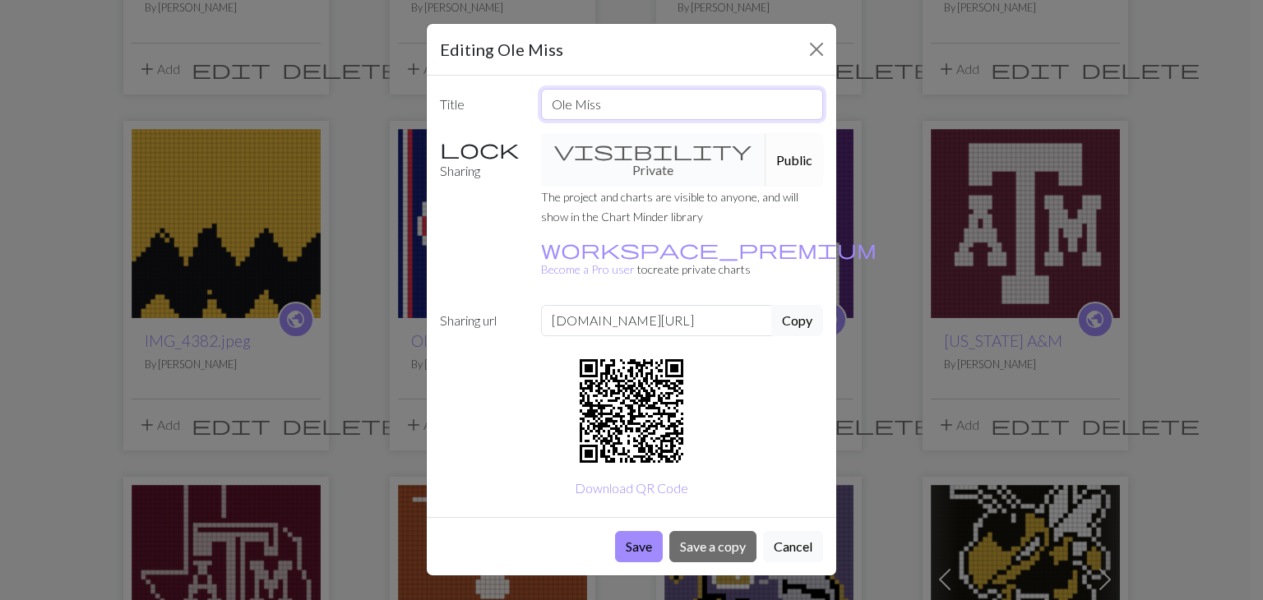
drag, startPoint x: 639, startPoint y: 101, endPoint x: 506, endPoint y: 109, distance: 133.4
click at [506, 109] on div "Title Ole Miss" at bounding box center [631, 104] width 403 height 31
type input "SSIM ELO"
click at [631, 531] on button "Save" at bounding box center [639, 546] width 48 height 31
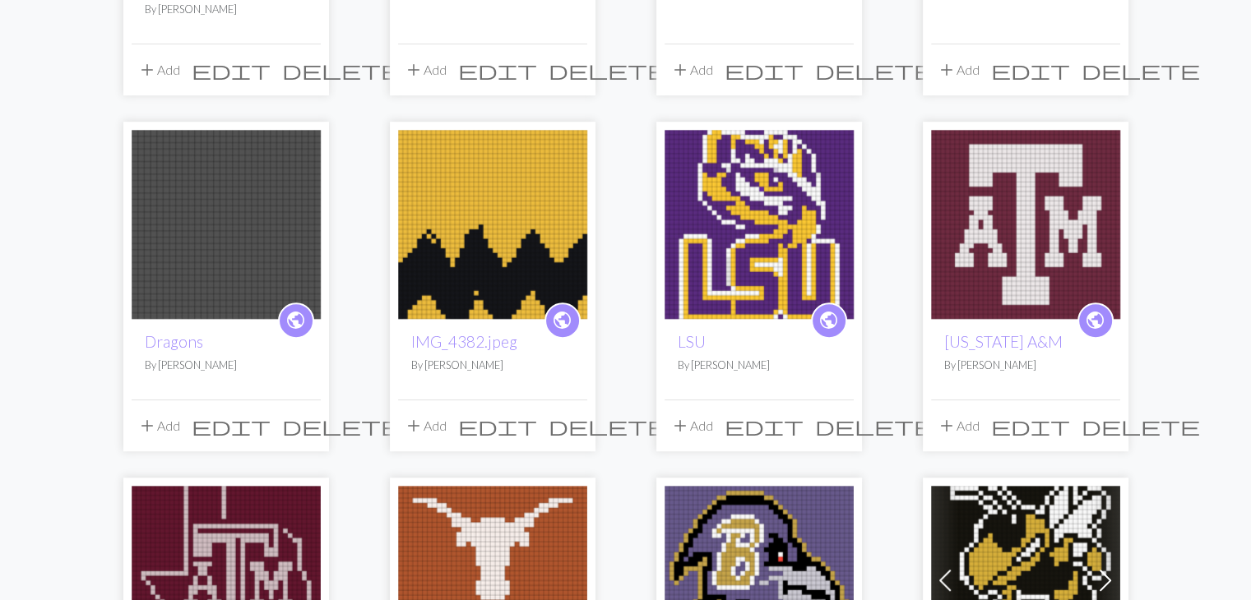
scroll to position [881, 0]
click at [803, 425] on span "edit" at bounding box center [763, 425] width 79 height 23
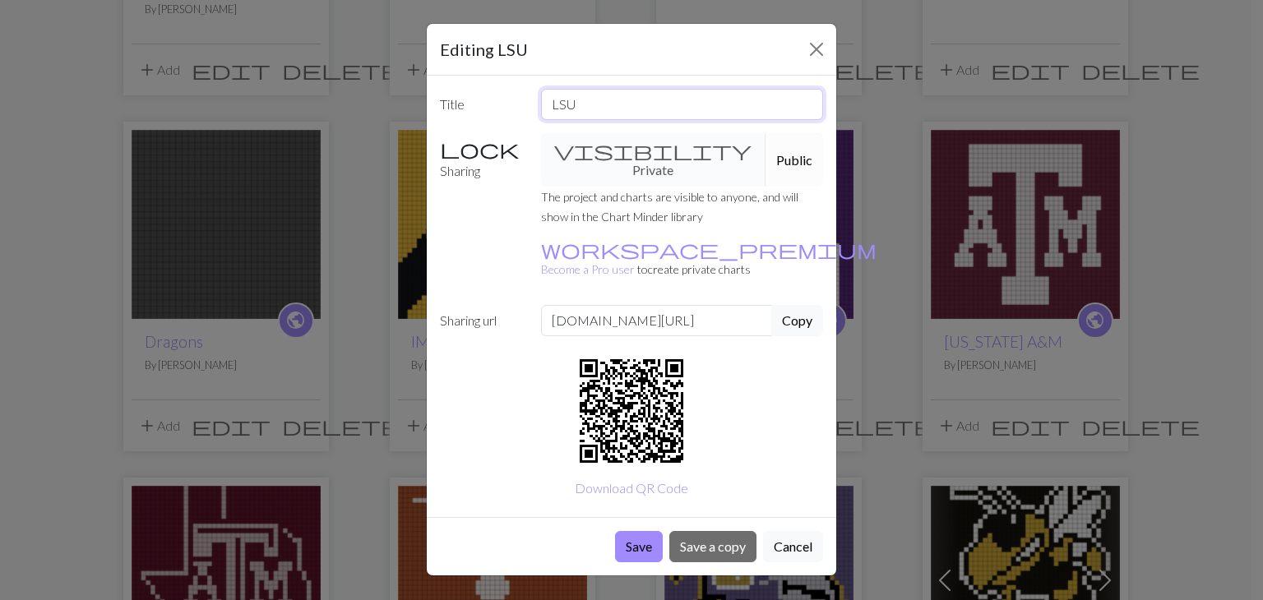
click at [572, 105] on input "LSU" at bounding box center [682, 104] width 283 height 31
type input "L"
type input "USL"
click at [638, 531] on button "Save" at bounding box center [639, 546] width 48 height 31
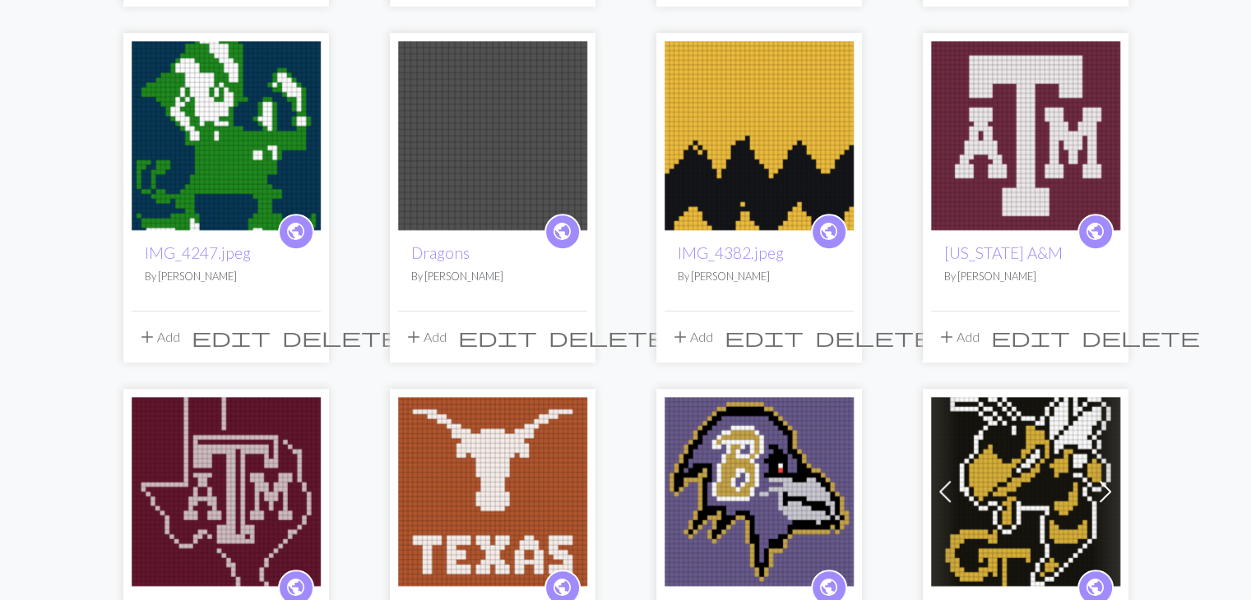
scroll to position [972, 0]
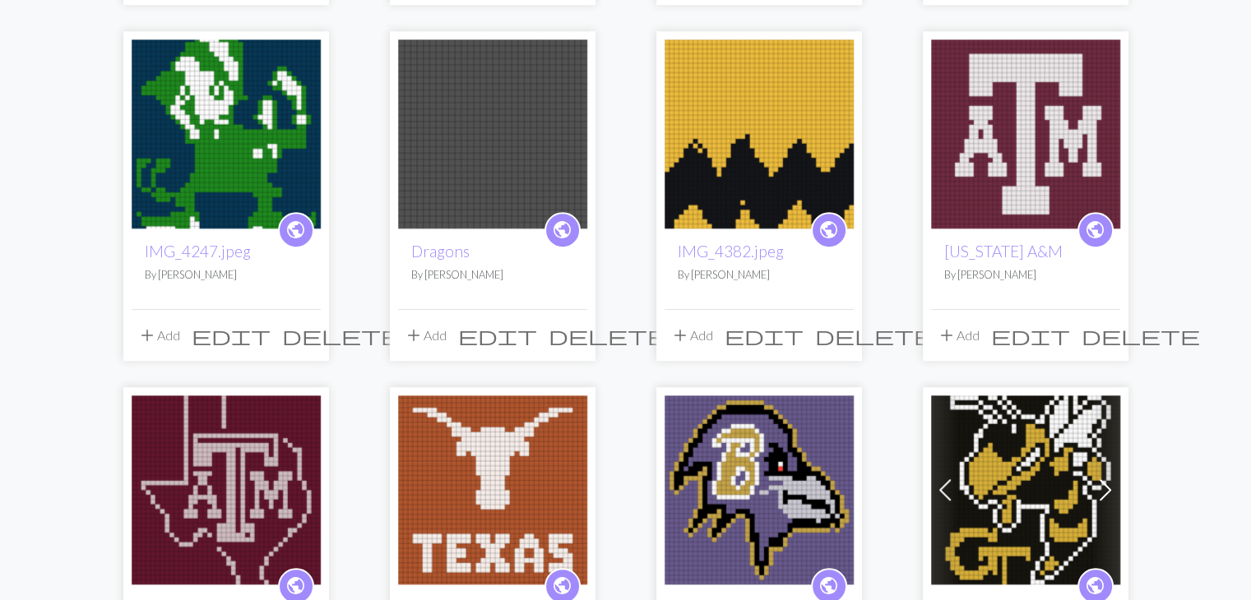
click at [1068, 335] on span "edit" at bounding box center [1030, 335] width 79 height 23
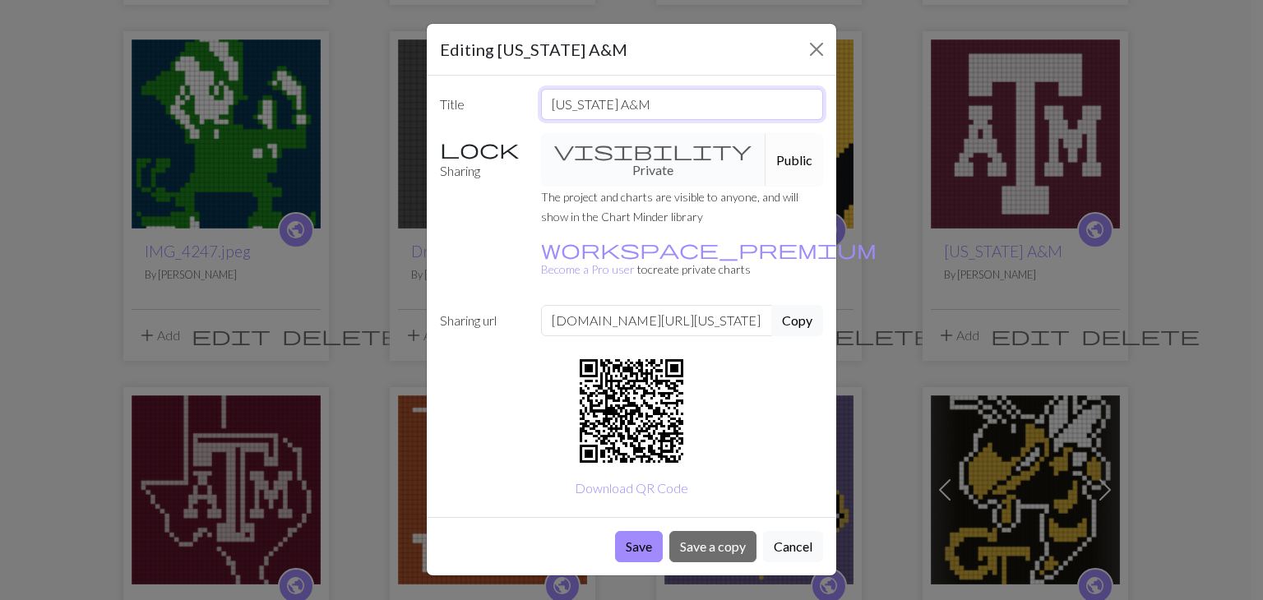
drag, startPoint x: 638, startPoint y: 99, endPoint x: 450, endPoint y: 116, distance: 189.0
click at [450, 116] on div "Title [US_STATE] A&M" at bounding box center [631, 104] width 403 height 31
click at [569, 110] on input "ME [GEOGRAPHIC_DATA]" at bounding box center [682, 104] width 283 height 31
type input "MA [GEOGRAPHIC_DATA]"
click at [625, 531] on button "Save" at bounding box center [639, 546] width 48 height 31
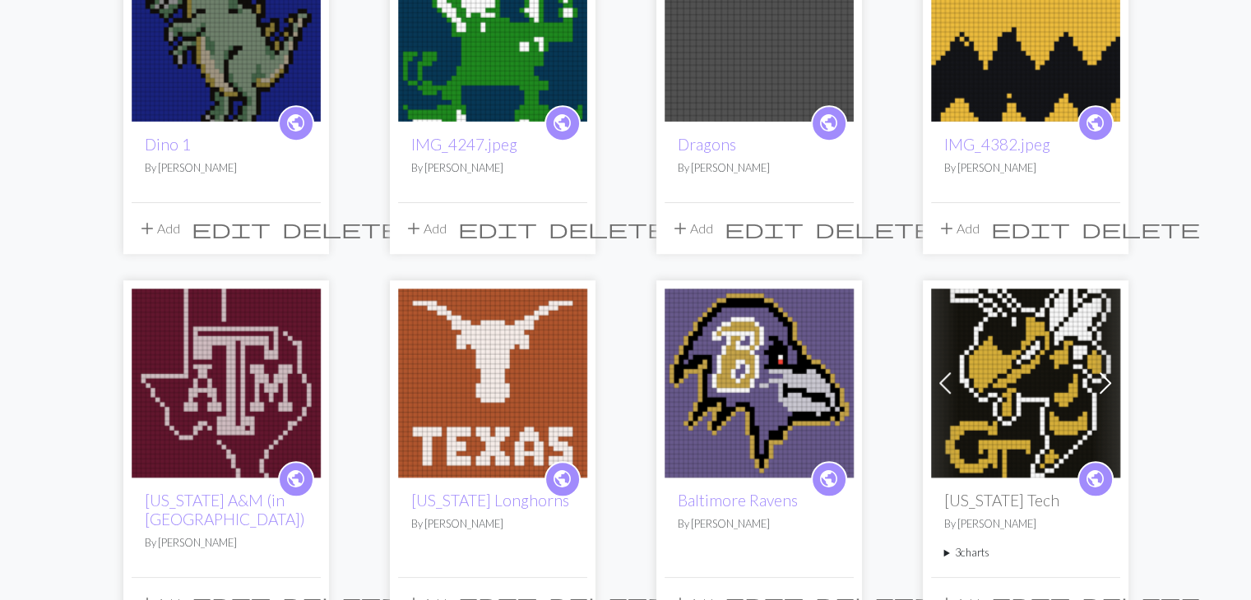
scroll to position [1193, 0]
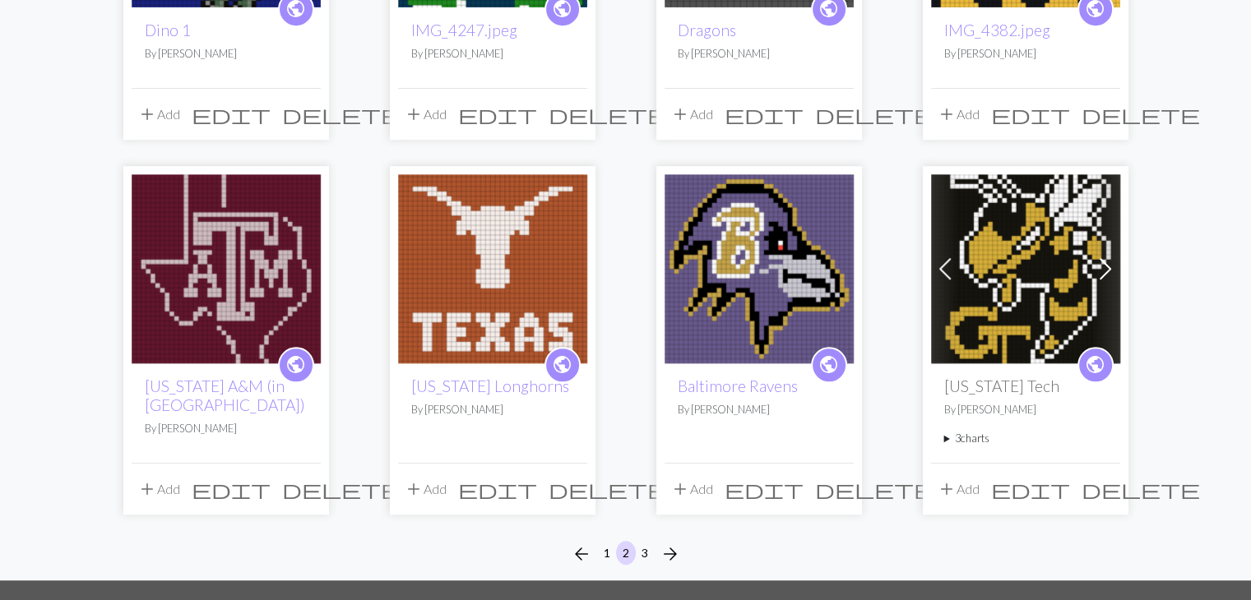
click at [266, 483] on span "edit" at bounding box center [231, 489] width 79 height 23
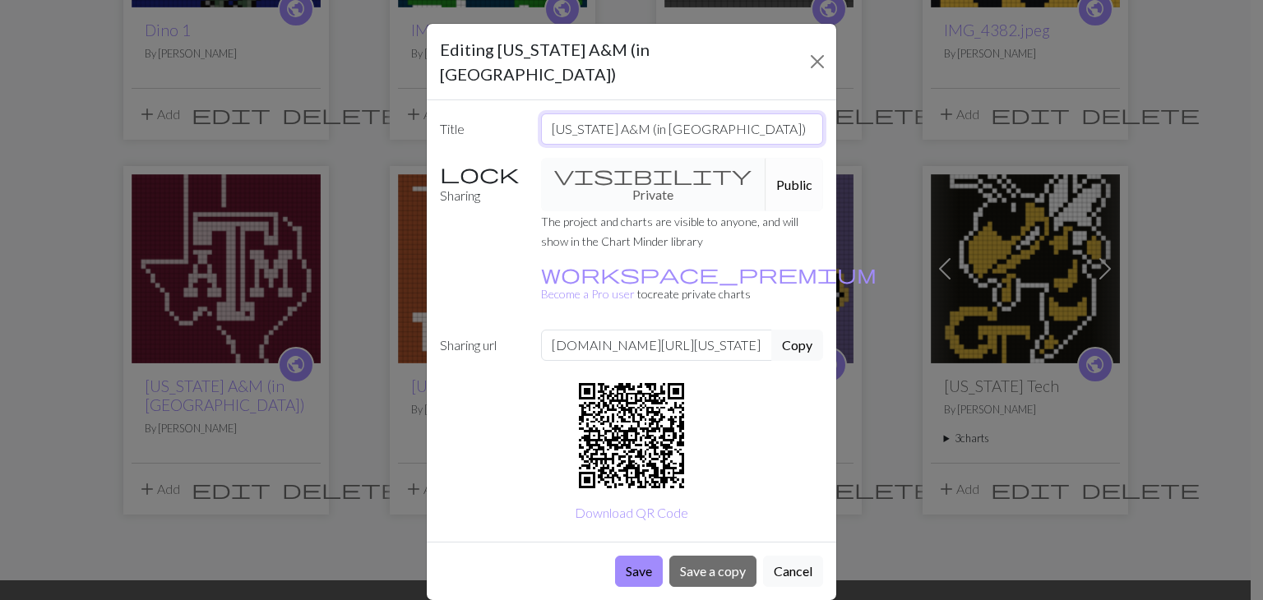
drag, startPoint x: 663, startPoint y: 109, endPoint x: 517, endPoint y: 109, distance: 145.5
click at [517, 113] on div "Title [US_STATE] A&M (in [GEOGRAPHIC_DATA])" at bounding box center [631, 128] width 403 height 31
type input "MA XT"
click at [641, 556] on button "Save" at bounding box center [639, 571] width 48 height 31
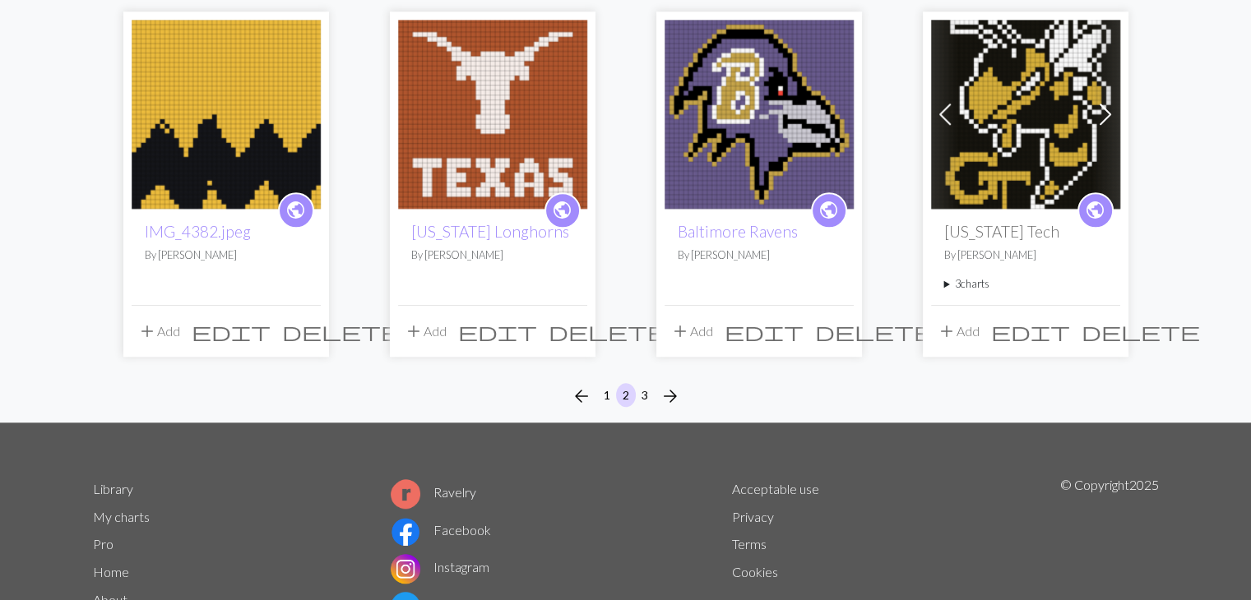
scroll to position [1423, 0]
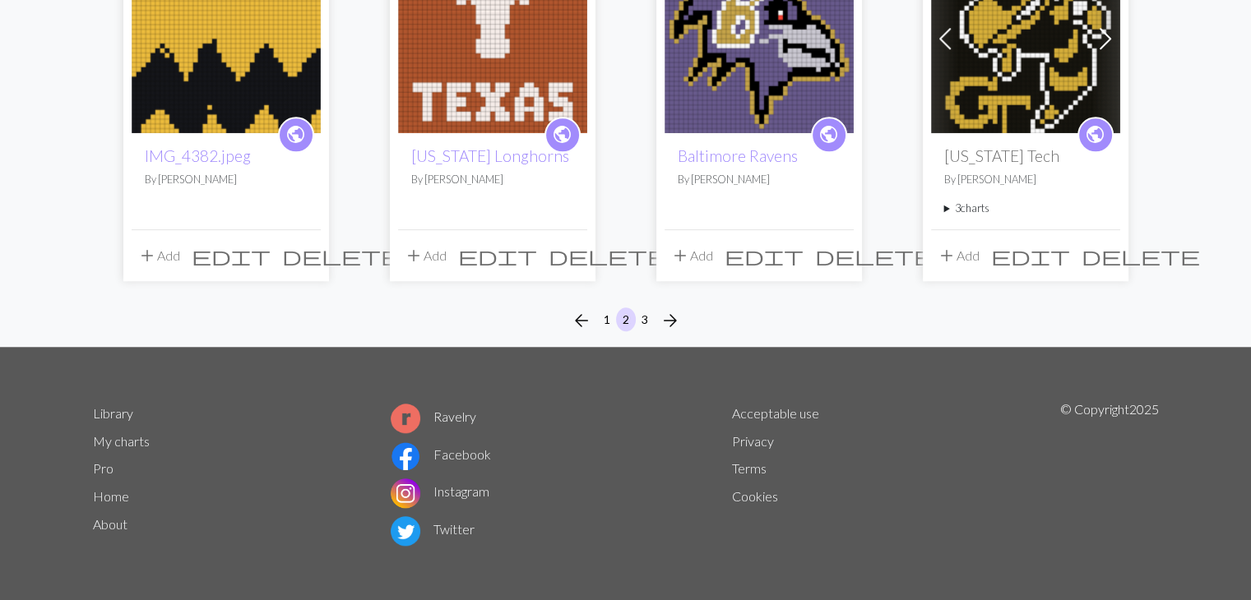
click at [530, 257] on span "edit" at bounding box center [497, 255] width 79 height 23
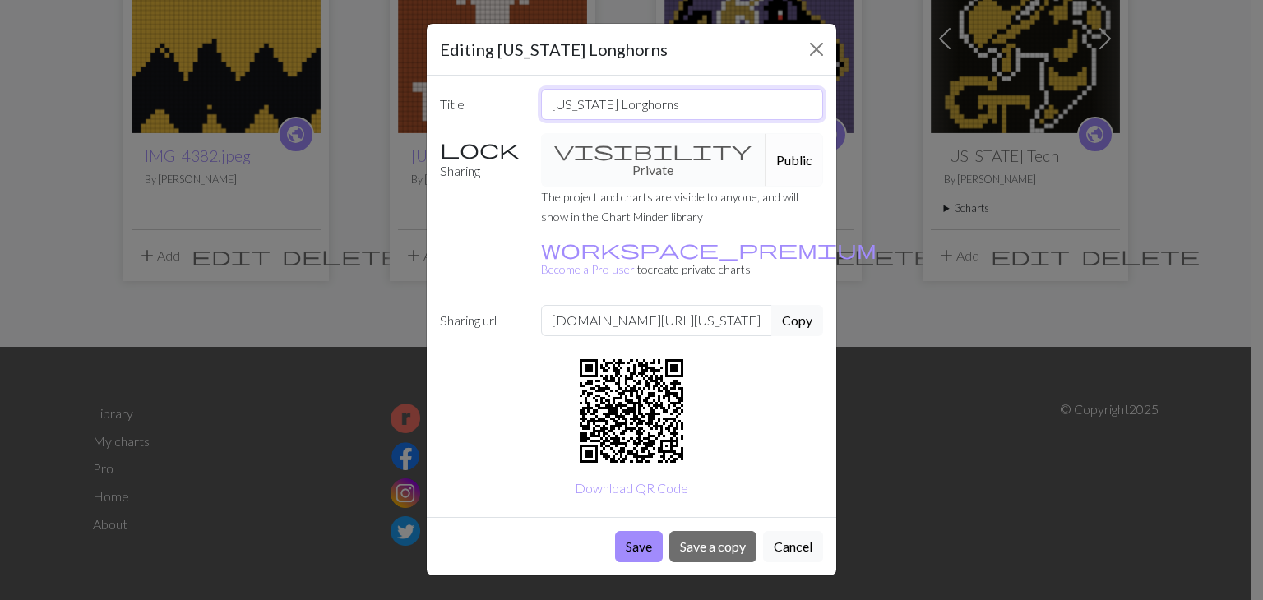
click at [546, 104] on input "[US_STATE] Longhorns" at bounding box center [682, 104] width 283 height 31
drag, startPoint x: 738, startPoint y: 103, endPoint x: 635, endPoint y: 113, distance: 103.3
click at [635, 113] on input "SNROHGNOLTexas Longhorns" at bounding box center [682, 104] width 283 height 31
type input "SNROHGNOL"
click at [651, 531] on button "Save" at bounding box center [639, 546] width 48 height 31
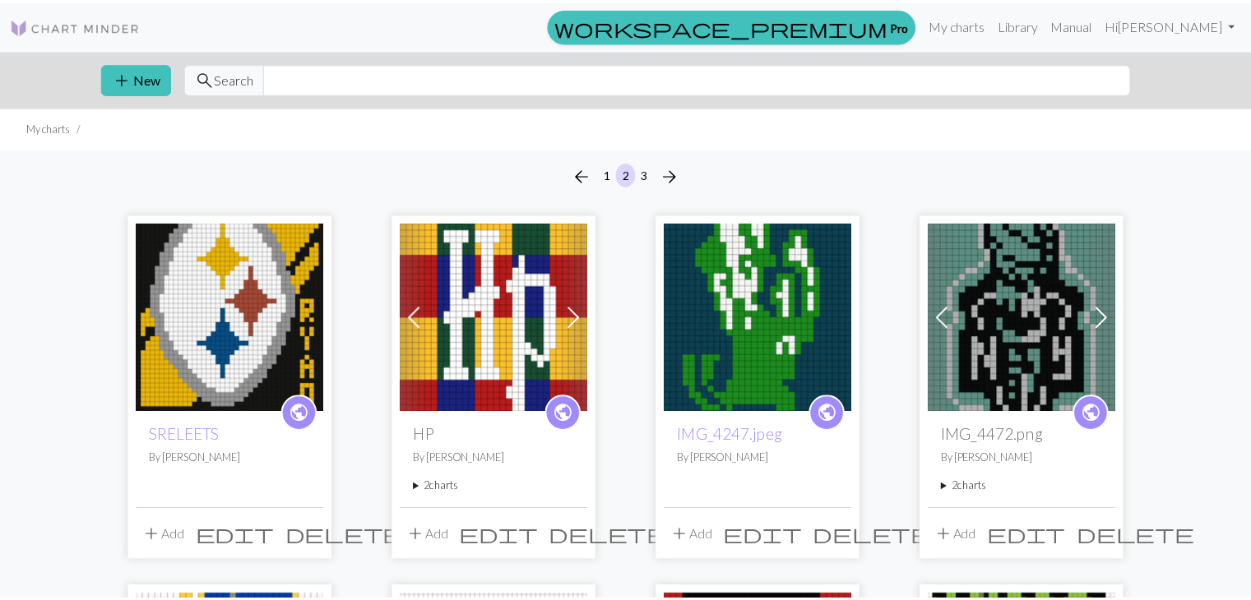
scroll to position [1439, 0]
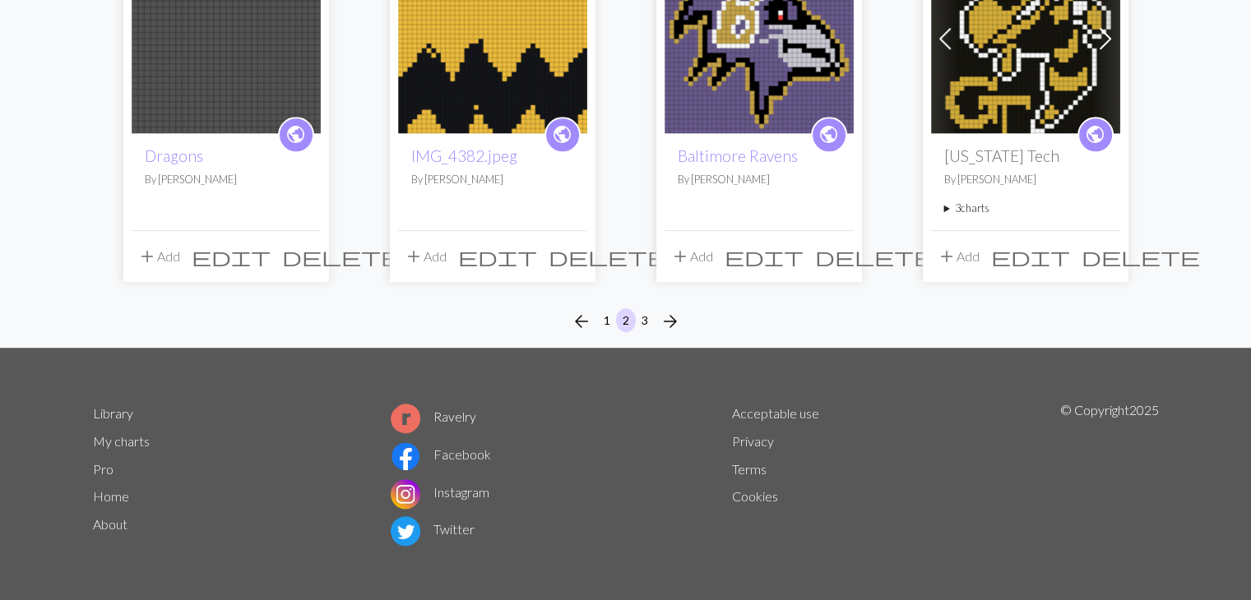
click at [803, 246] on span "edit" at bounding box center [763, 256] width 79 height 23
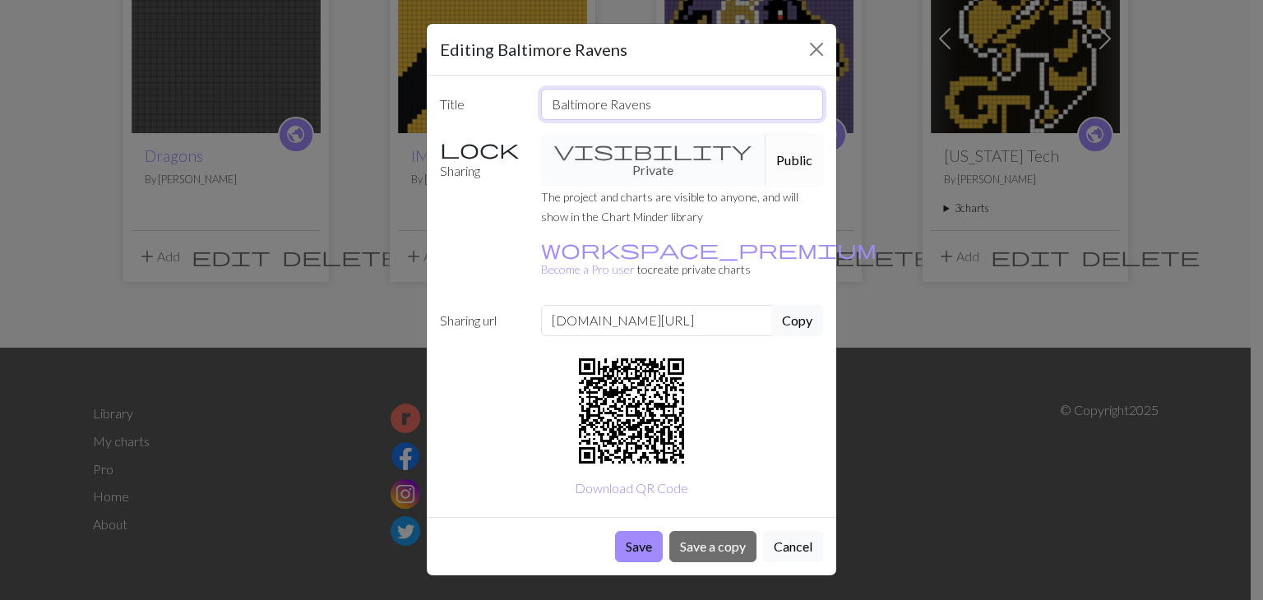
drag, startPoint x: 660, startPoint y: 96, endPoint x: 477, endPoint y: 119, distance: 184.8
click at [477, 119] on div "Title Baltimore Ravens Sharing visibility Private Public The project and charts…" at bounding box center [631, 297] width 409 height 442
drag, startPoint x: 782, startPoint y: 106, endPoint x: 678, endPoint y: 116, distance: 104.9
click at [678, 116] on input "SNEVAR EROMITLABBaltimore Ravens" at bounding box center [682, 104] width 283 height 31
type input "SNEVAR EROMITLAB"
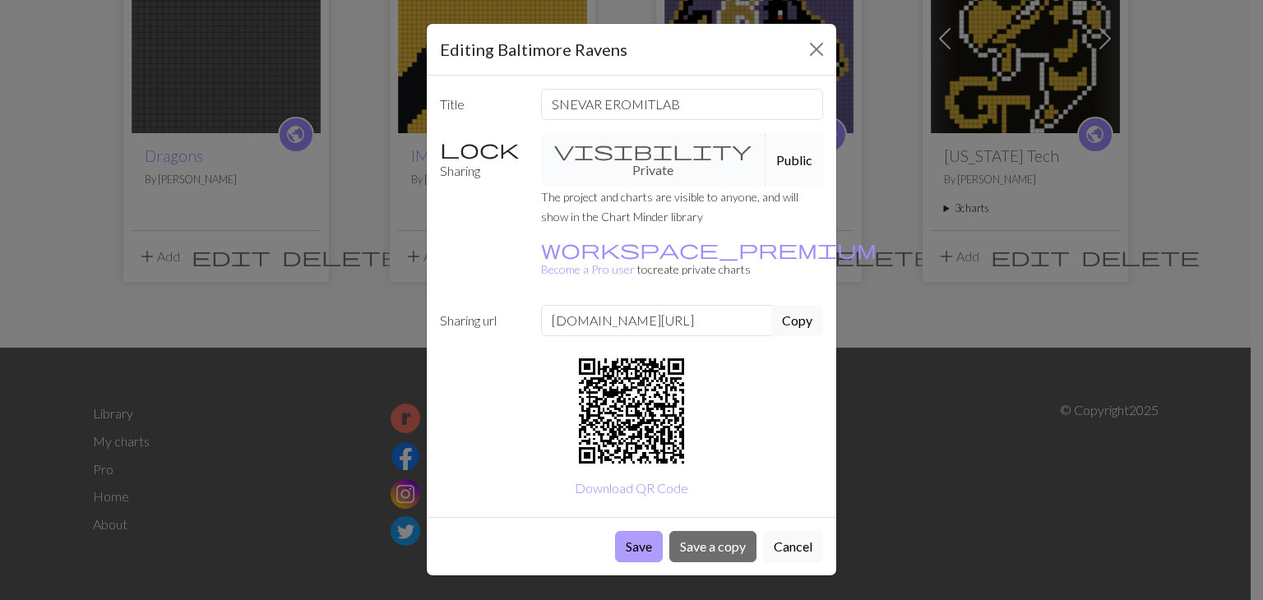
click at [639, 531] on button "Save" at bounding box center [639, 546] width 48 height 31
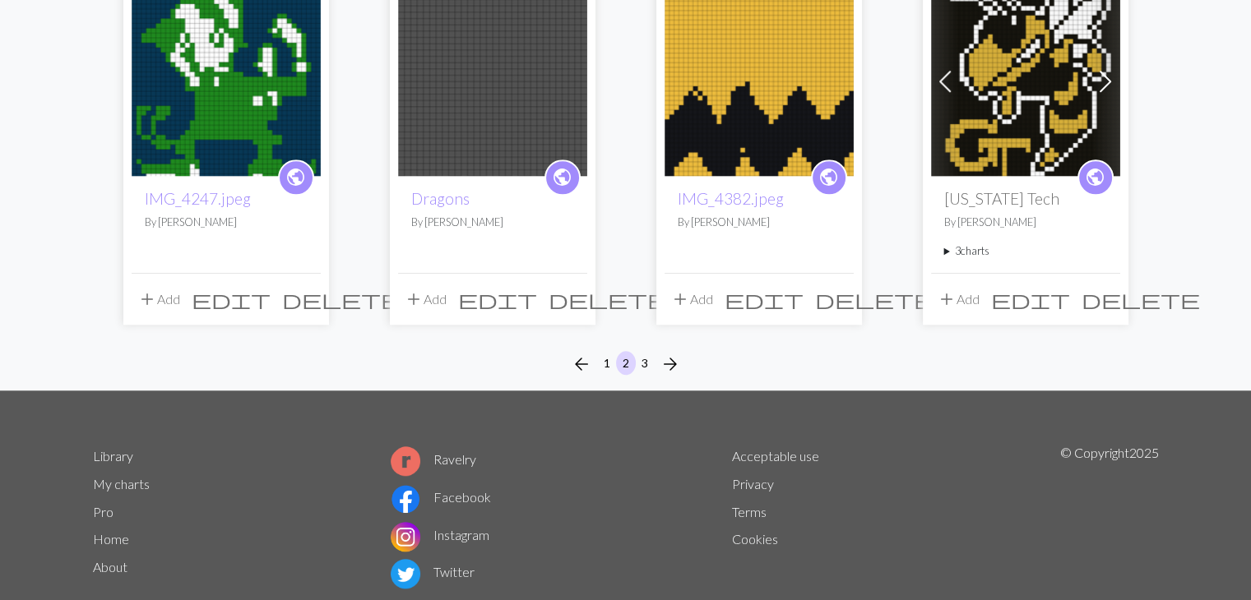
scroll to position [1439, 0]
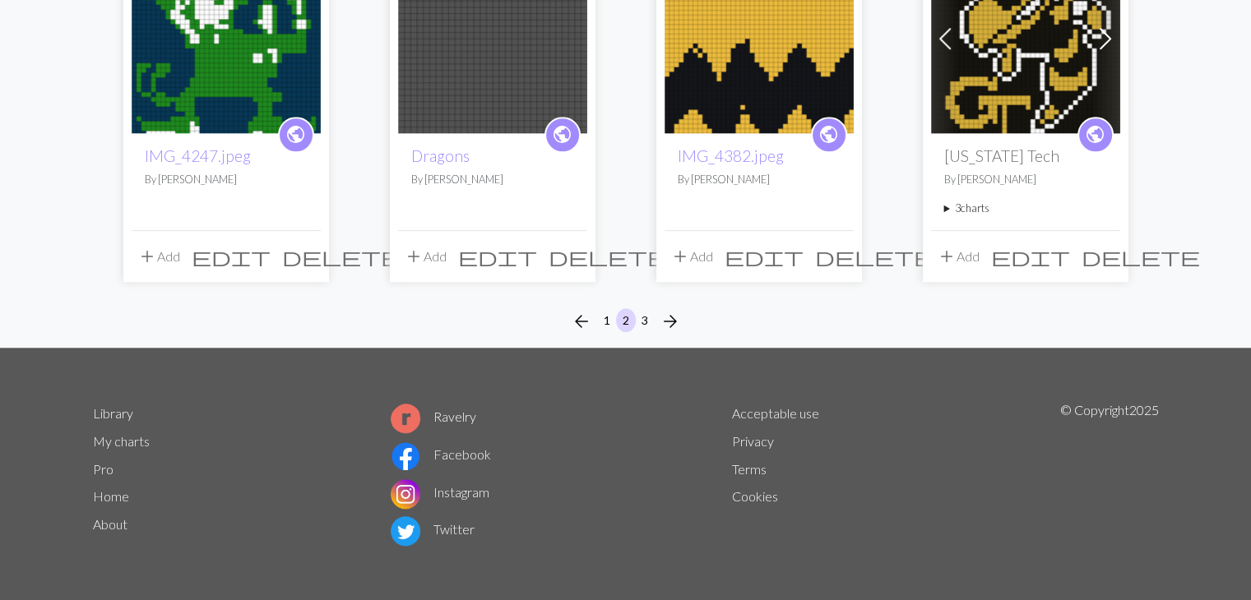
click at [1070, 256] on span "edit" at bounding box center [1030, 256] width 79 height 23
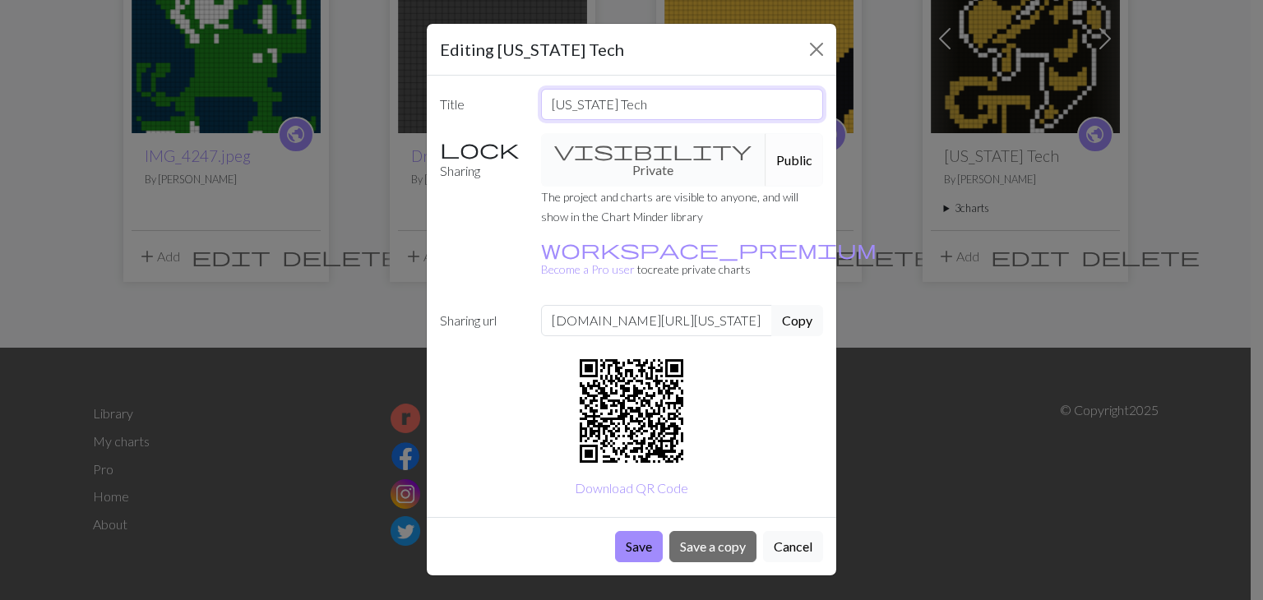
drag, startPoint x: 691, startPoint y: 104, endPoint x: 447, endPoint y: 62, distance: 247.8
click at [447, 62] on form "Editing [US_STATE] Tech Title [US_STATE] Tech Sharing visibility Private Public…" at bounding box center [631, 300] width 409 height 552
type input "TG"
click at [628, 531] on button "Save" at bounding box center [639, 546] width 48 height 31
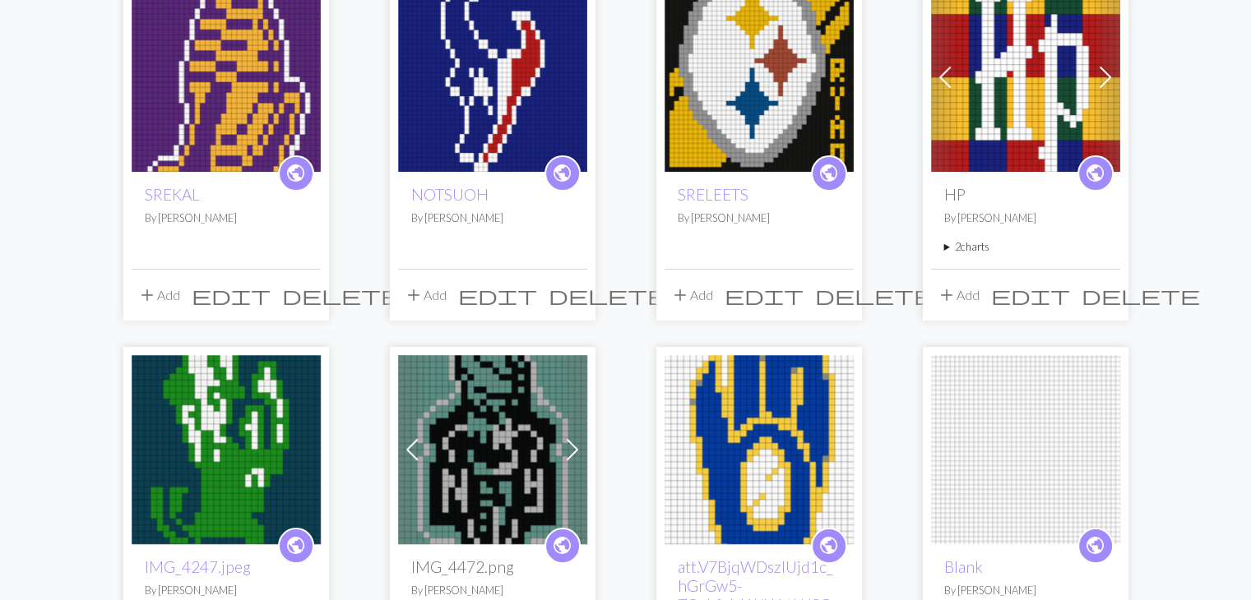
scroll to position [242, 0]
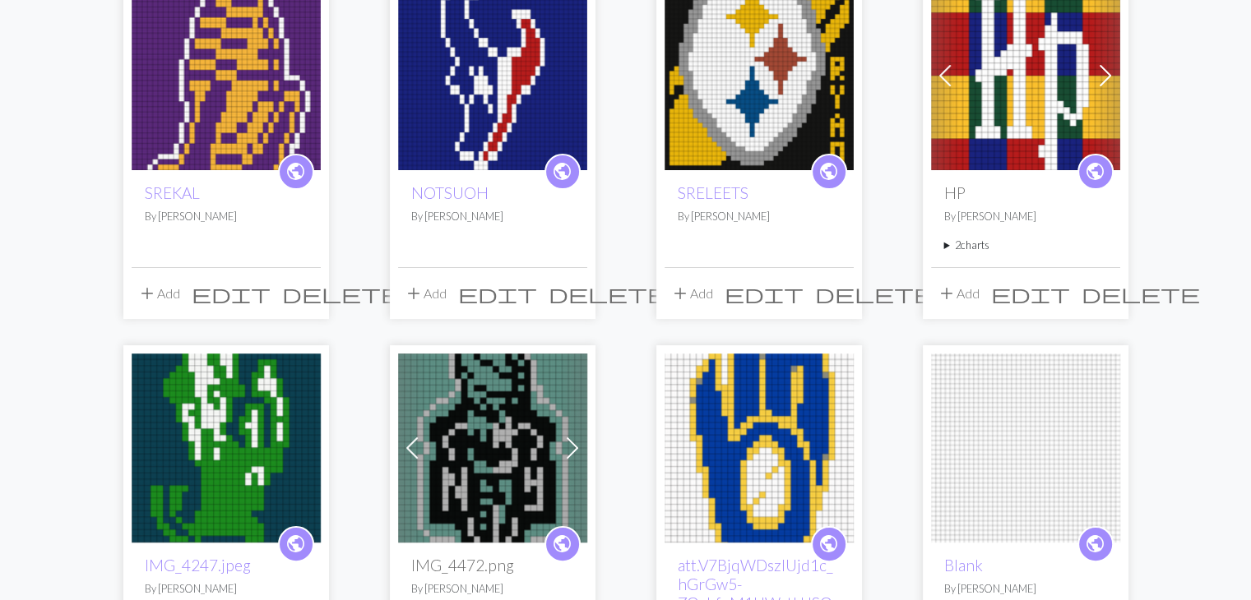
click at [1070, 295] on span "edit" at bounding box center [1030, 293] width 79 height 23
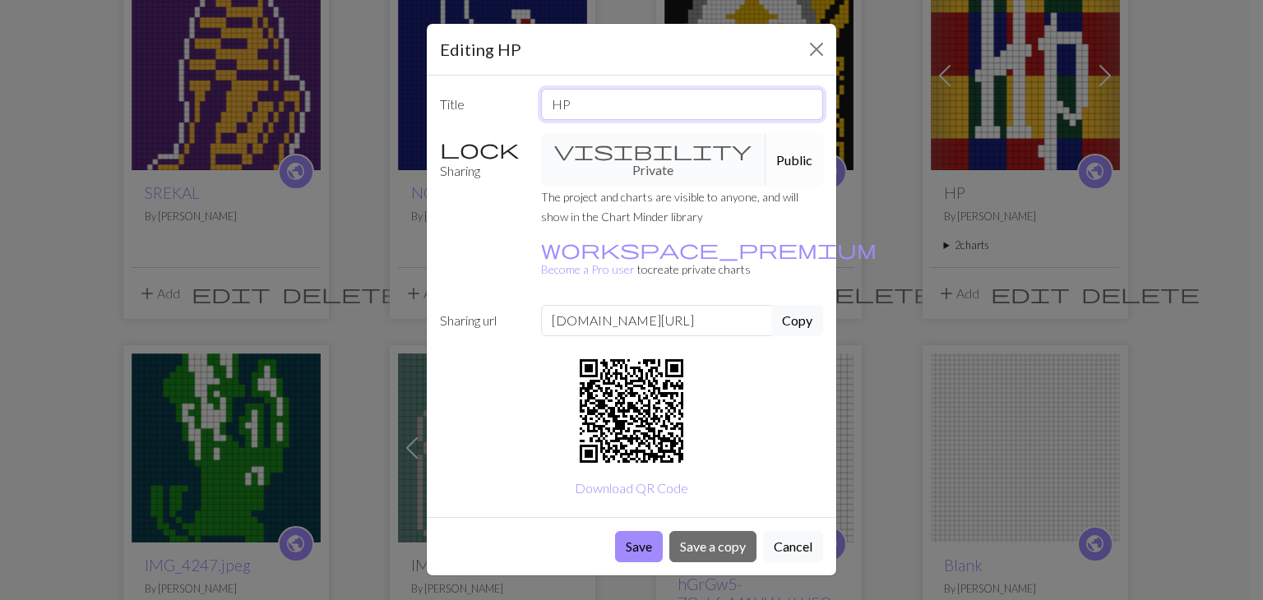
click at [636, 116] on input "HP" at bounding box center [682, 104] width 283 height 31
type input "H"
type input "PH"
click at [635, 531] on button "Save" at bounding box center [639, 546] width 48 height 31
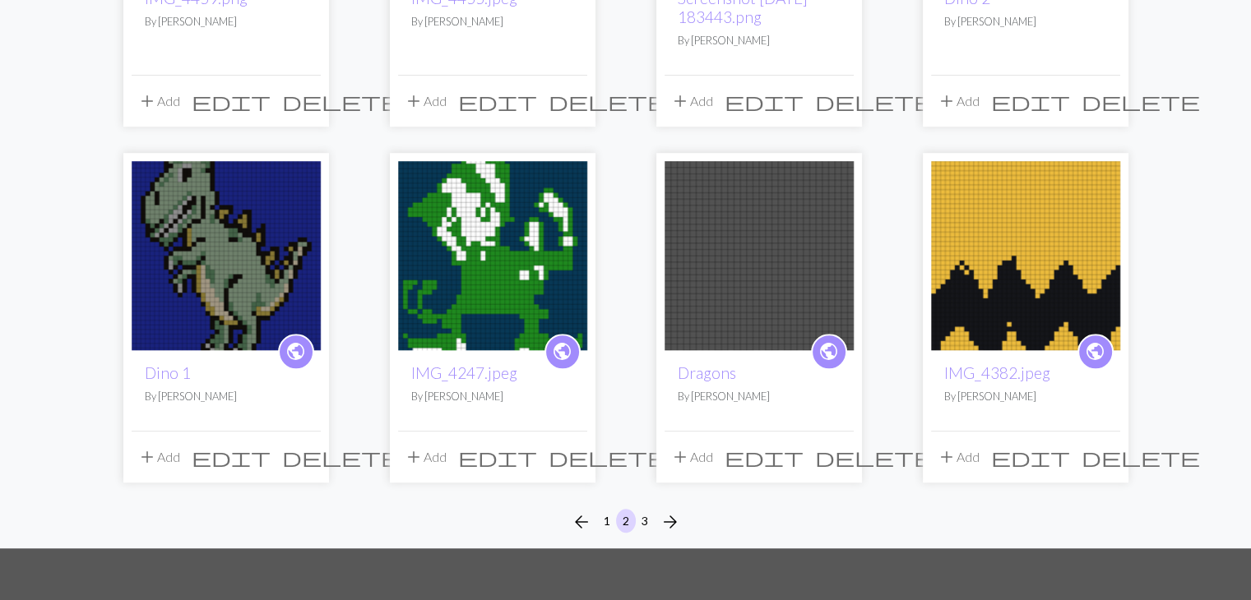
scroll to position [1250, 0]
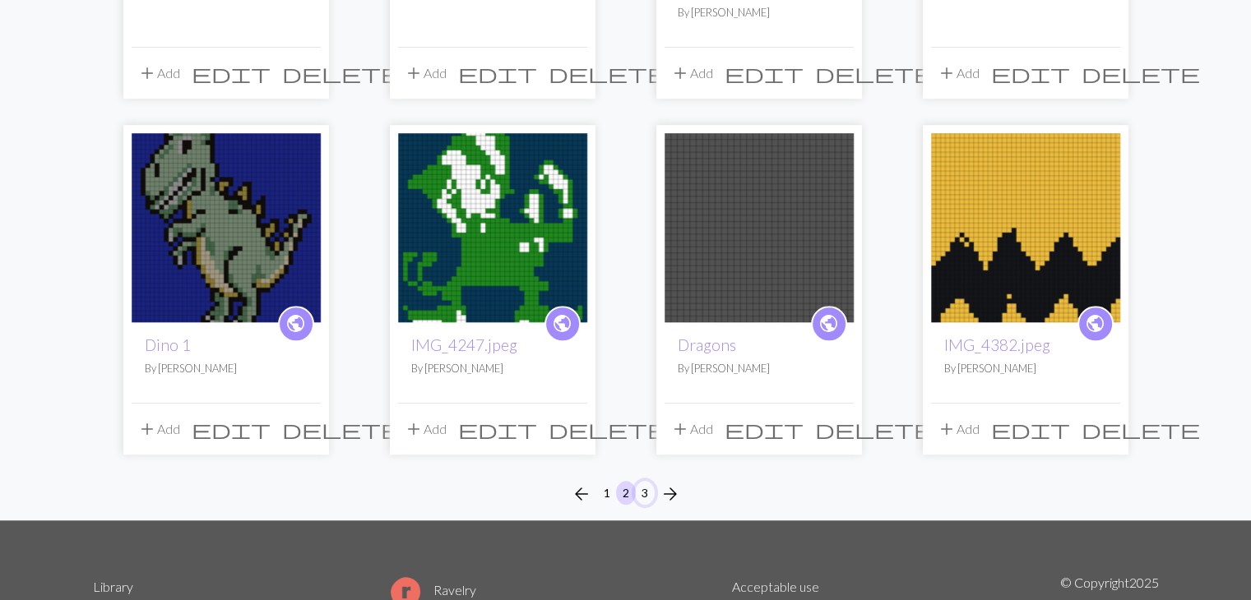
click at [644, 488] on button "3" at bounding box center [645, 493] width 20 height 24
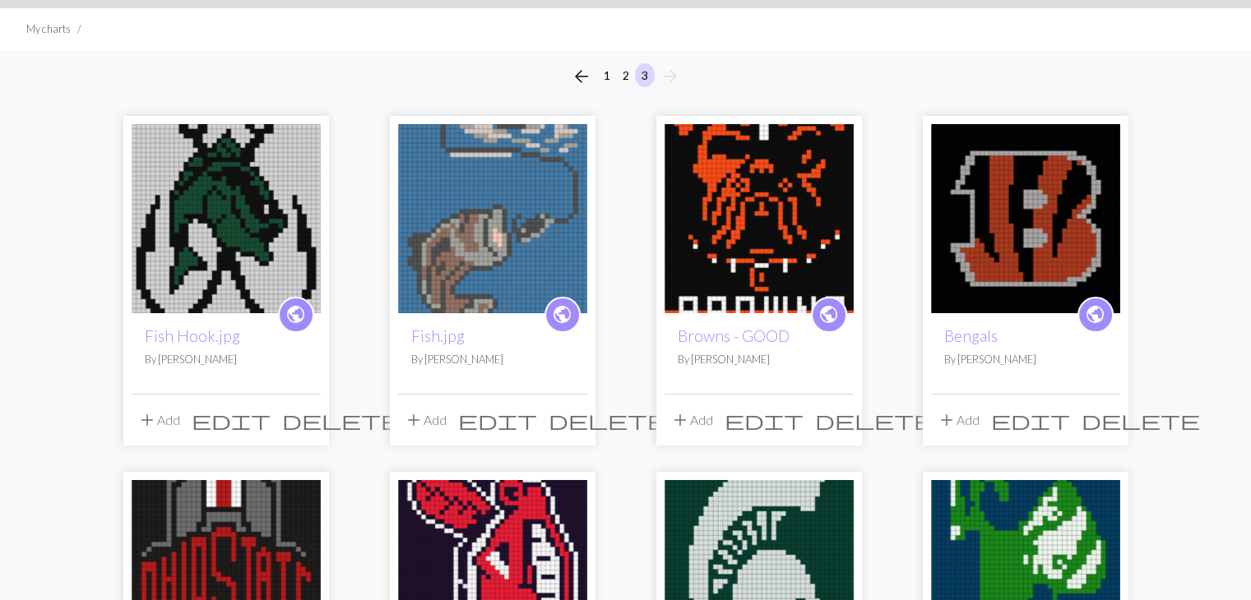
scroll to position [99, 0]
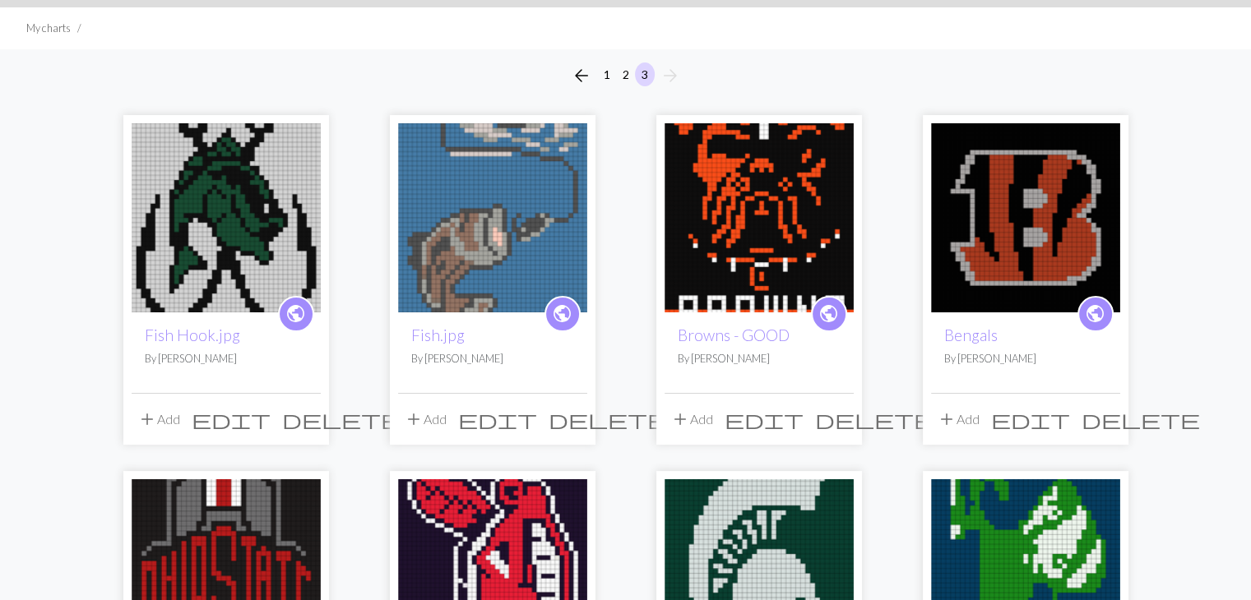
click at [803, 419] on span "edit" at bounding box center [763, 419] width 79 height 23
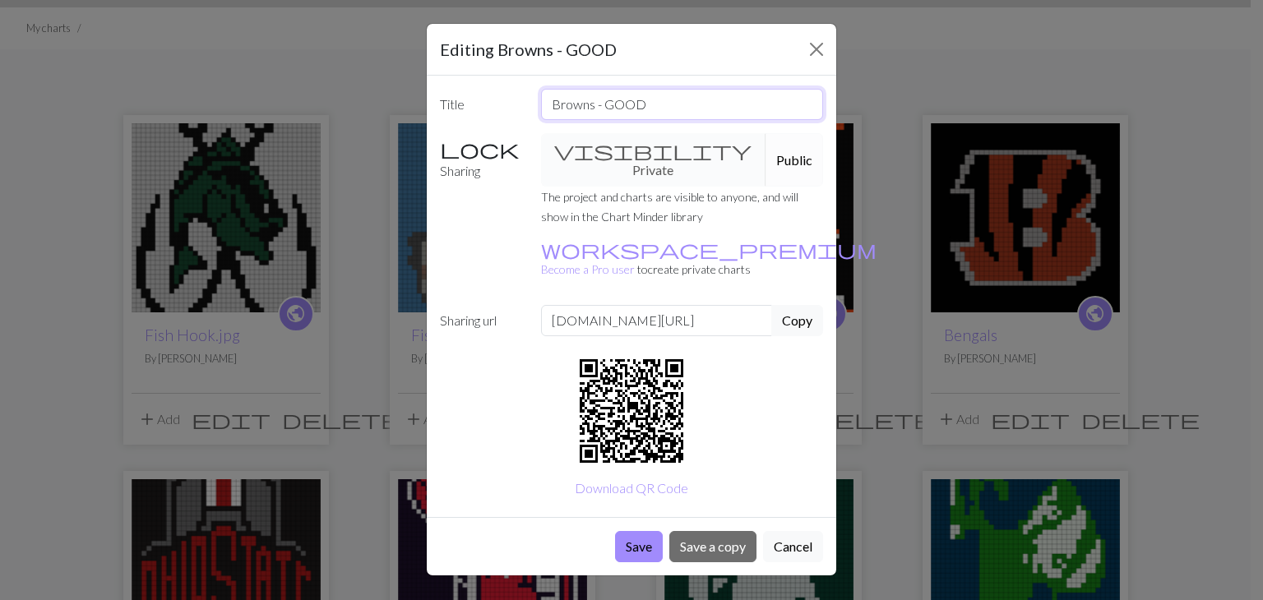
drag, startPoint x: 665, startPoint y: 109, endPoint x: 487, endPoint y: 134, distance: 180.1
click at [487, 134] on div "Title Browns - GOOD Sharing visibility Private Public The project and charts ar…" at bounding box center [631, 297] width 409 height 442
type input "SNWORB"
click at [638, 531] on button "Save" at bounding box center [639, 546] width 48 height 31
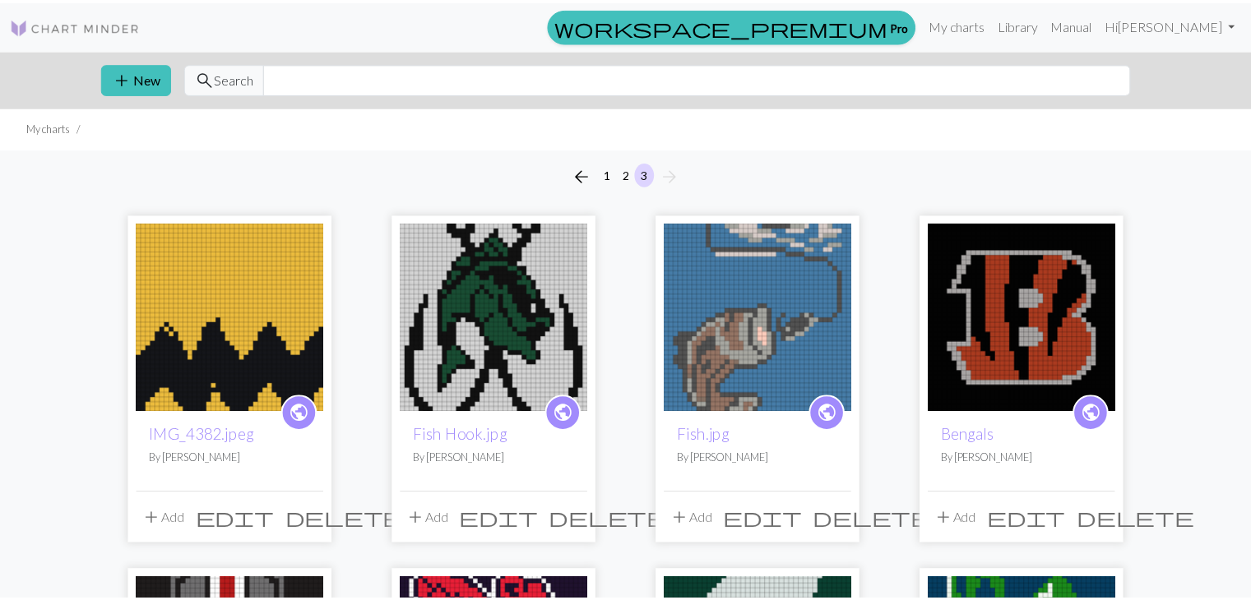
scroll to position [99, 0]
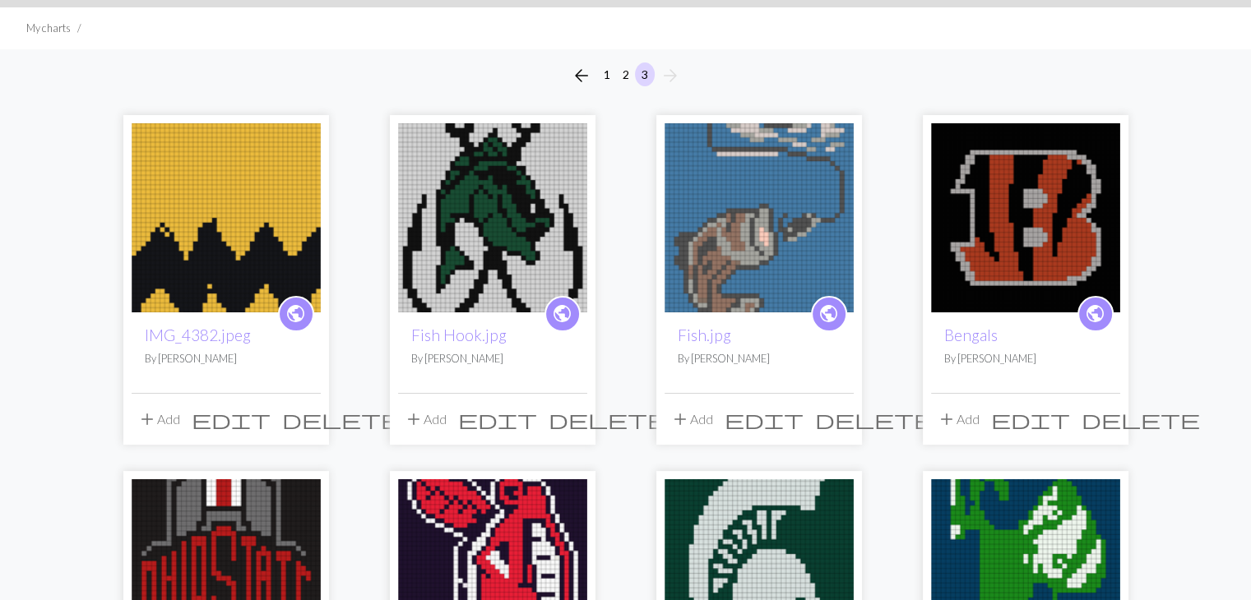
click at [1070, 422] on span "edit" at bounding box center [1030, 419] width 79 height 23
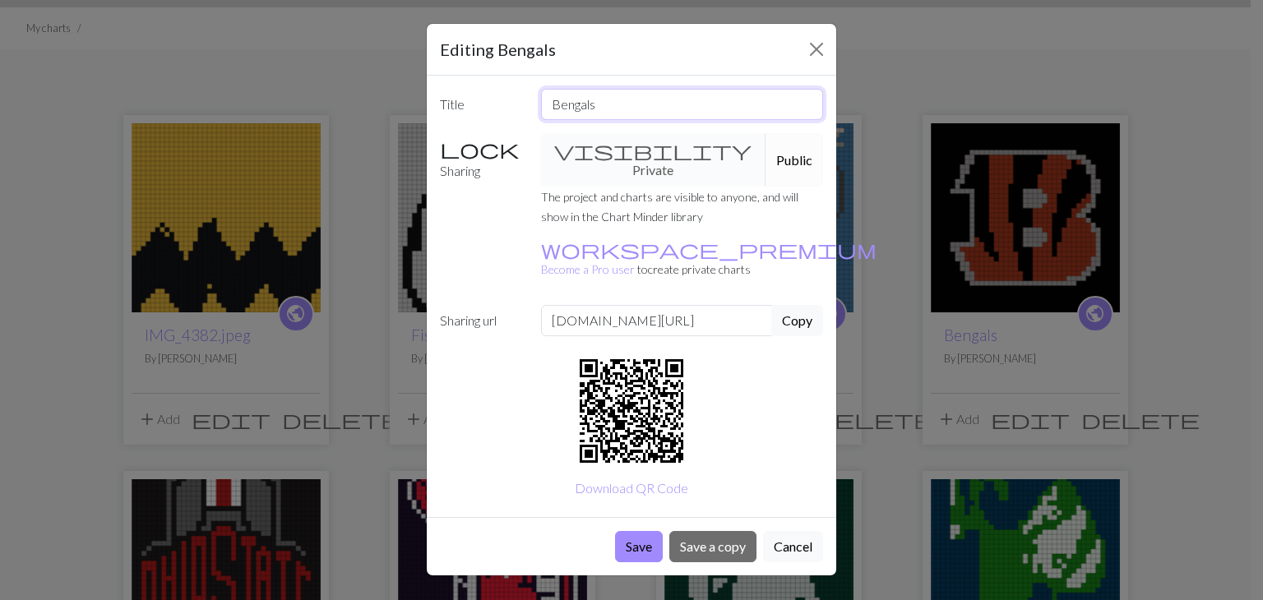
drag, startPoint x: 636, startPoint y: 102, endPoint x: 506, endPoint y: 103, distance: 130.7
click at [506, 103] on div "Title Bengals" at bounding box center [631, 104] width 403 height 31
type input "SLAGNEB"
click at [641, 531] on button "Save" at bounding box center [639, 546] width 48 height 31
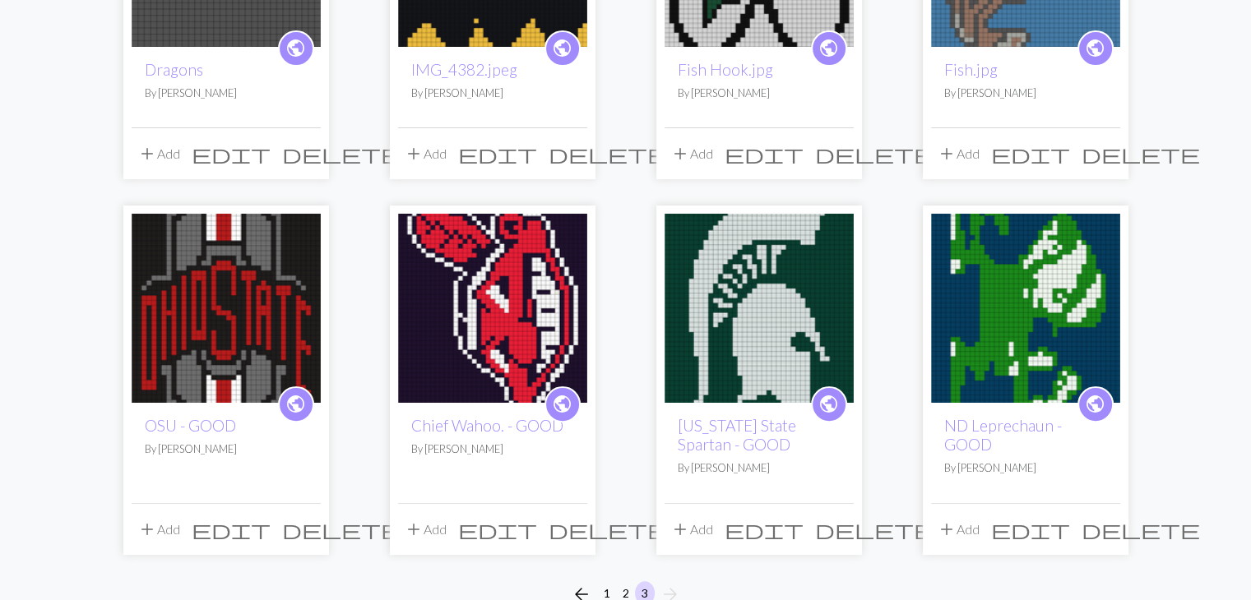
scroll to position [382, 0]
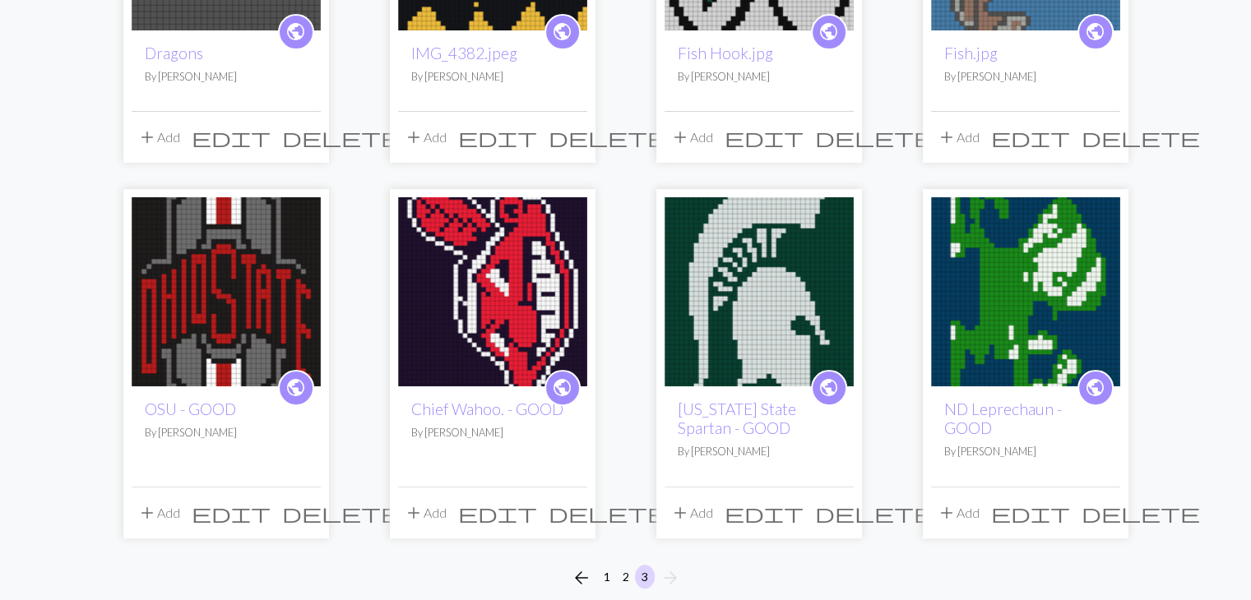
click at [271, 511] on span "edit" at bounding box center [231, 513] width 79 height 23
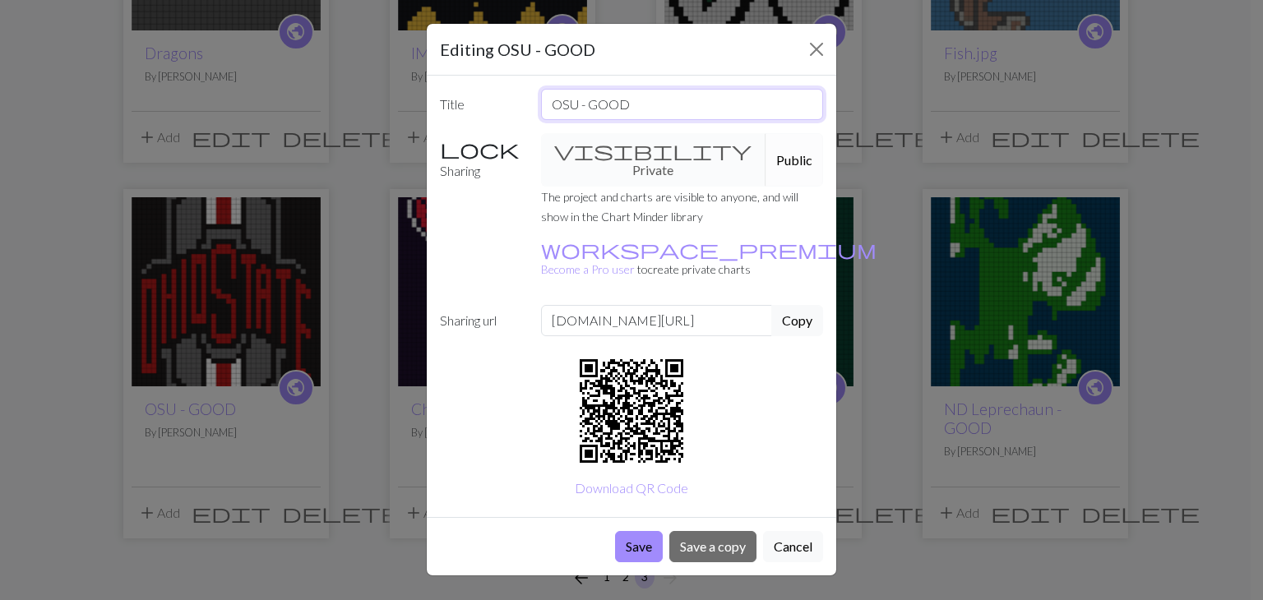
drag, startPoint x: 638, startPoint y: 102, endPoint x: 499, endPoint y: 106, distance: 139.0
click at [499, 106] on div "Title OSU - GOOD" at bounding box center [631, 104] width 403 height 31
type input "USO"
click at [635, 531] on button "Save" at bounding box center [639, 546] width 48 height 31
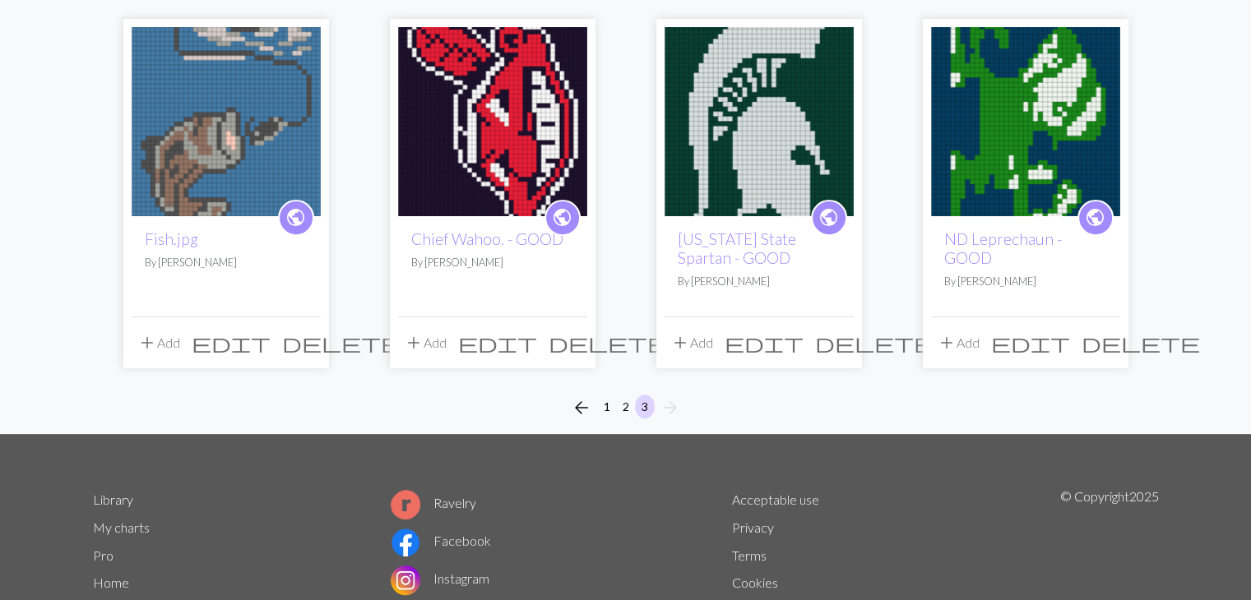
scroll to position [639, 0]
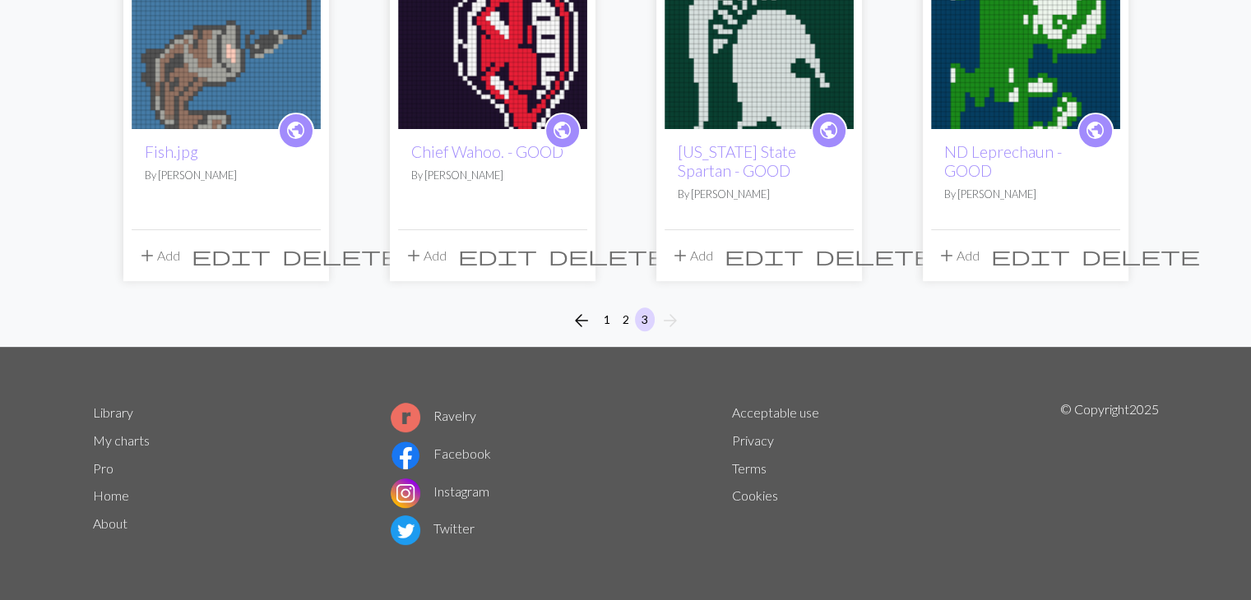
click at [537, 262] on span "edit" at bounding box center [497, 255] width 79 height 23
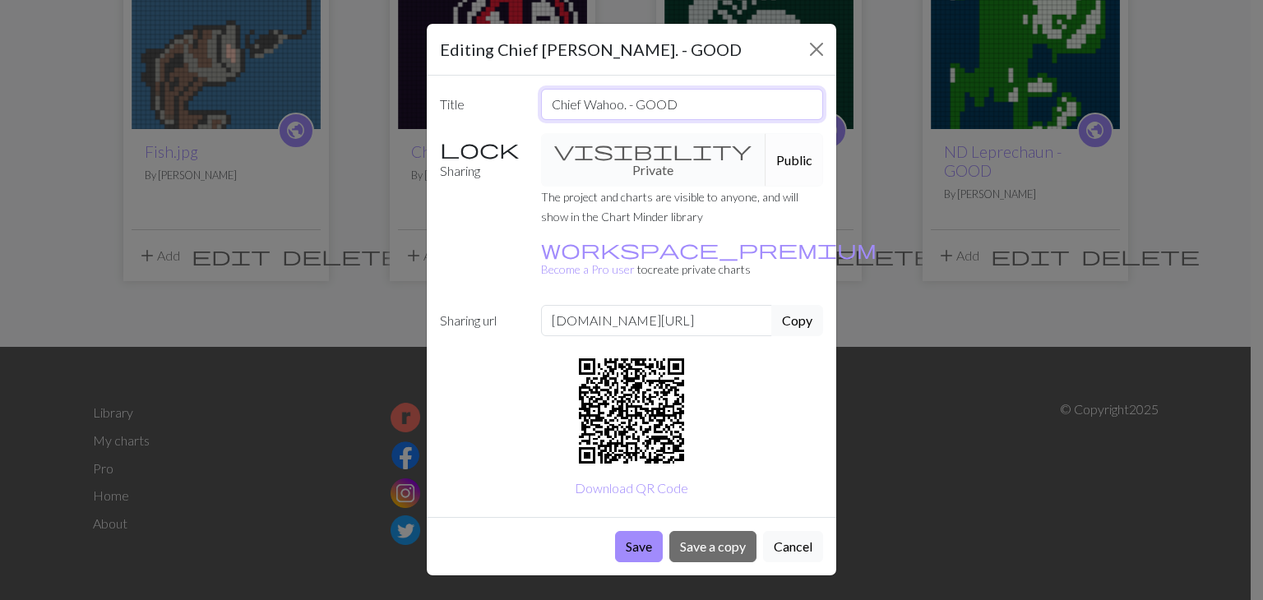
drag, startPoint x: 701, startPoint y: 99, endPoint x: 511, endPoint y: 134, distance: 193.1
click at [511, 134] on div "Title Chief Wahoo. - GOOD Sharing visibility Private Public The project and cha…" at bounding box center [631, 297] width 409 height 442
type input "WC"
click at [630, 531] on button "Save" at bounding box center [639, 546] width 48 height 31
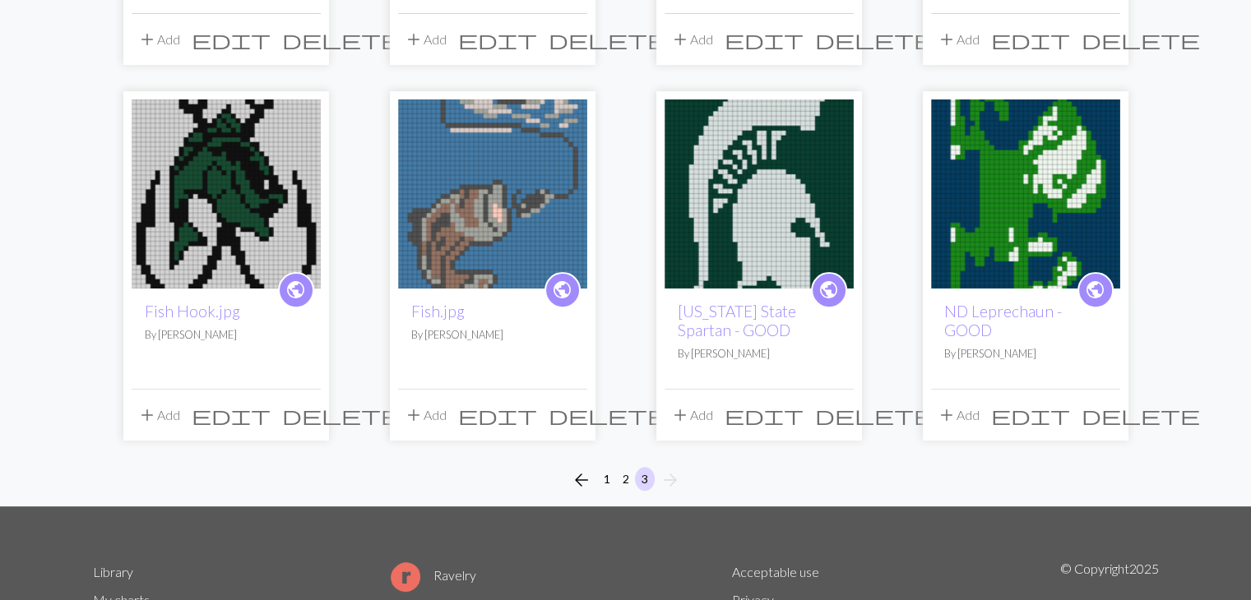
scroll to position [639, 0]
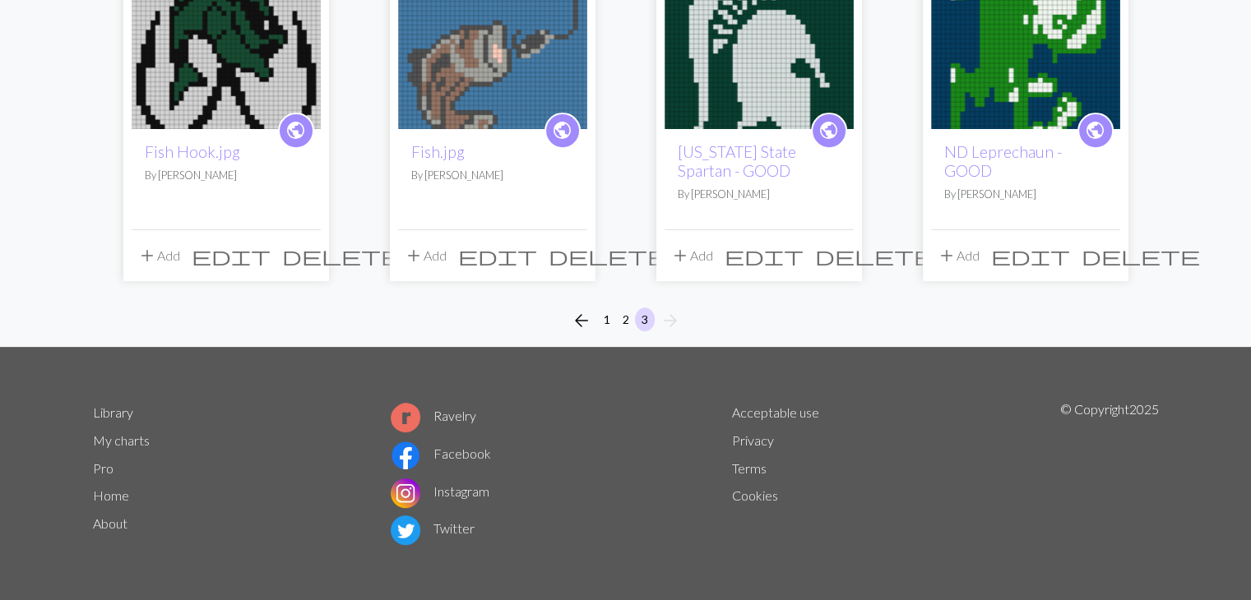
click at [803, 253] on span "edit" at bounding box center [763, 255] width 79 height 23
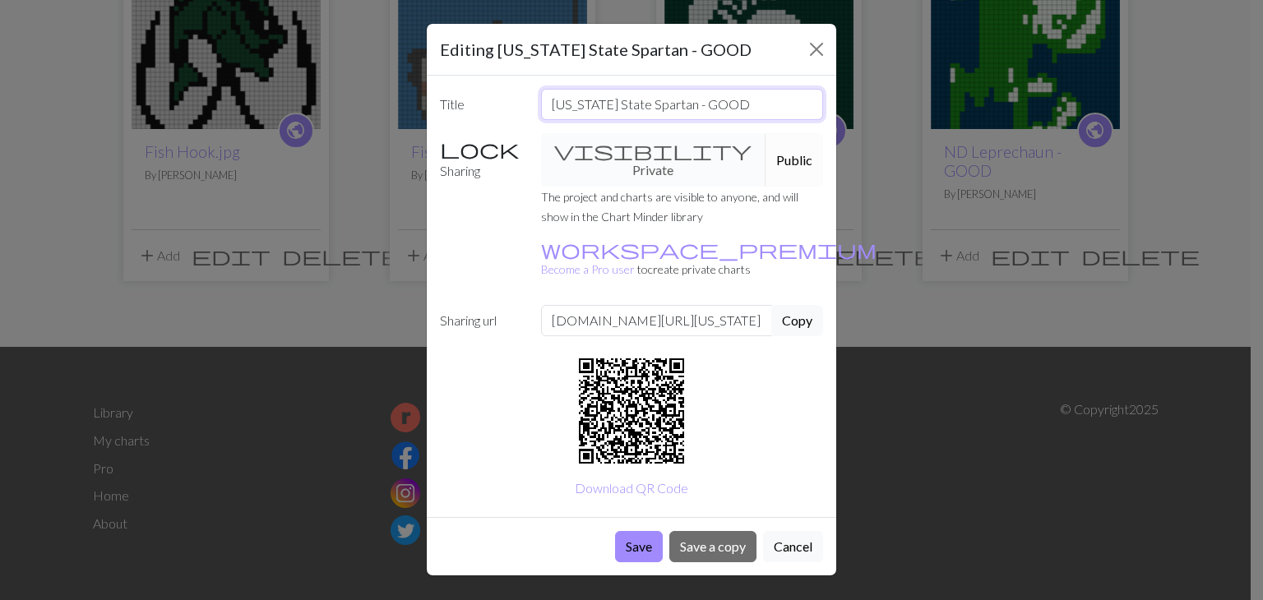
drag, startPoint x: 738, startPoint y: 106, endPoint x: 490, endPoint y: 139, distance: 250.5
click at [490, 139] on div "Title [US_STATE] State Spartan - GOOD Sharing visibility Private Public The pro…" at bounding box center [631, 297] width 409 height 442
type input "USM"
click at [631, 531] on button "Save" at bounding box center [639, 546] width 48 height 31
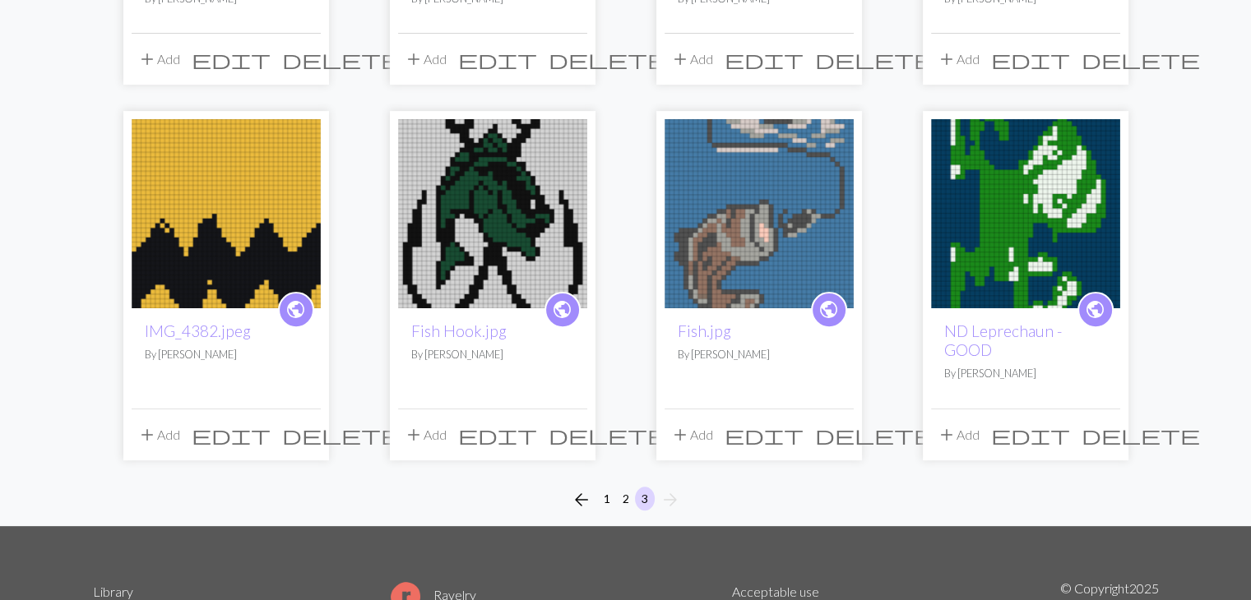
scroll to position [459, 0]
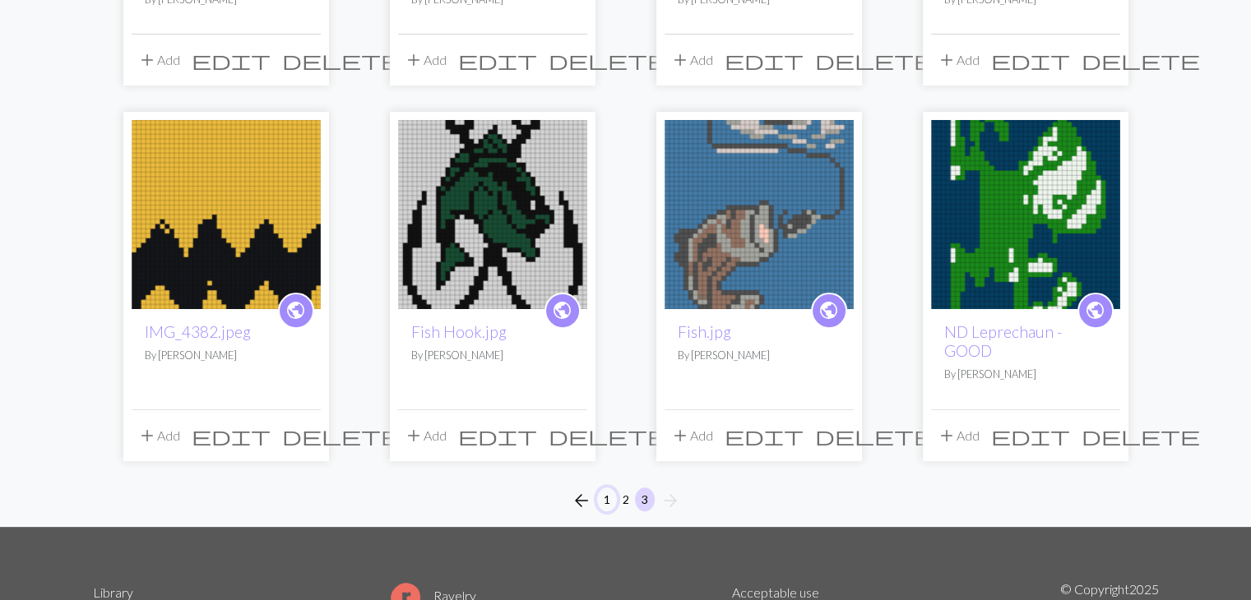
click at [605, 497] on button "1" at bounding box center [607, 500] width 20 height 24
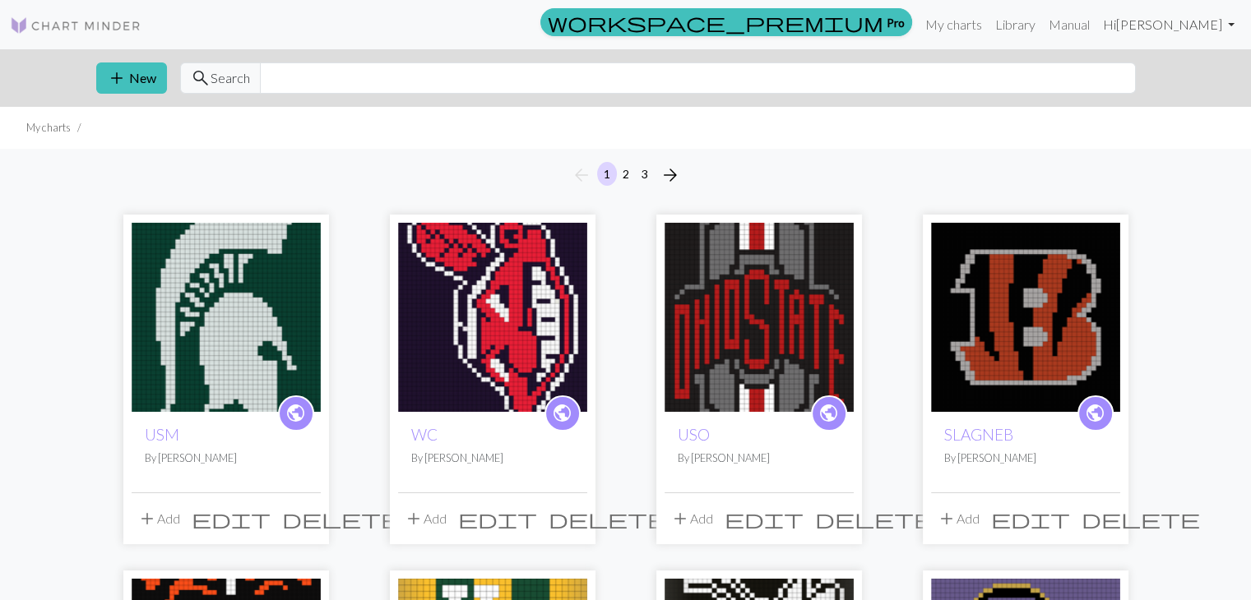
click at [1233, 17] on link "Hi [PERSON_NAME]" at bounding box center [1168, 24] width 145 height 33
click at [1163, 128] on link "Logout" at bounding box center [1147, 123] width 53 height 33
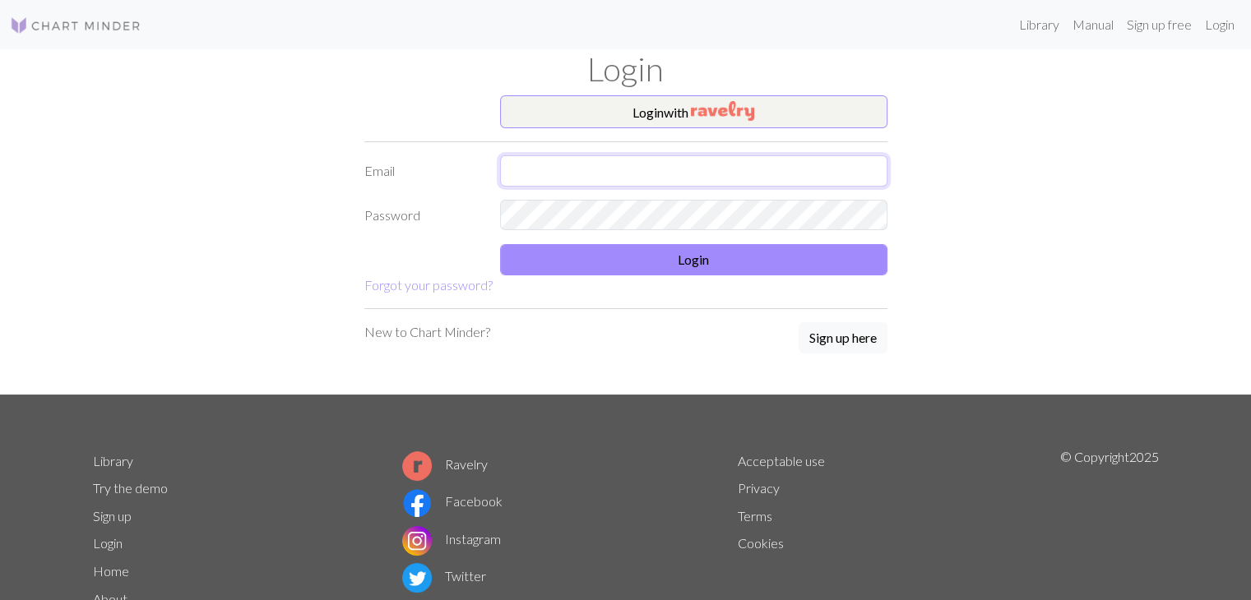
type input "[EMAIL_ADDRESS][PERSON_NAME][DOMAIN_NAME]"
click at [1033, 30] on link "Library" at bounding box center [1038, 24] width 53 height 33
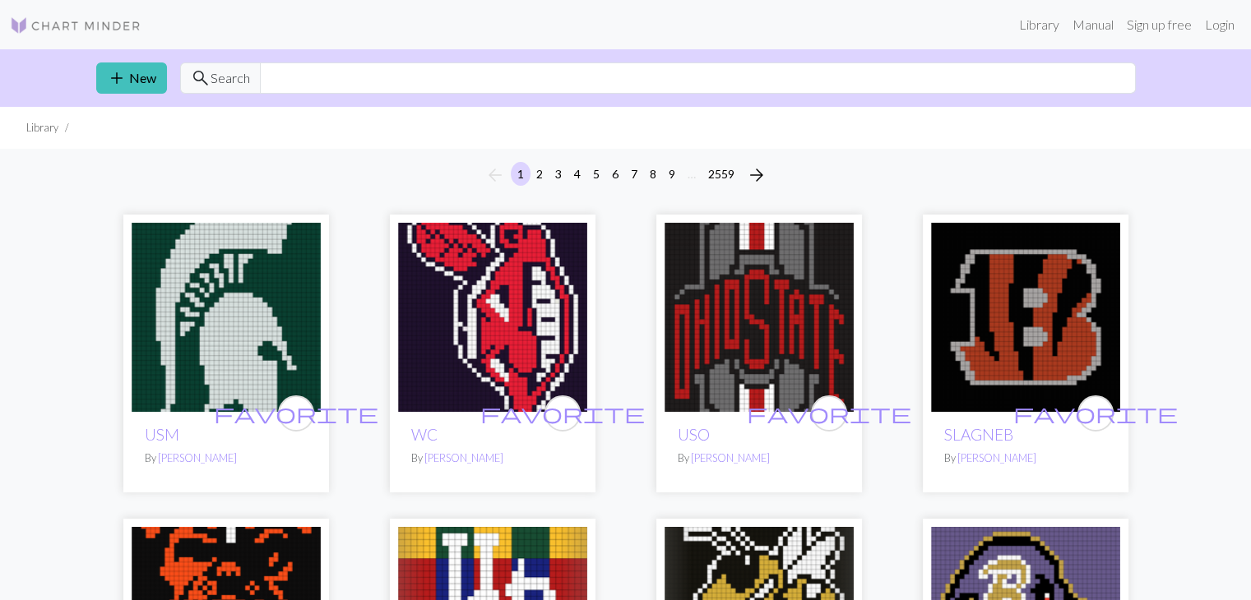
click at [99, 24] on img at bounding box center [76, 26] width 132 height 20
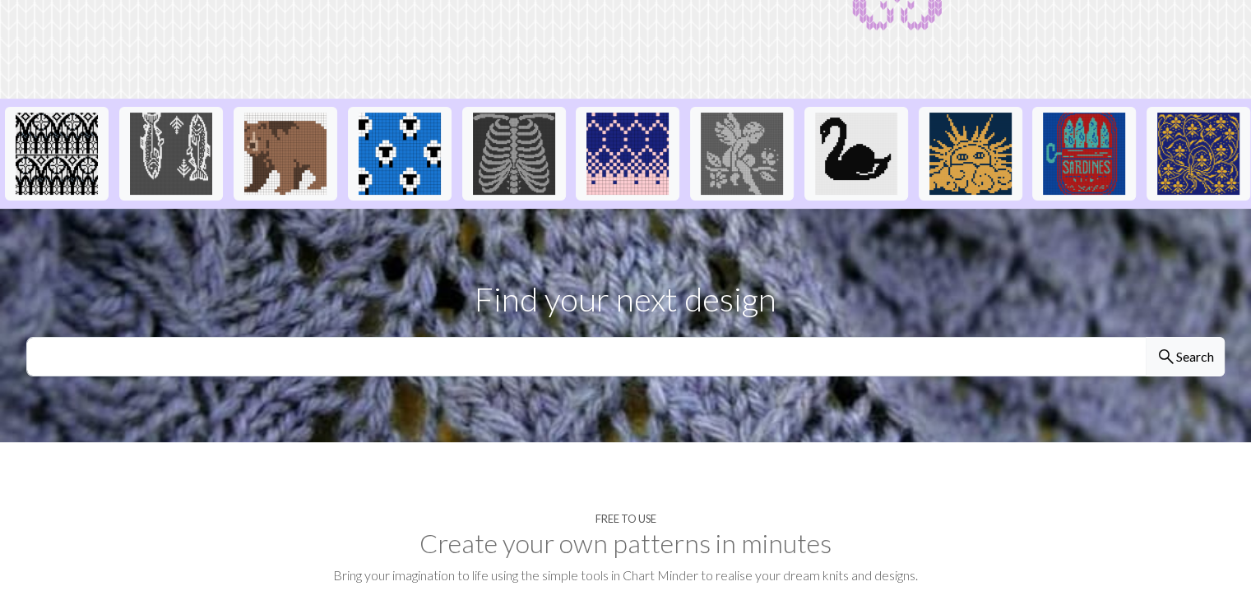
scroll to position [289, 0]
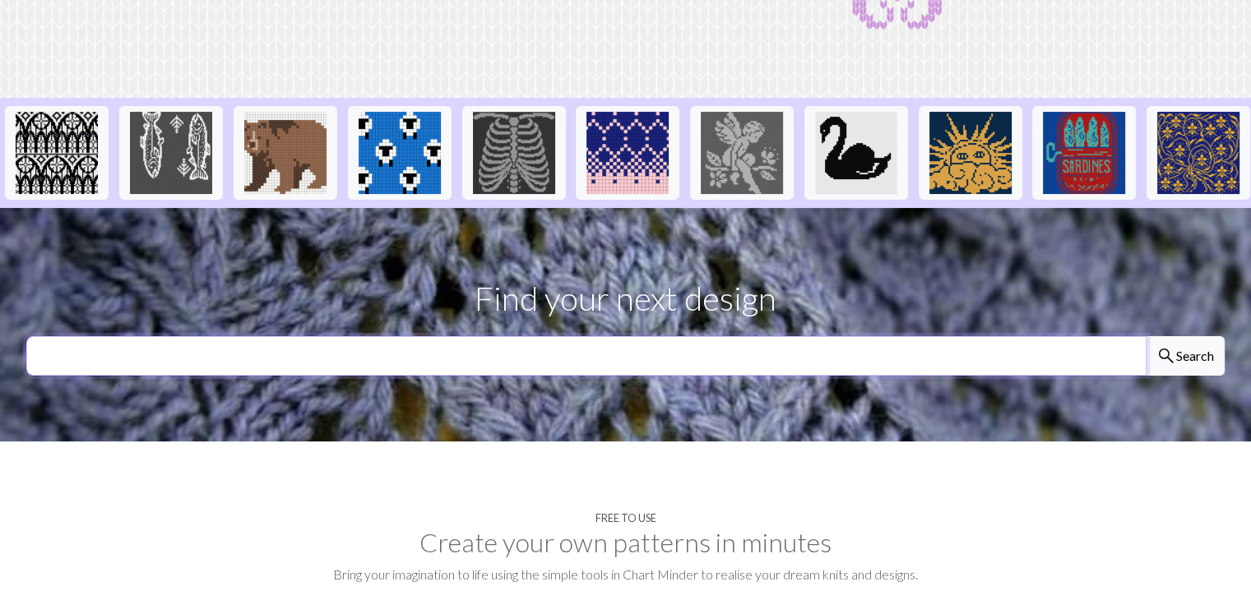
click at [528, 372] on input "text" at bounding box center [586, 355] width 1120 height 39
type input "USM"
click at [1145, 336] on button "search Search" at bounding box center [1184, 355] width 79 height 39
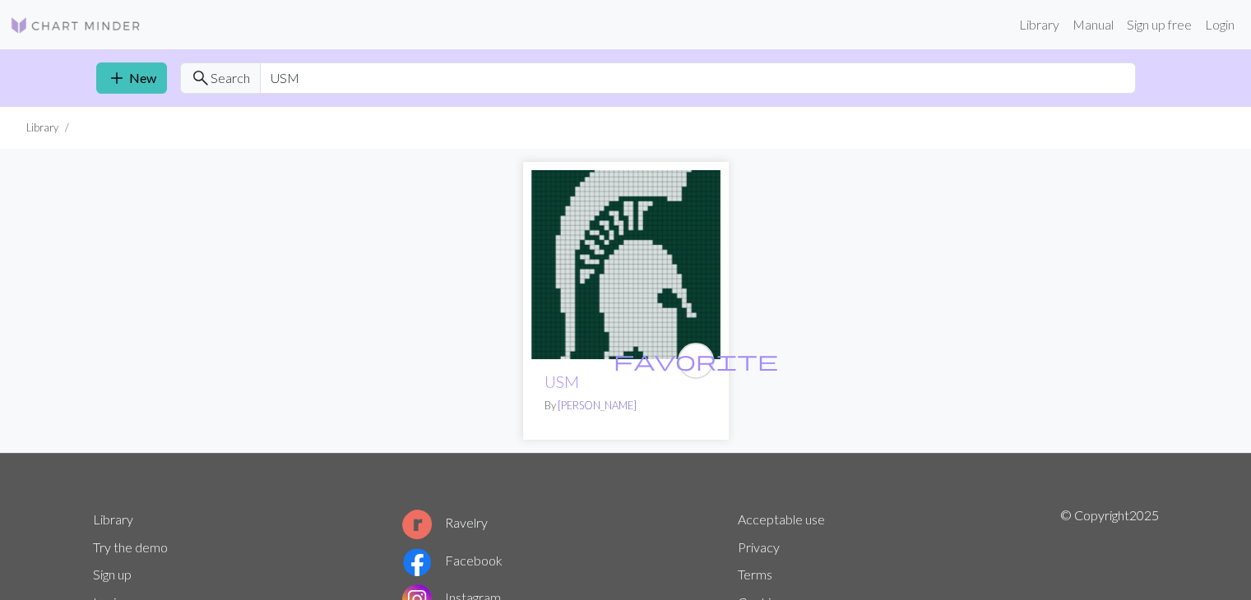
click at [558, 409] on link "[PERSON_NAME]" at bounding box center [596, 405] width 79 height 13
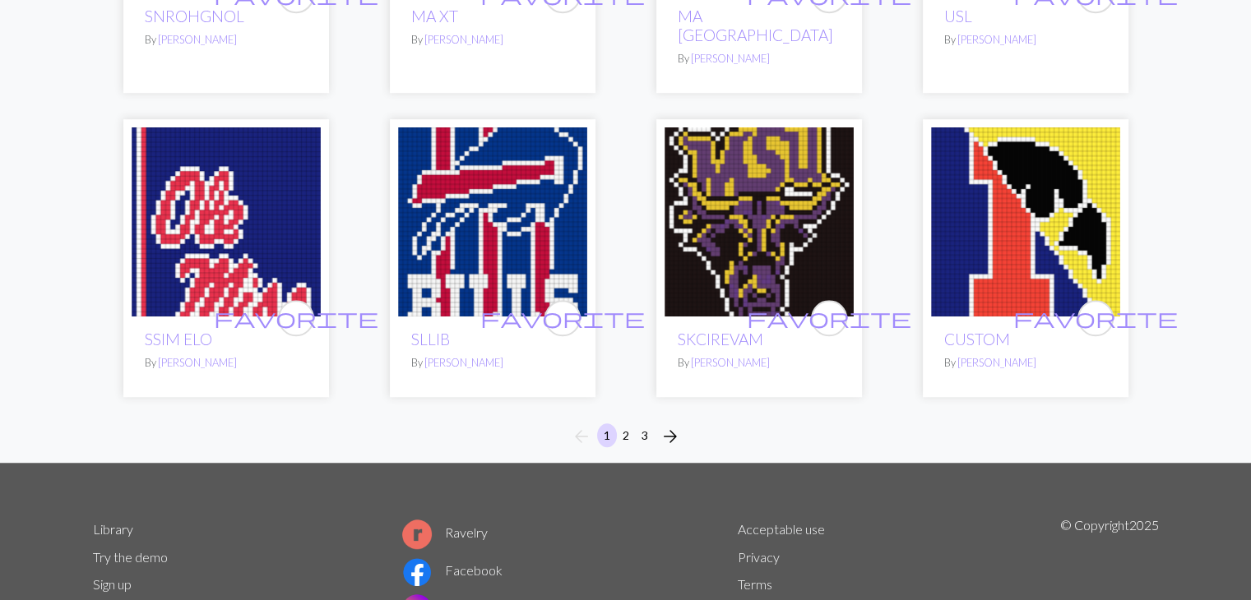
scroll to position [1191, 0]
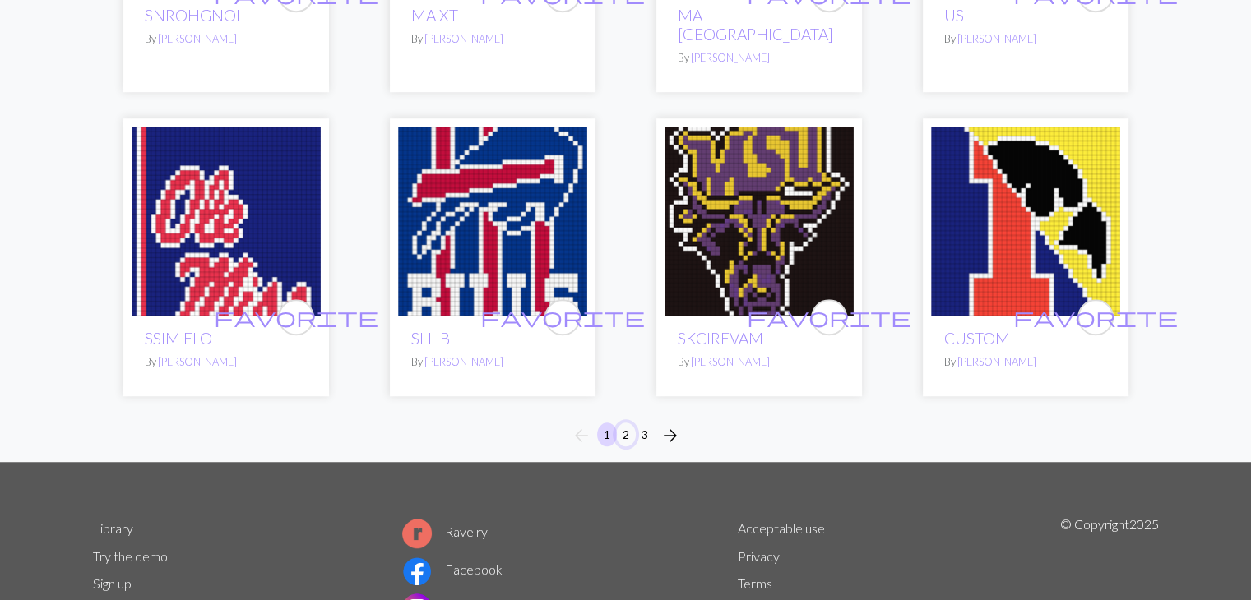
click at [623, 423] on button "2" at bounding box center [626, 435] width 20 height 24
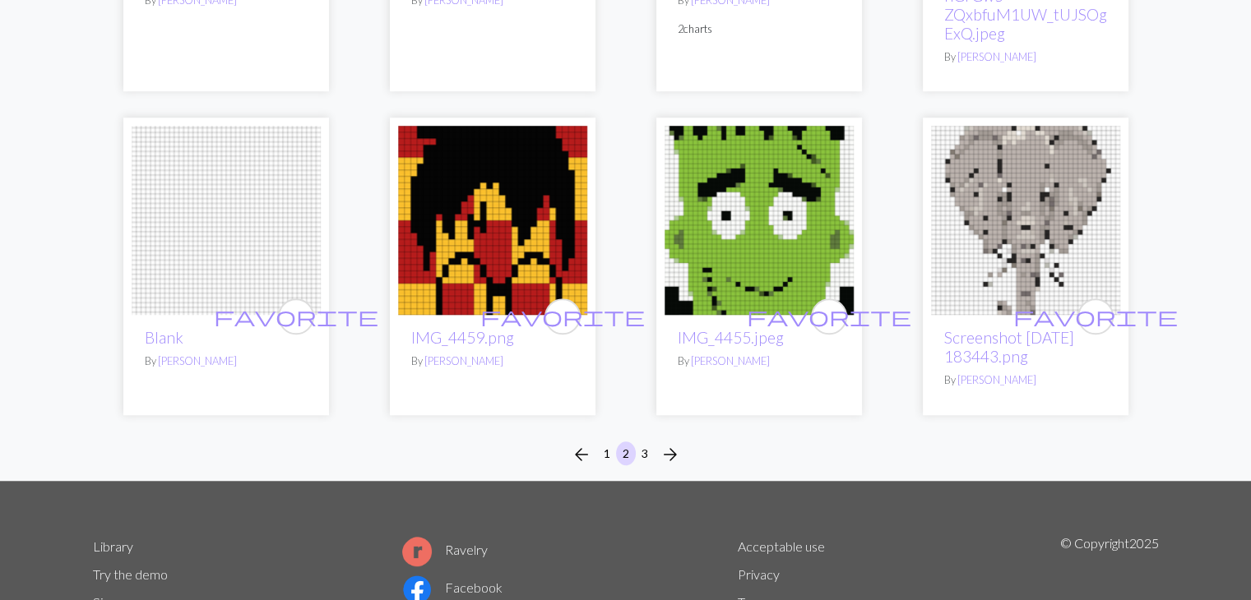
scroll to position [1259, 0]
click at [645, 455] on button "3" at bounding box center [645, 453] width 20 height 24
